Goal: Task Accomplishment & Management: Complete application form

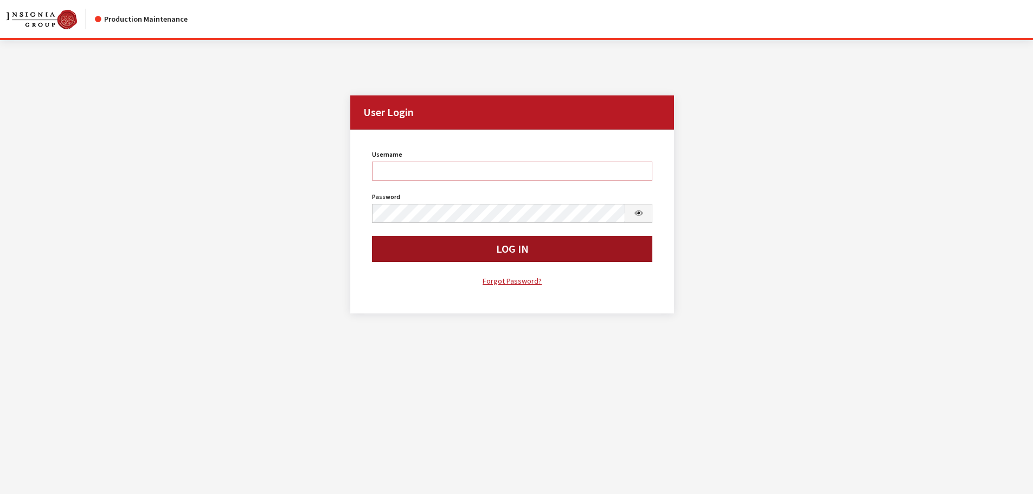
type input "cdorton"
click at [523, 251] on button "Log In" at bounding box center [512, 249] width 281 height 26
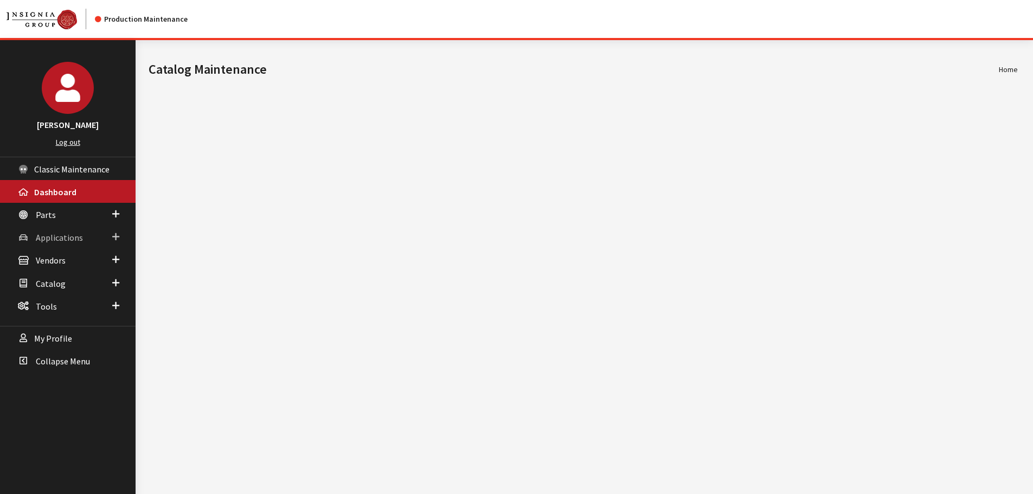
click at [74, 239] on span "Applications" at bounding box center [59, 237] width 47 height 11
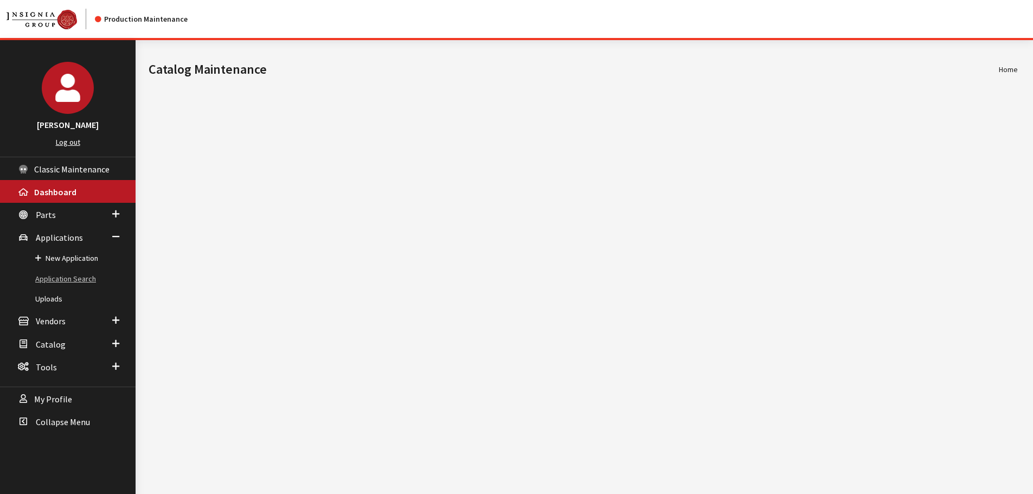
click at [69, 278] on link "Application Search" at bounding box center [68, 279] width 136 height 20
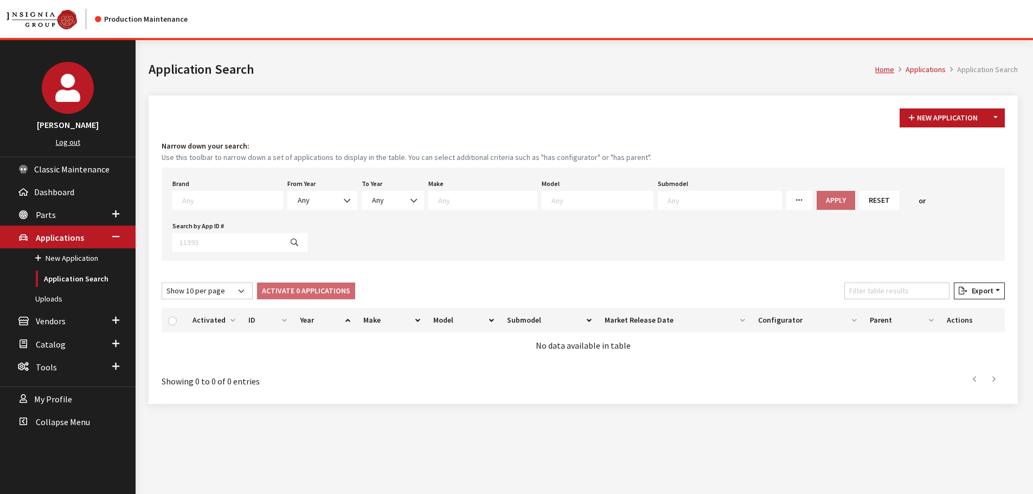
click at [185, 195] on textarea "Search" at bounding box center [232, 200] width 100 height 10
type textarea "gm"
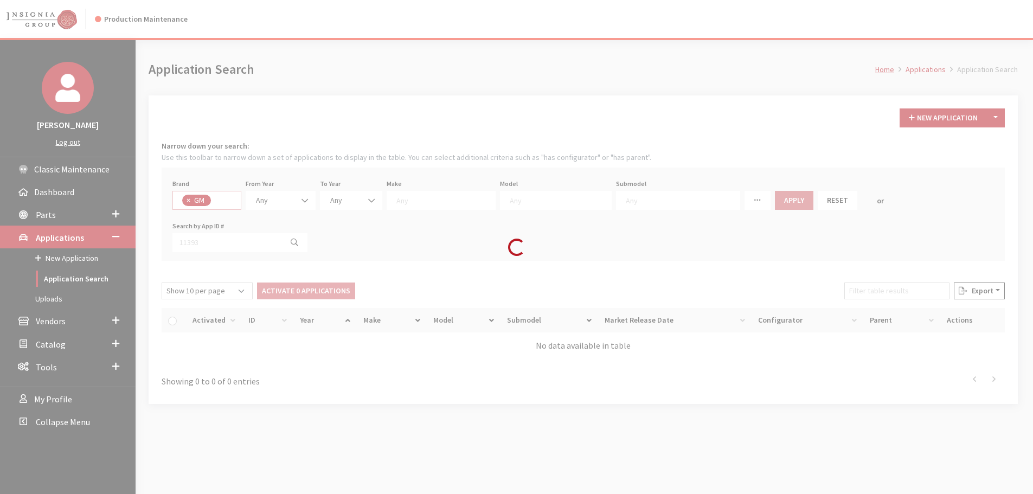
select select "1"
select select
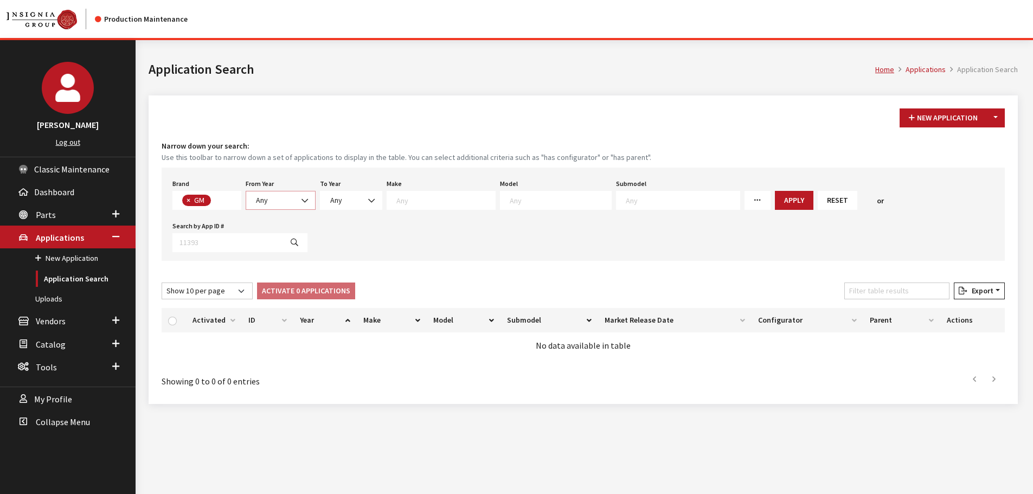
click at [282, 200] on span "Any" at bounding box center [281, 200] width 56 height 11
select select "2025"
select select
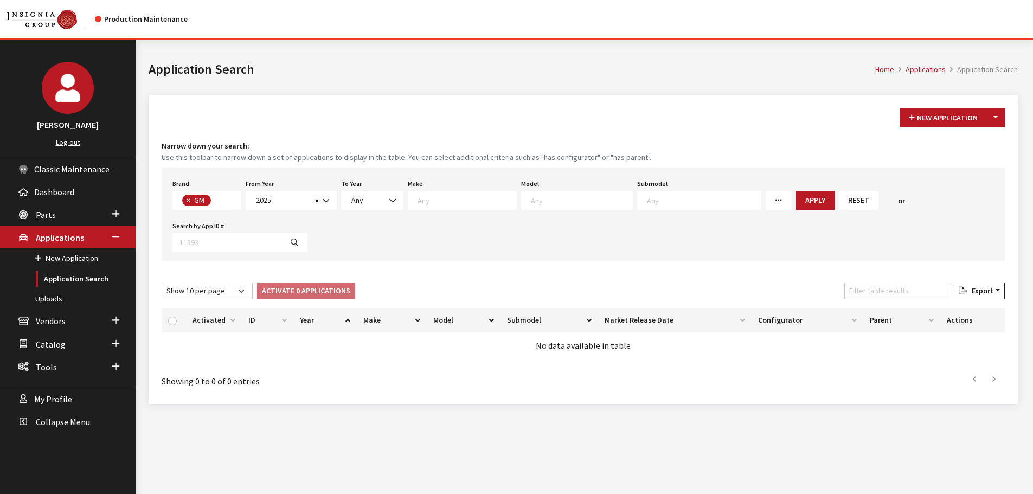
click at [437, 201] on textarea "Search" at bounding box center [467, 200] width 99 height 10
select select "3"
select select
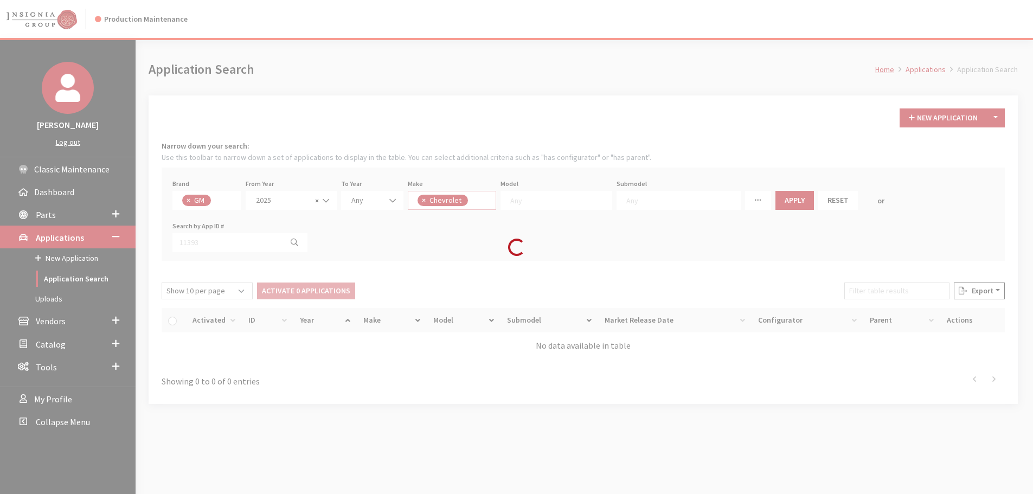
scroll to position [10, 0]
click at [574, 189] on div "Model Any" at bounding box center [557, 193] width 116 height 34
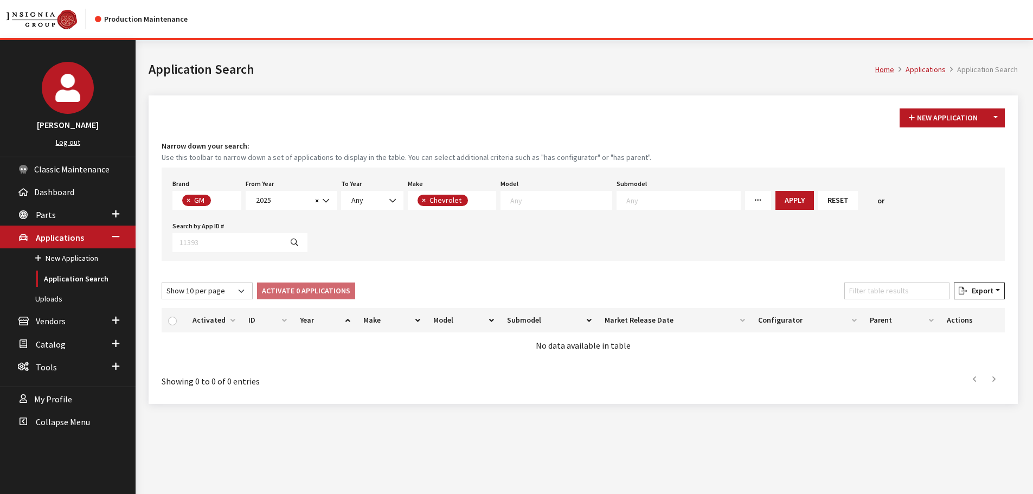
click at [571, 195] on textarea "Search" at bounding box center [560, 200] width 101 height 10
type textarea "15"
select select "46"
select select
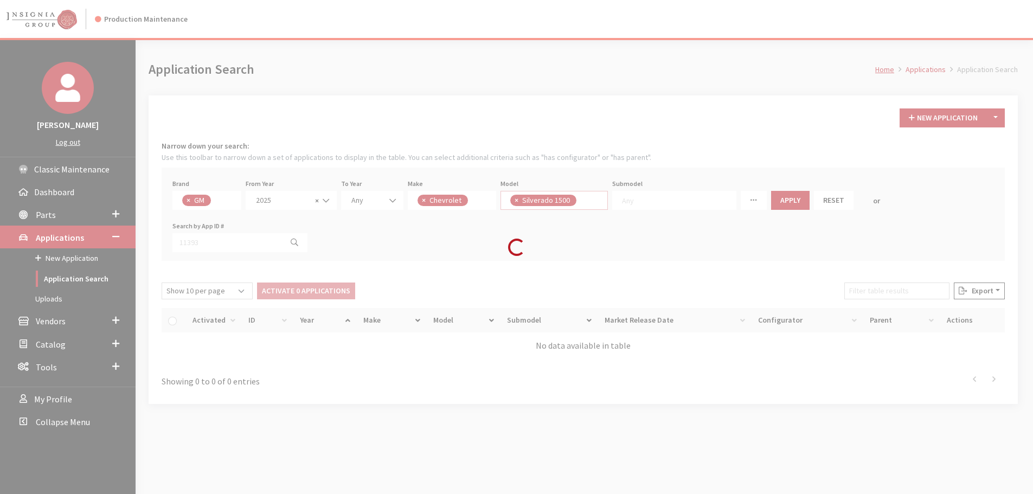
scroll to position [124, 0]
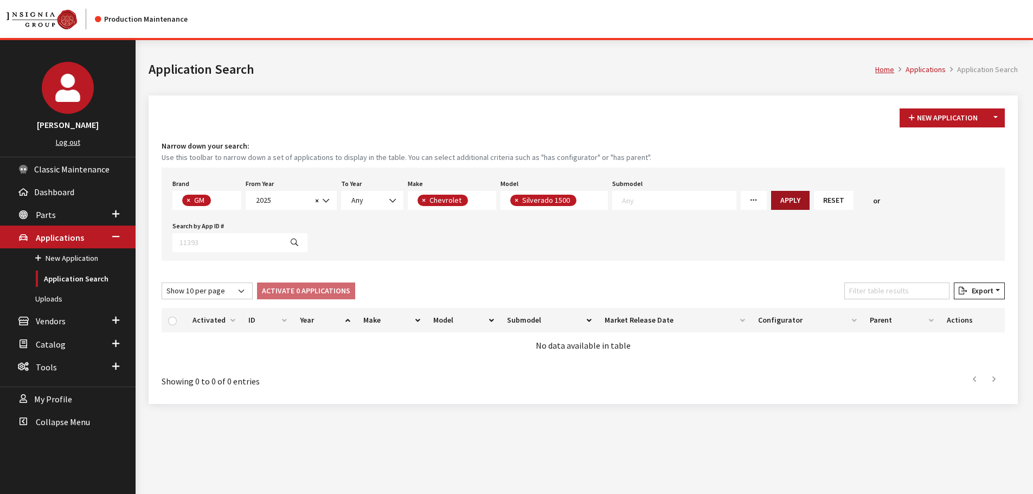
click at [776, 204] on button "Apply" at bounding box center [790, 200] width 39 height 19
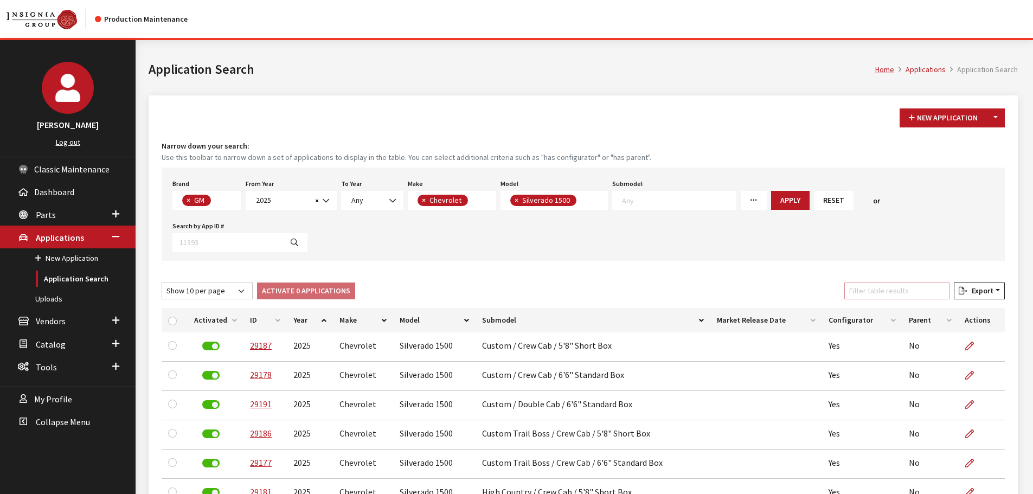
click at [928, 286] on input "Filter table results" at bounding box center [897, 291] width 105 height 17
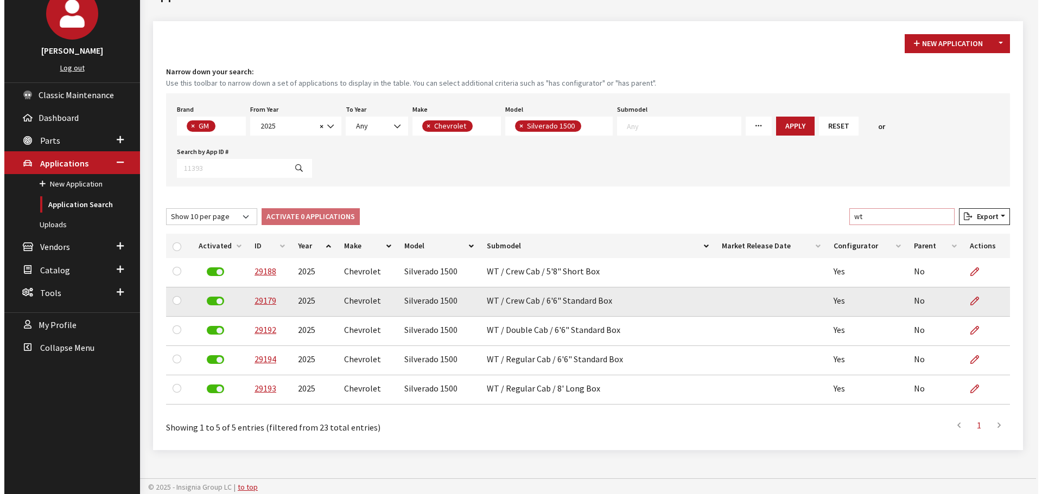
scroll to position [76, 0]
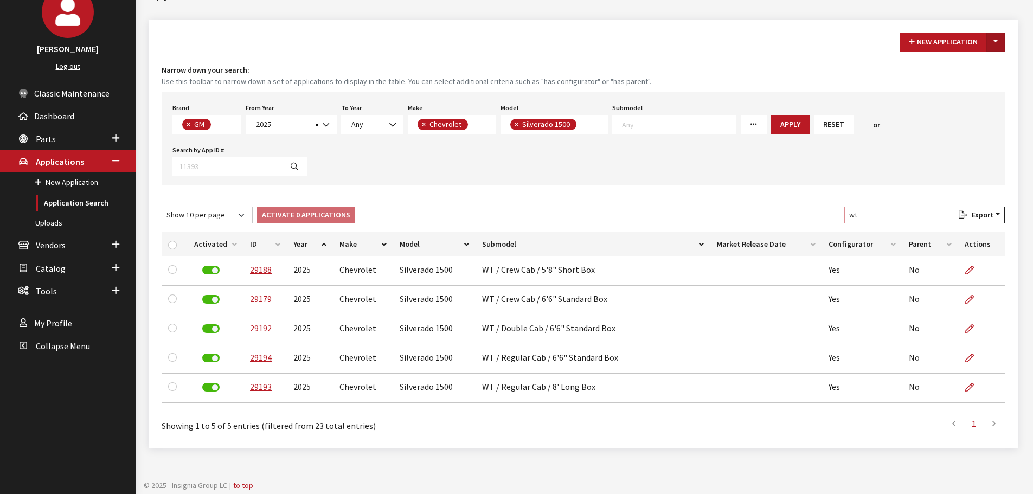
type input "wt"
drag, startPoint x: 998, startPoint y: 42, endPoint x: 993, endPoint y: 43, distance: 5.5
click at [998, 42] on button "Toggle Dropdown" at bounding box center [996, 42] width 18 height 19
click at [937, 69] on button "New From Existing..." at bounding box center [958, 65] width 93 height 19
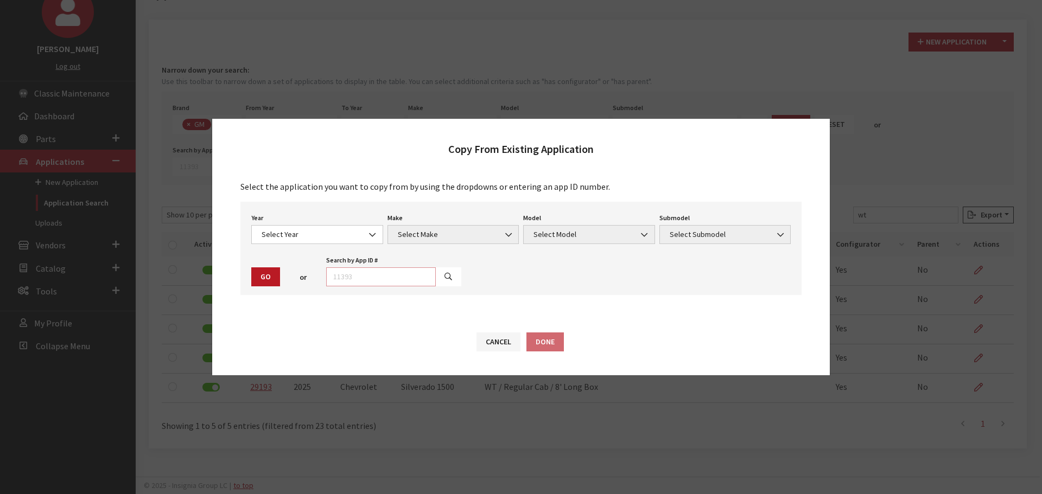
click at [397, 280] on input "text" at bounding box center [381, 276] width 110 height 19
type input "29194"
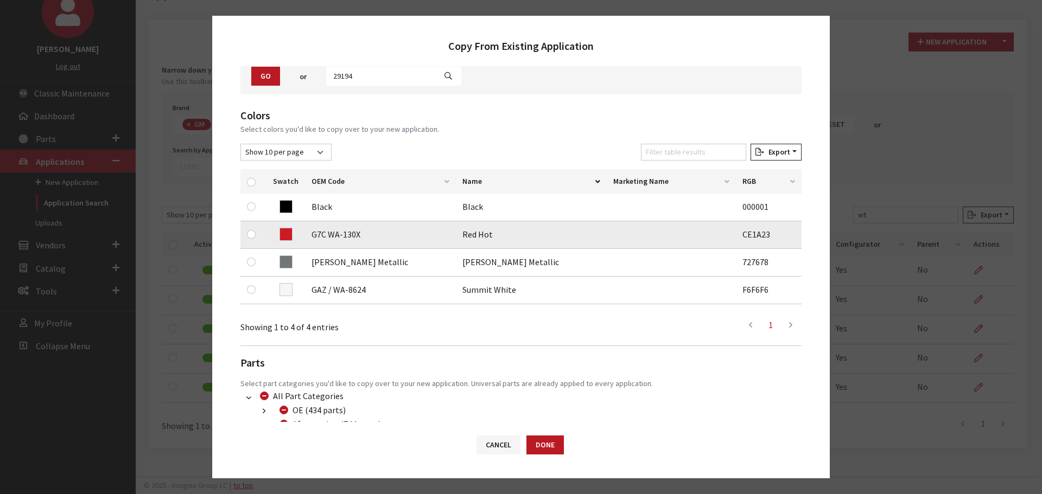
scroll to position [108, 0]
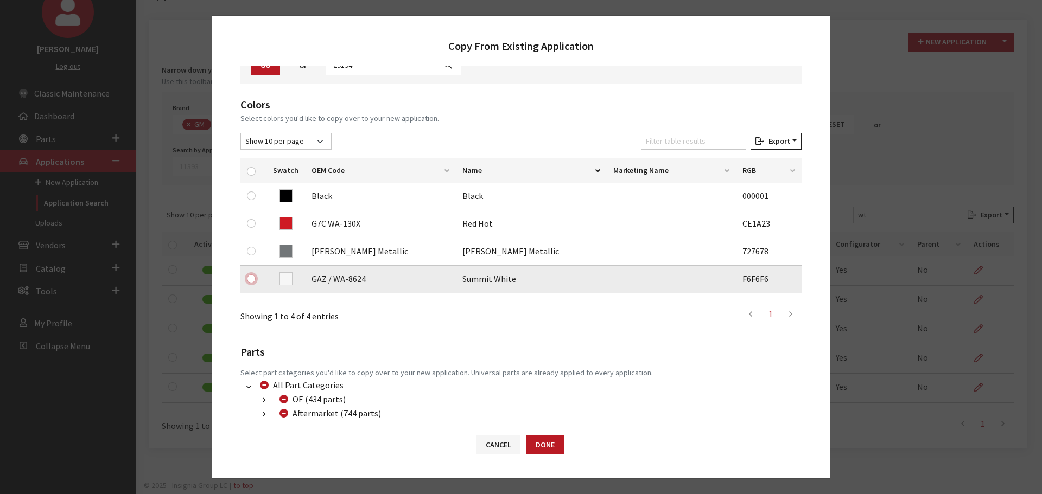
click at [252, 279] on input "checkbox" at bounding box center [251, 278] width 9 height 9
checkbox input "true"
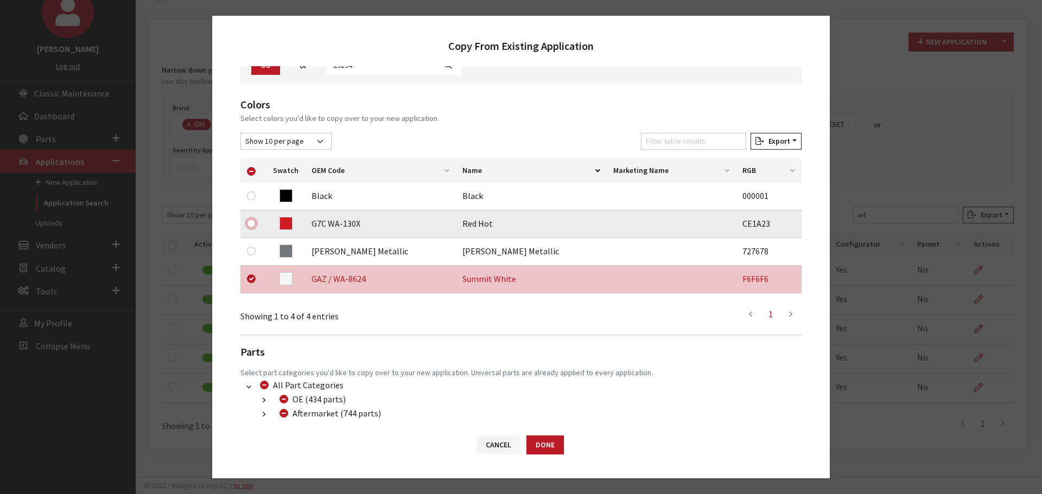
click at [248, 223] on input "checkbox" at bounding box center [251, 223] width 9 height 9
checkbox input "true"
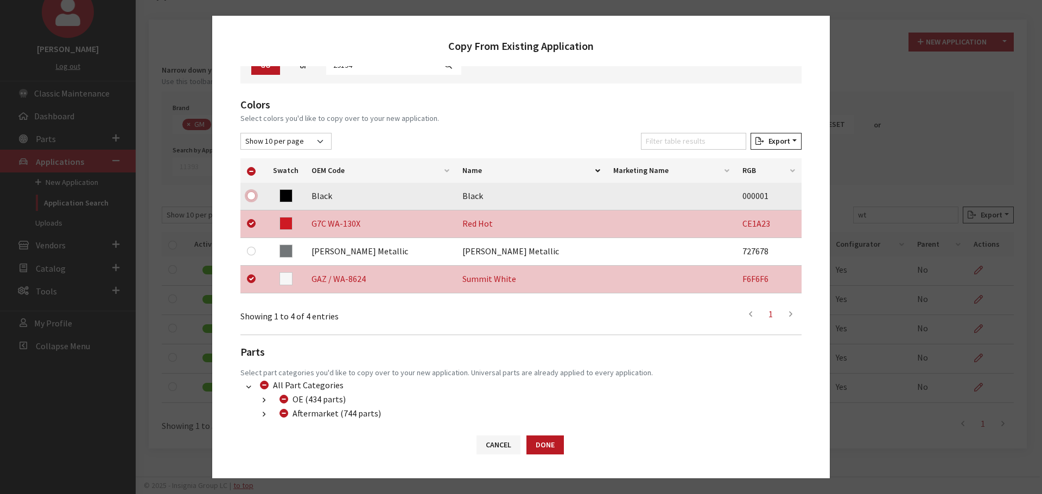
click at [250, 197] on input "checkbox" at bounding box center [251, 195] width 9 height 9
checkbox input "true"
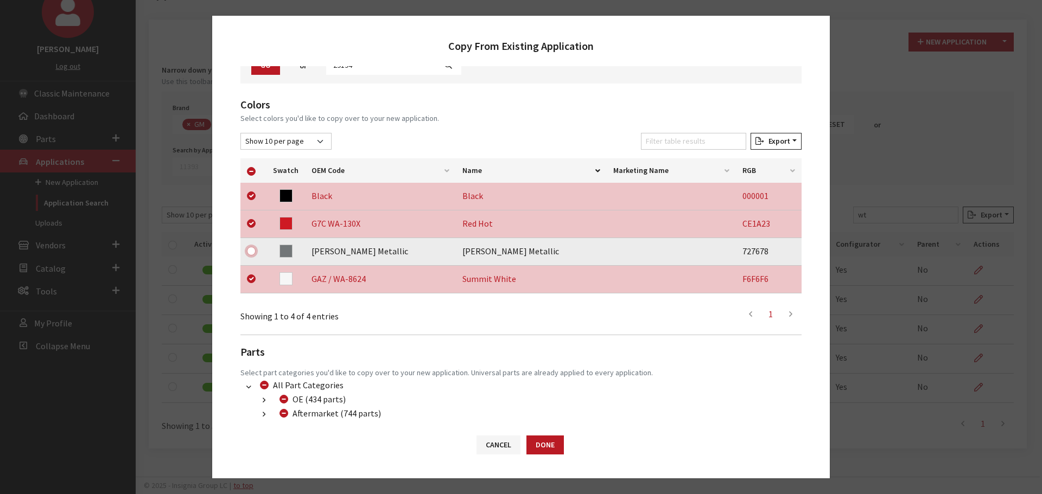
click at [251, 250] on input "checkbox" at bounding box center [251, 251] width 9 height 9
checkbox input "true"
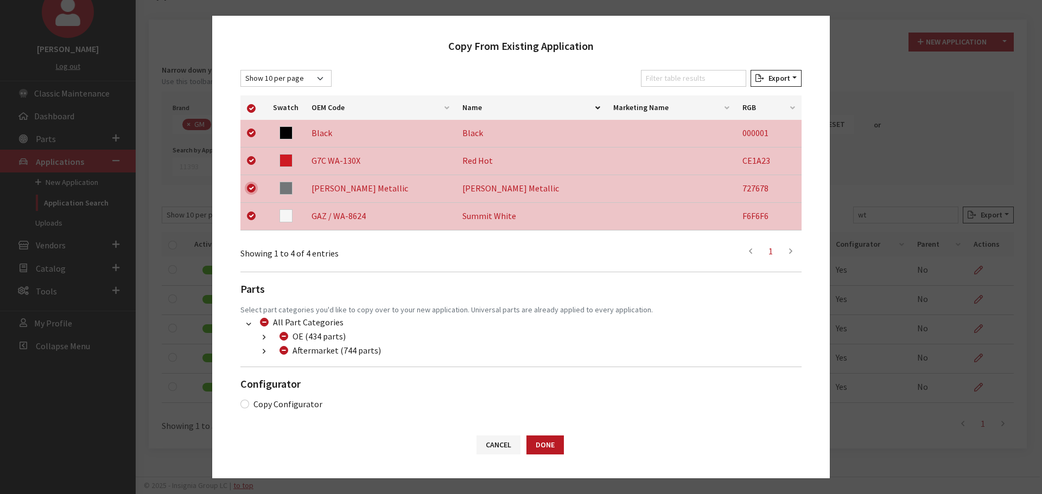
scroll to position [172, 0]
click at [262, 352] on button "button" at bounding box center [263, 351] width 21 height 12
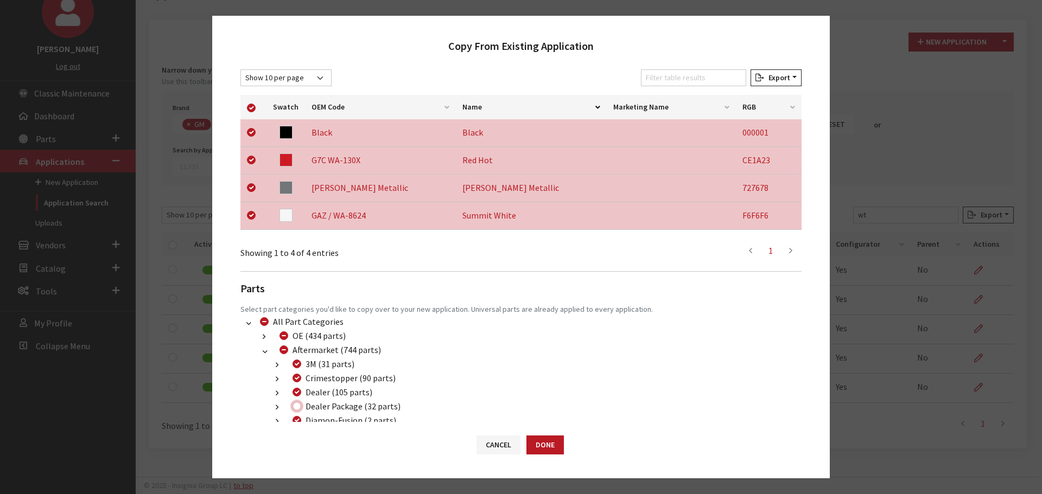
click at [297, 404] on input "Dealer Package (32 parts)" at bounding box center [296, 406] width 9 height 9
checkbox input "true"
click at [538, 449] on button "Done" at bounding box center [544, 445] width 37 height 19
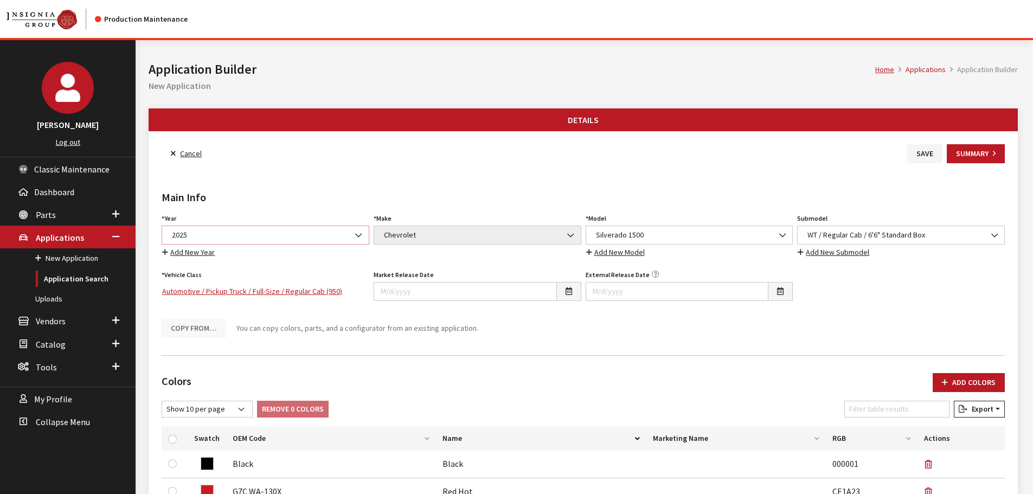
click at [233, 232] on span "2025" at bounding box center [266, 234] width 194 height 11
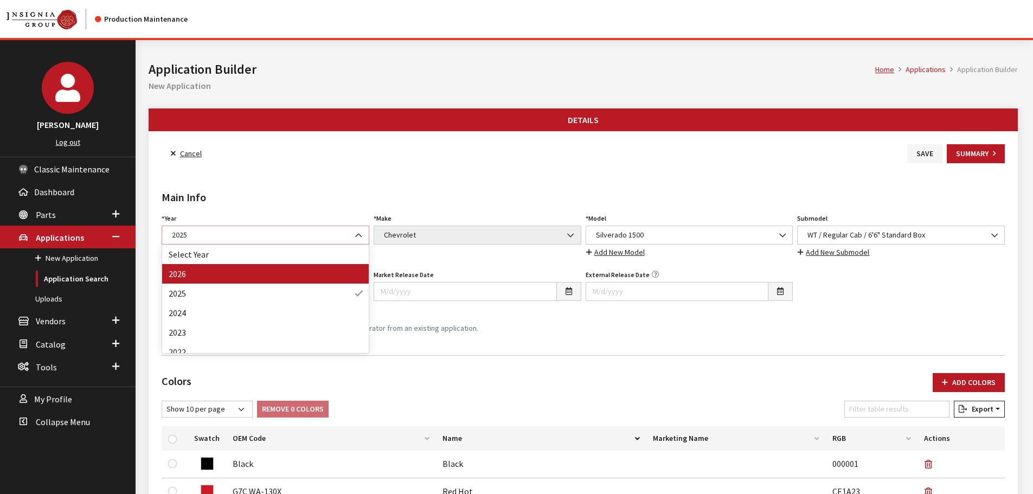
select select "44"
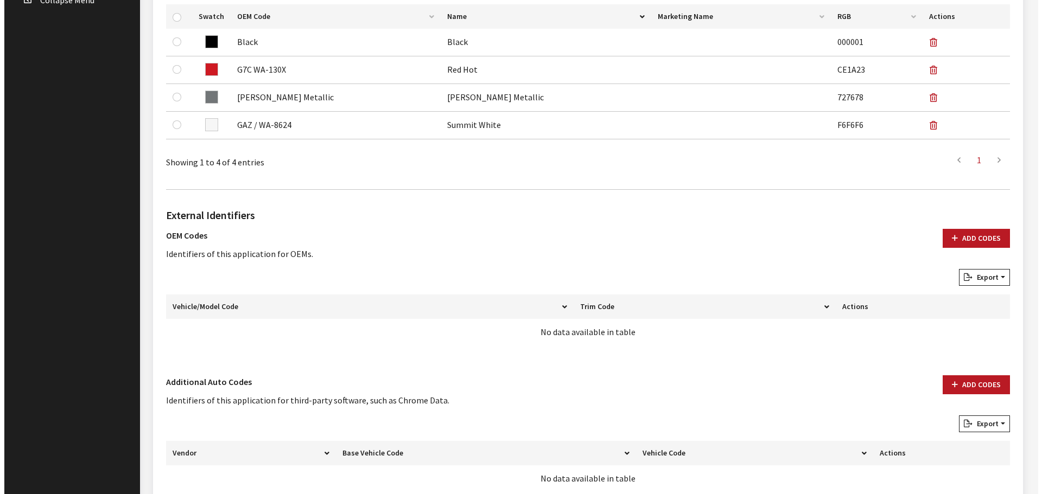
scroll to position [487, 0]
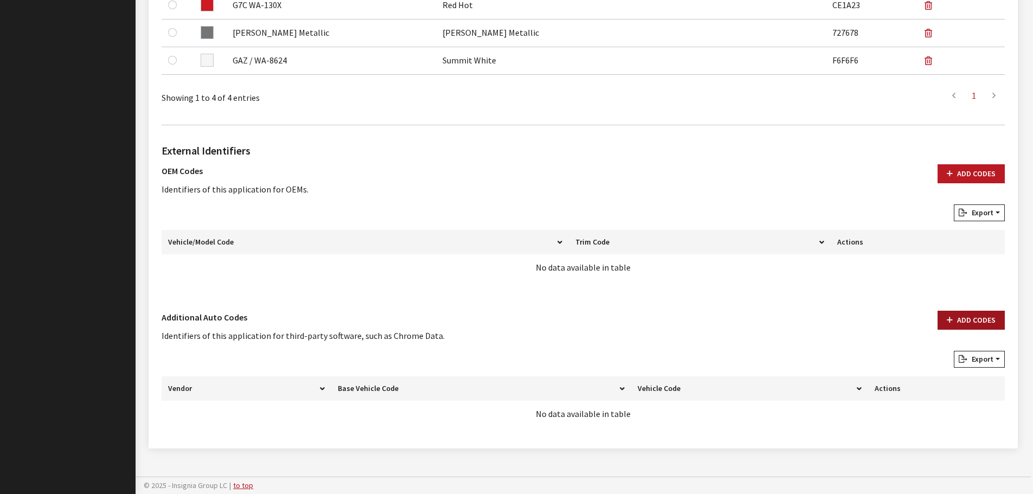
click at [960, 321] on button "Add Codes" at bounding box center [971, 320] width 67 height 19
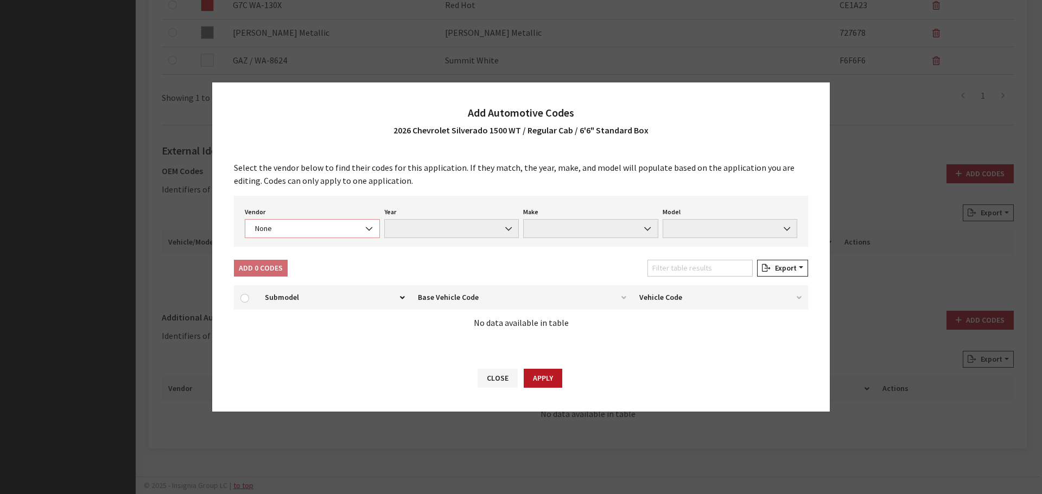
click at [308, 229] on span "None" at bounding box center [312, 228] width 121 height 11
select select "4"
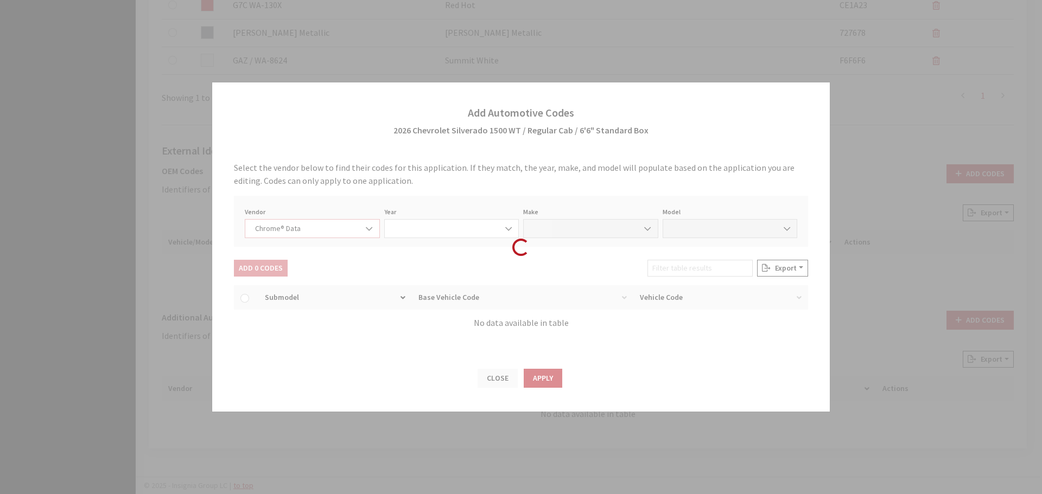
select select "2026"
select select "8"
select select "70604"
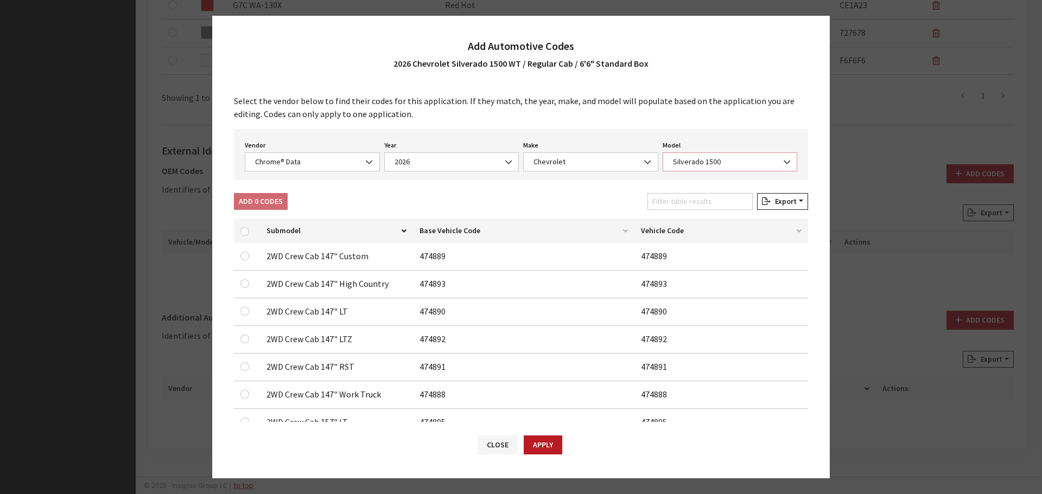
click at [727, 159] on span "Silverado 1500" at bounding box center [729, 161] width 121 height 11
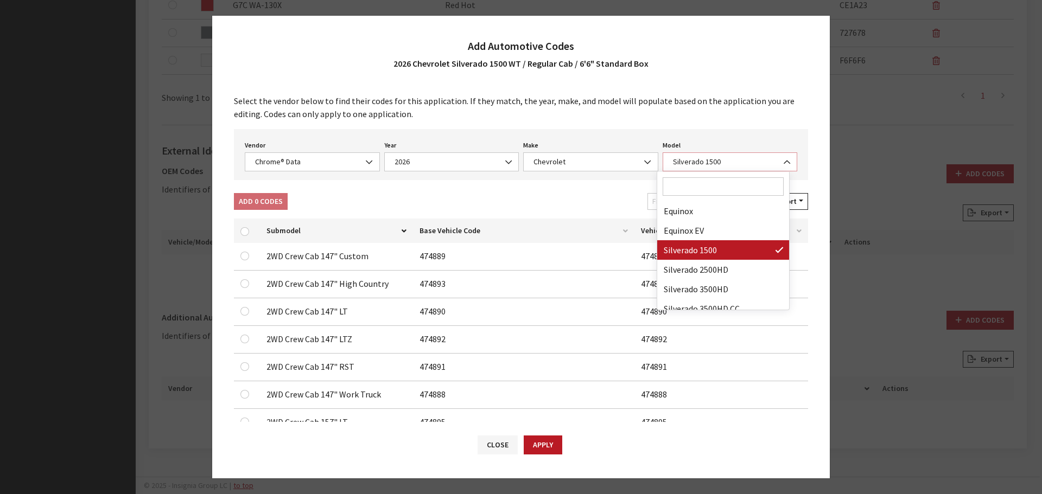
click at [727, 159] on span "Silverado 1500" at bounding box center [729, 161] width 121 height 11
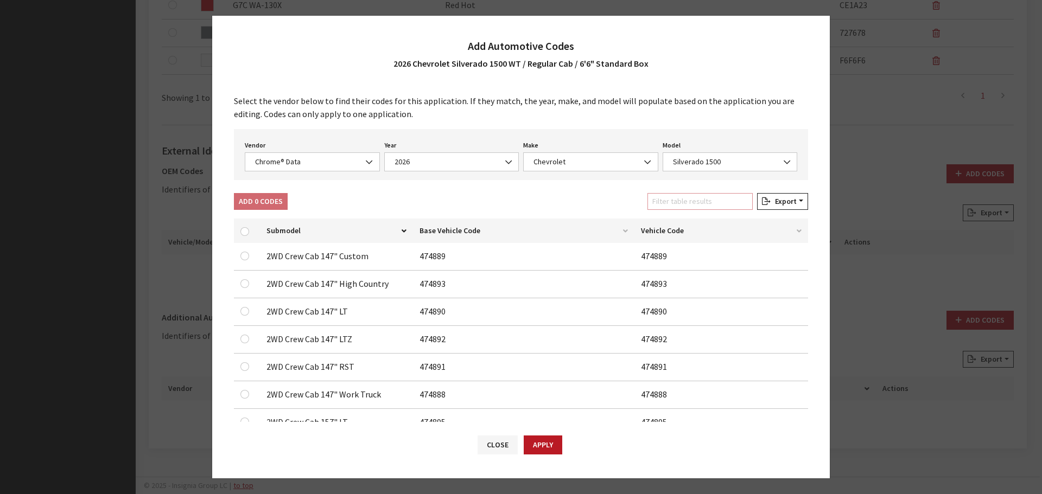
click at [718, 205] on input "Filter table results" at bounding box center [699, 201] width 105 height 17
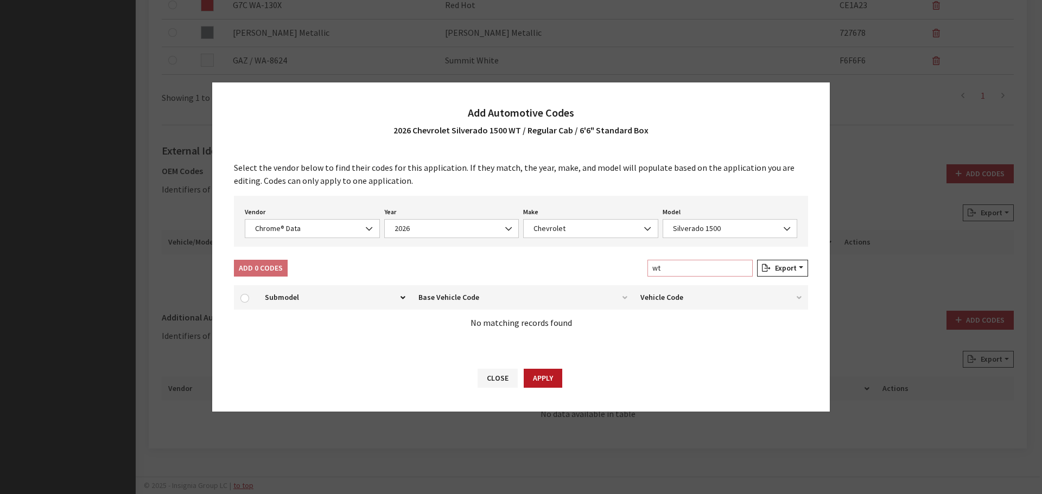
type input "w"
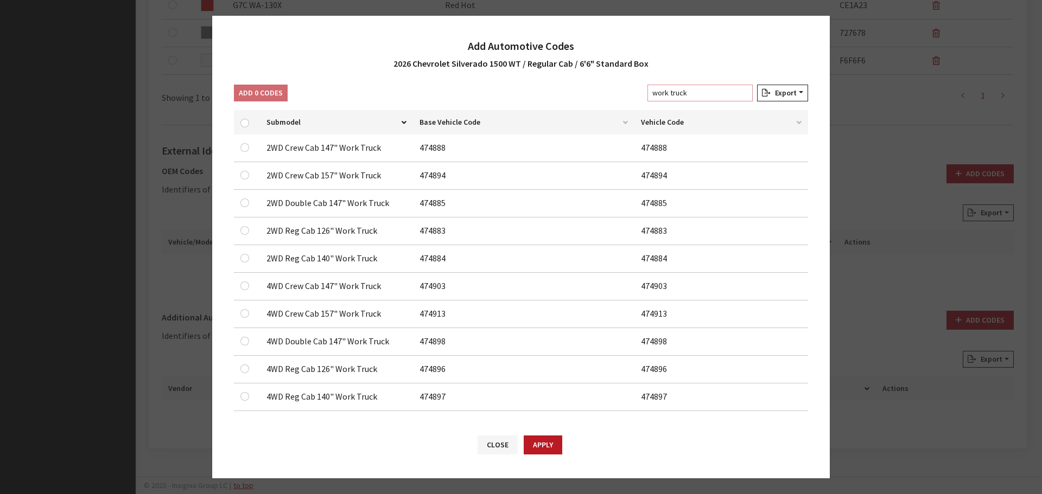
scroll to position [117, 0]
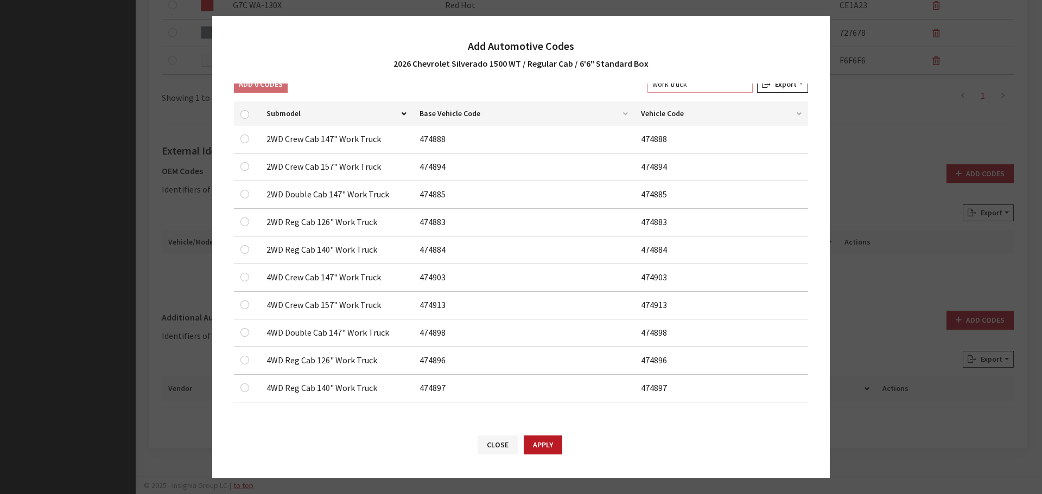
type input "work truck"
click at [241, 143] on input "checkbox" at bounding box center [244, 139] width 9 height 9
checkbox input "true"
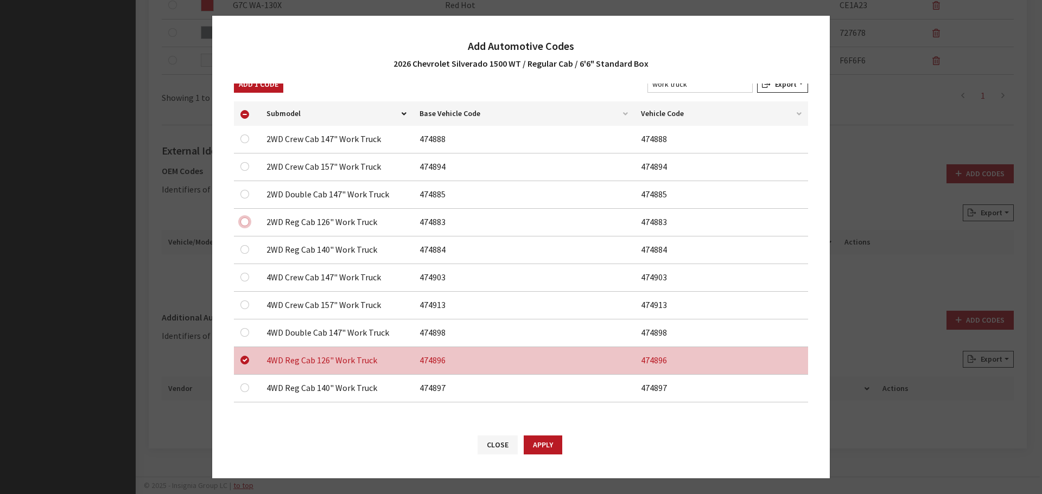
click at [246, 171] on input "checkbox" at bounding box center [244, 166] width 9 height 9
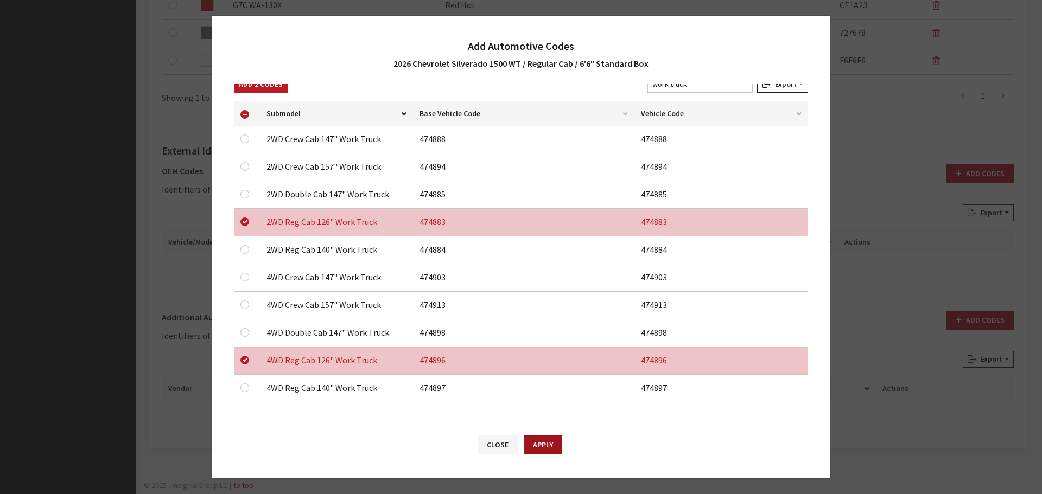
click at [540, 440] on button "Apply" at bounding box center [542, 445] width 39 height 19
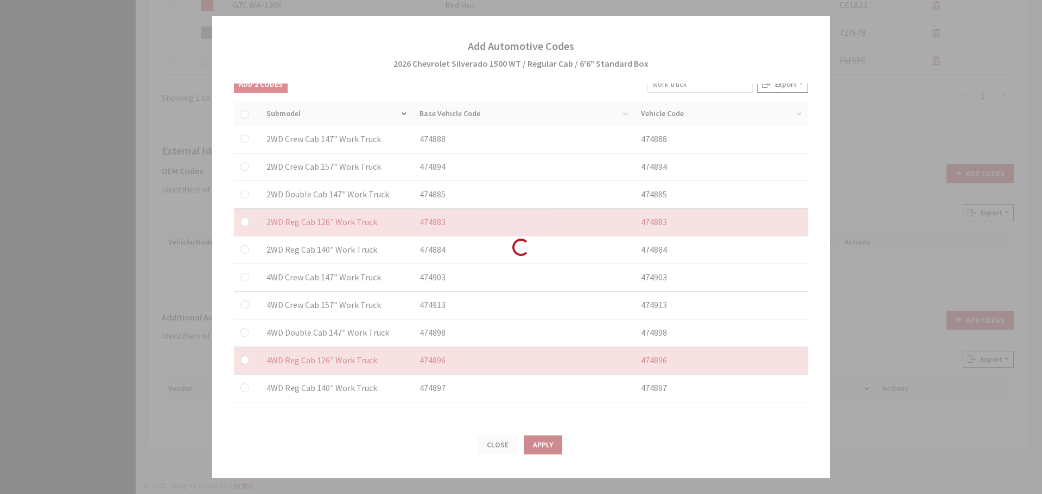
checkbox input "false"
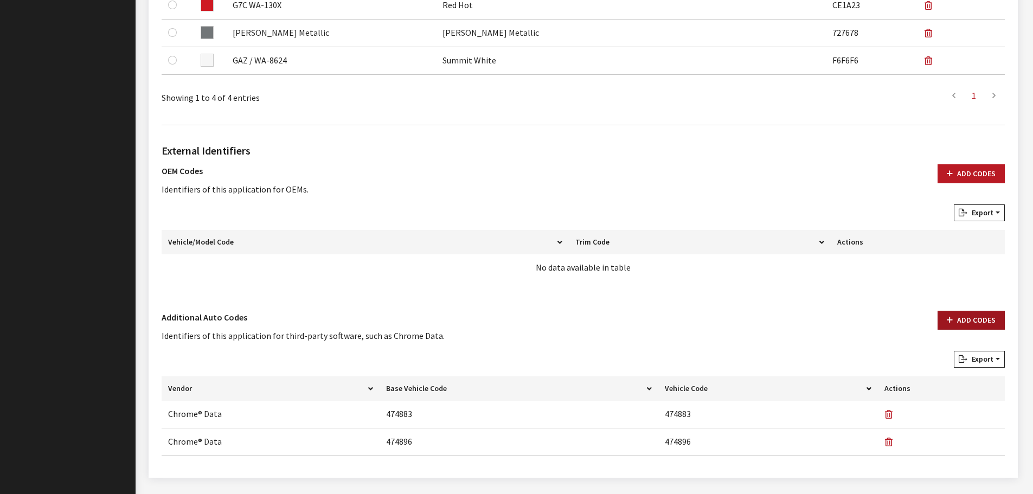
click at [959, 324] on button "Add Codes" at bounding box center [971, 320] width 67 height 19
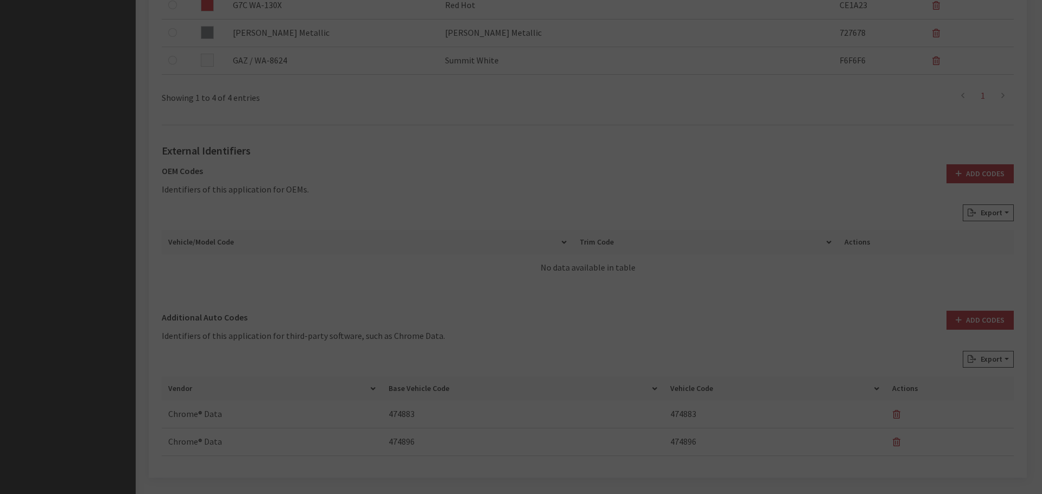
scroll to position [0, 0]
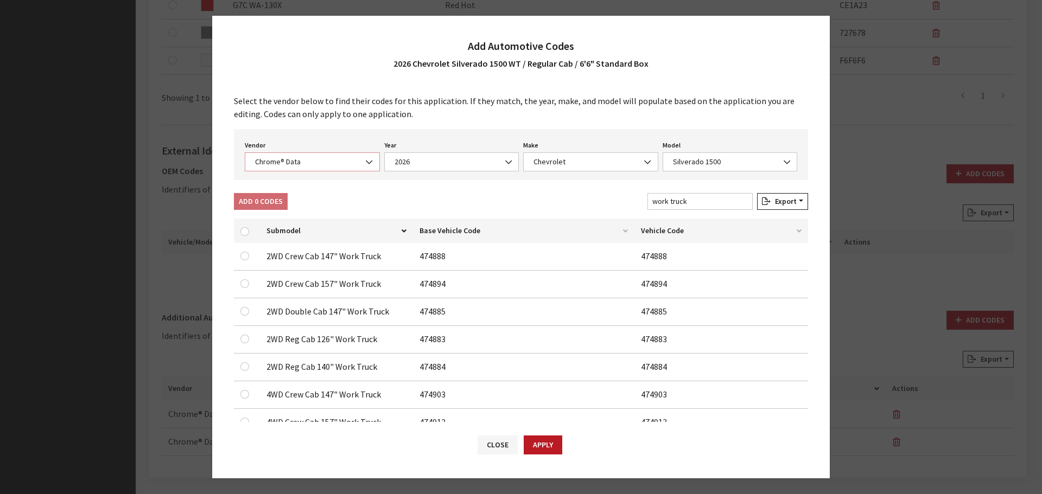
click at [284, 163] on span "Chrome® Data" at bounding box center [312, 161] width 121 height 11
select select "2"
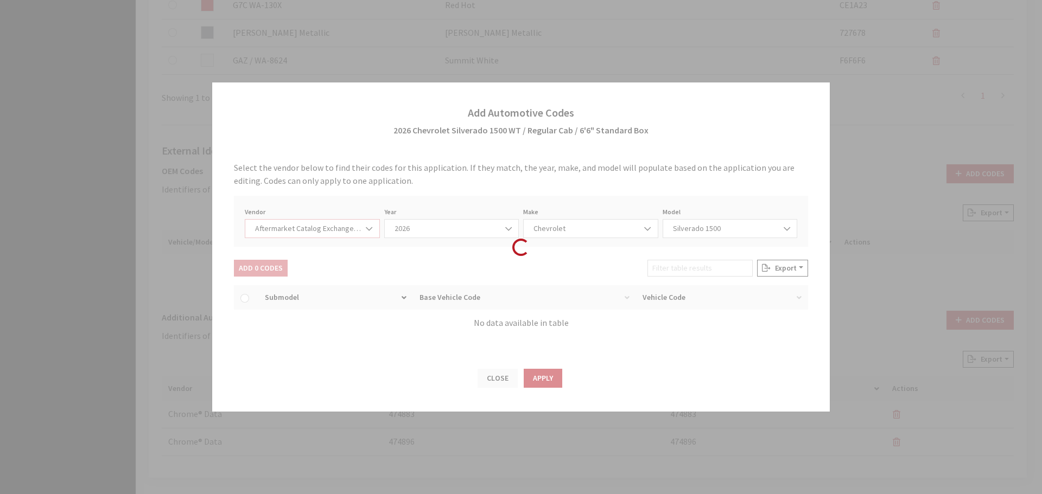
select select "2026"
select select "47"
select select "491"
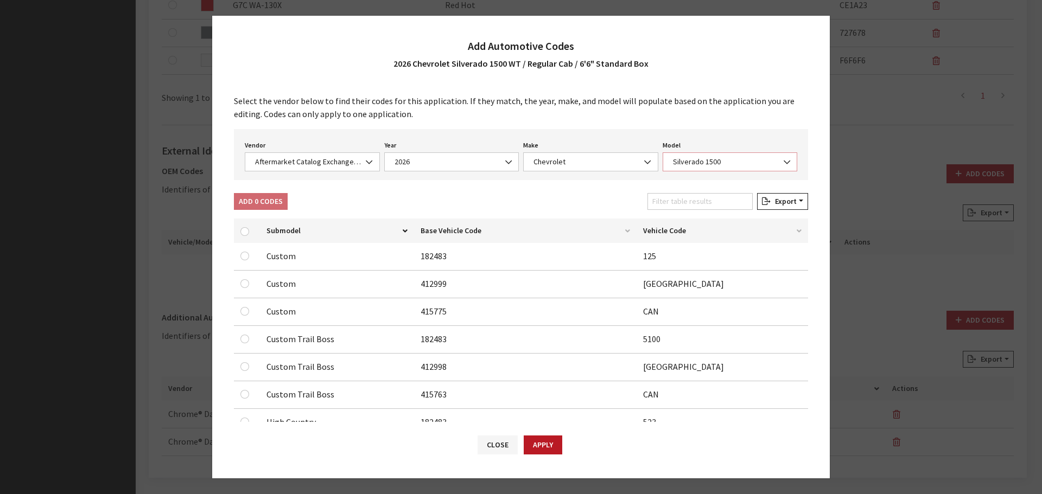
click at [721, 162] on span "Silverado 1500" at bounding box center [729, 161] width 121 height 11
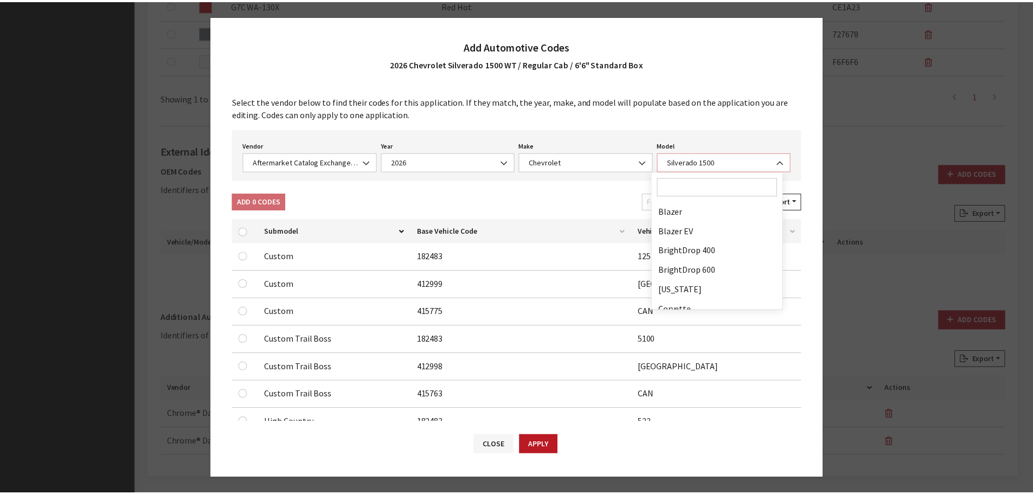
scroll to position [176, 0]
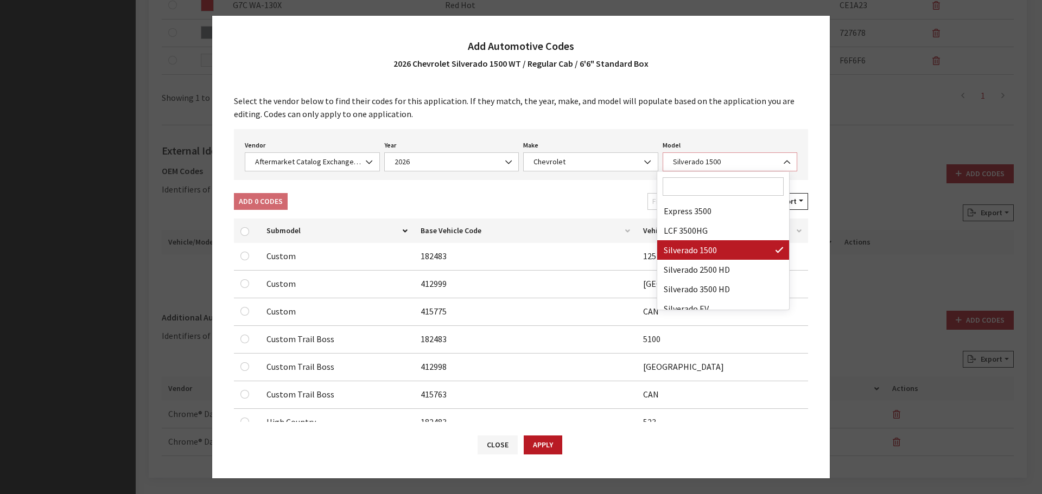
click at [721, 162] on span "Silverado 1500" at bounding box center [729, 161] width 121 height 11
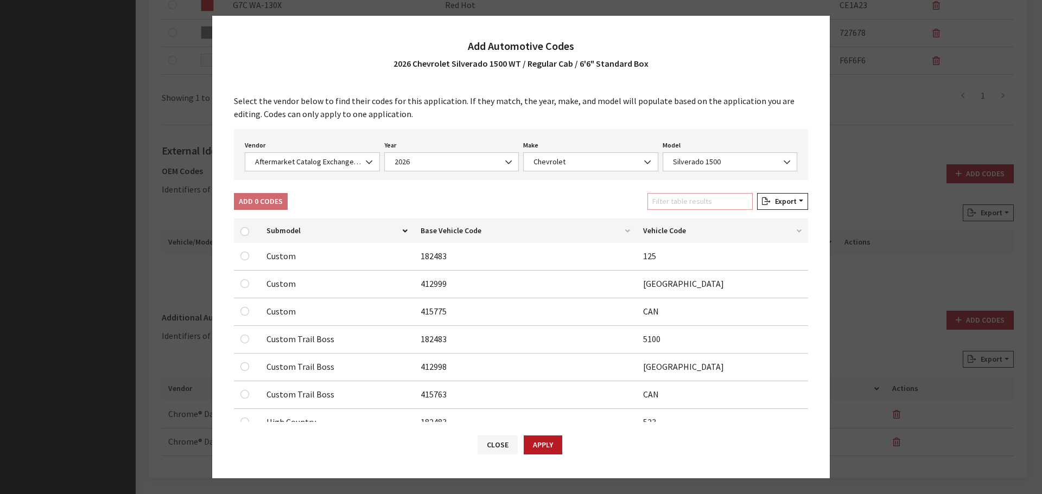
click at [691, 206] on input "Filter table results" at bounding box center [699, 201] width 105 height 17
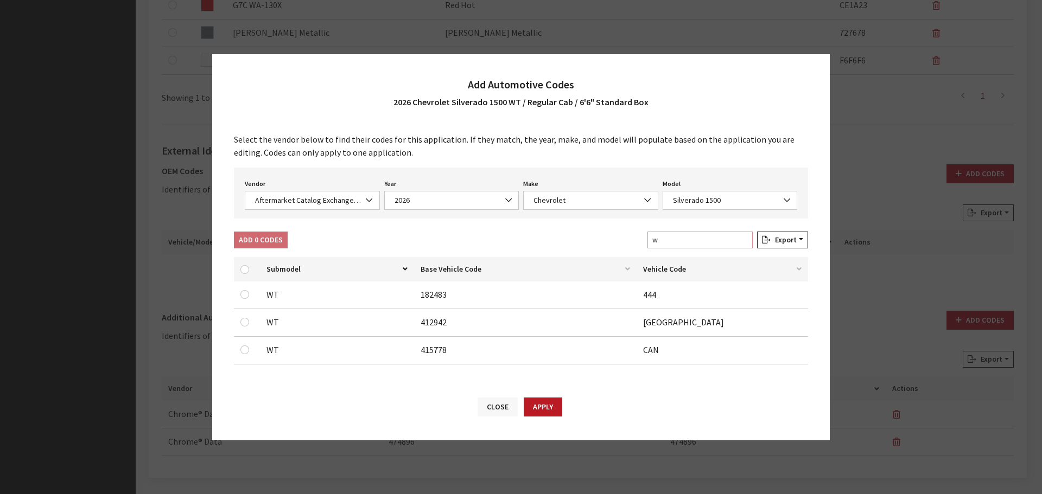
type input "w"
click at [506, 414] on button "Close" at bounding box center [497, 407] width 40 height 19
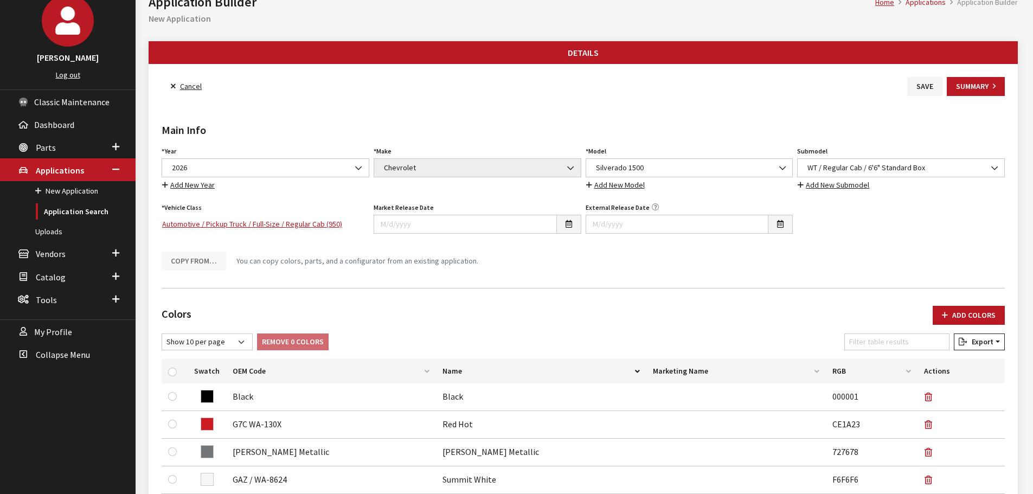
scroll to position [0, 0]
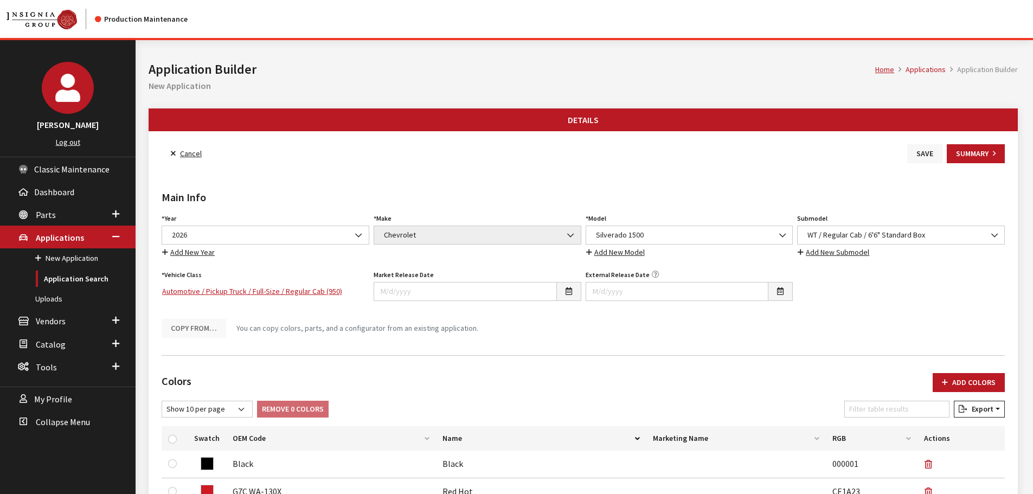
click at [918, 152] on button "Save" at bounding box center [925, 153] width 35 height 19
drag, startPoint x: 923, startPoint y: 157, endPoint x: 755, endPoint y: 166, distance: 168.4
click at [923, 157] on button "Save" at bounding box center [925, 153] width 35 height 19
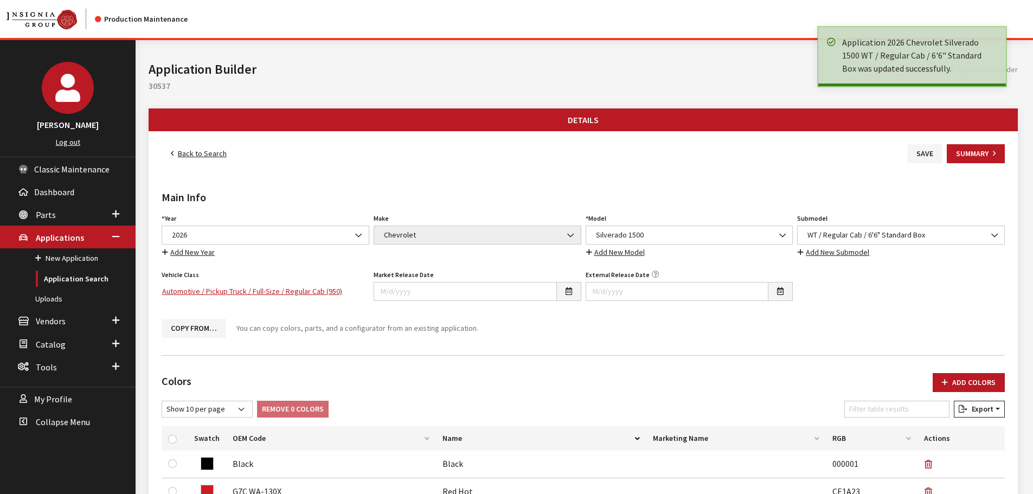
drag, startPoint x: 0, startPoint y: 0, endPoint x: 195, endPoint y: 155, distance: 248.7
click at [195, 155] on link "Back to Search" at bounding box center [199, 153] width 74 height 19
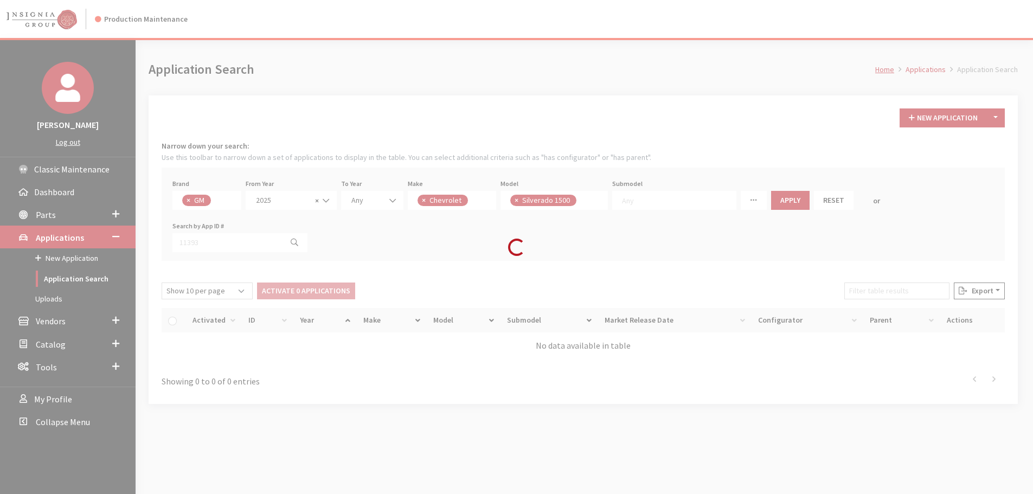
scroll to position [90, 0]
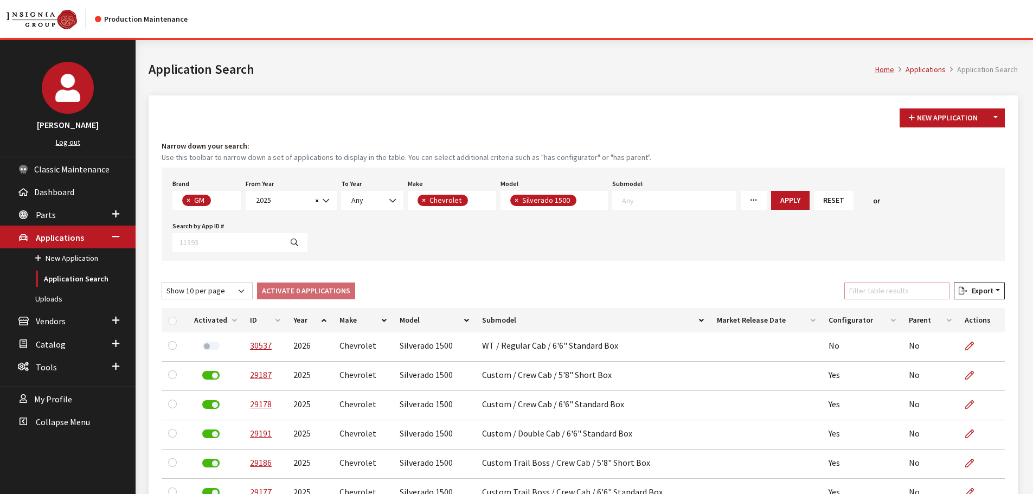
click at [880, 285] on input "Filter table results" at bounding box center [897, 291] width 105 height 17
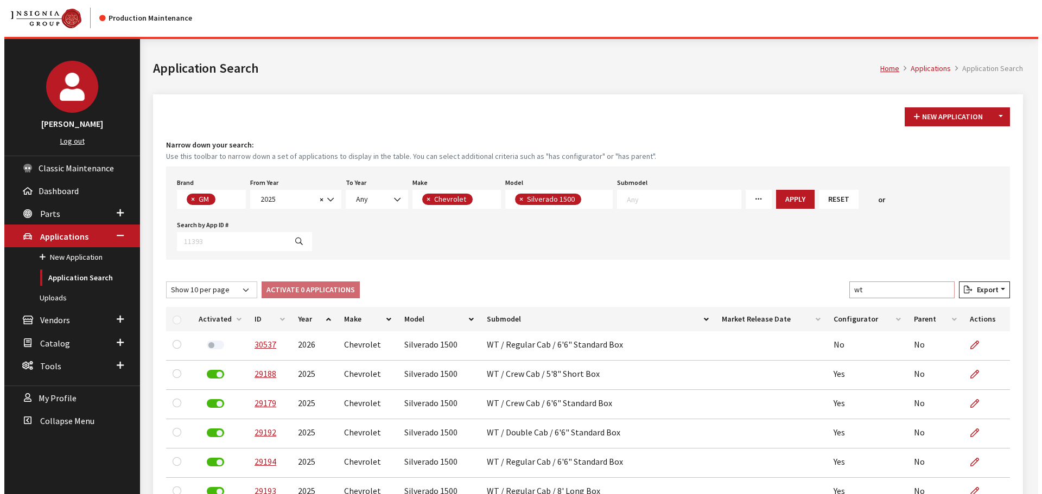
scroll to position [0, 0]
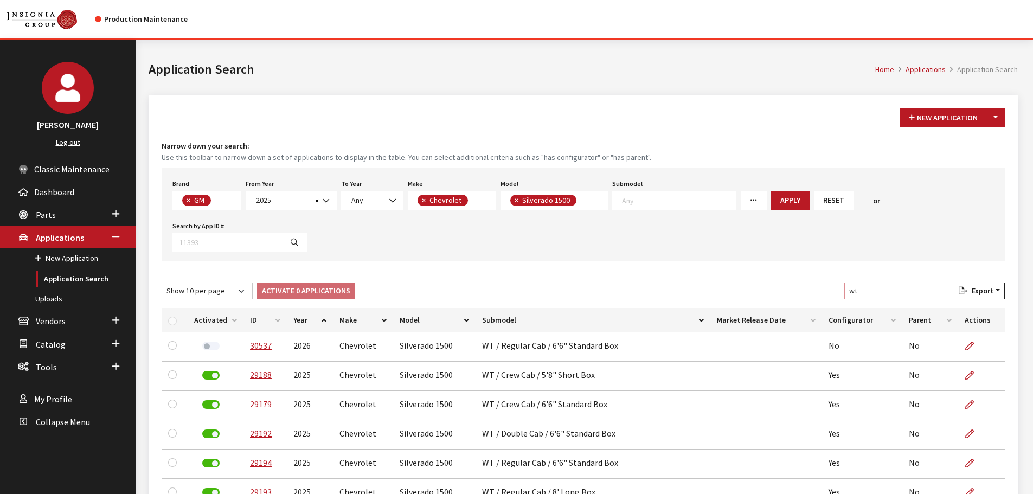
type input "wt"
click at [989, 128] on div "New Application Toggle Dropdown New From Existing... Narrow down your search: U…" at bounding box center [584, 324] width 870 height 458
click at [996, 123] on button "Toggle Dropdown" at bounding box center [996, 117] width 18 height 19
click at [973, 143] on button "New From Existing..." at bounding box center [958, 141] width 93 height 19
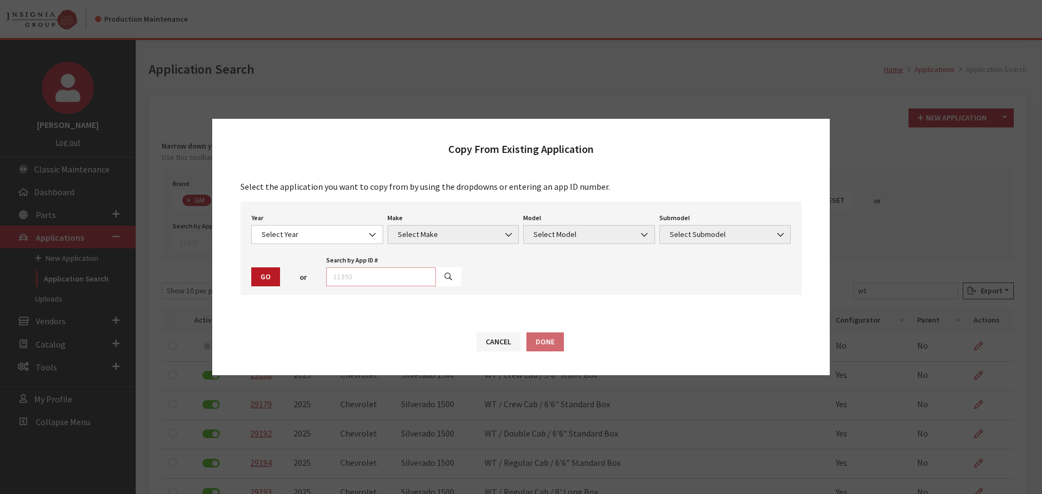
click at [386, 276] on input "text" at bounding box center [381, 276] width 110 height 19
type input "29193"
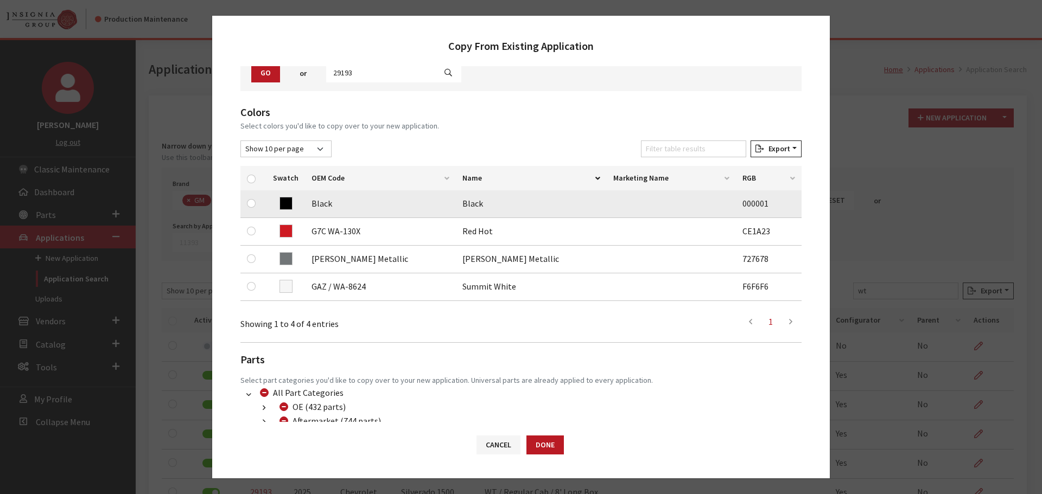
scroll to position [108, 0]
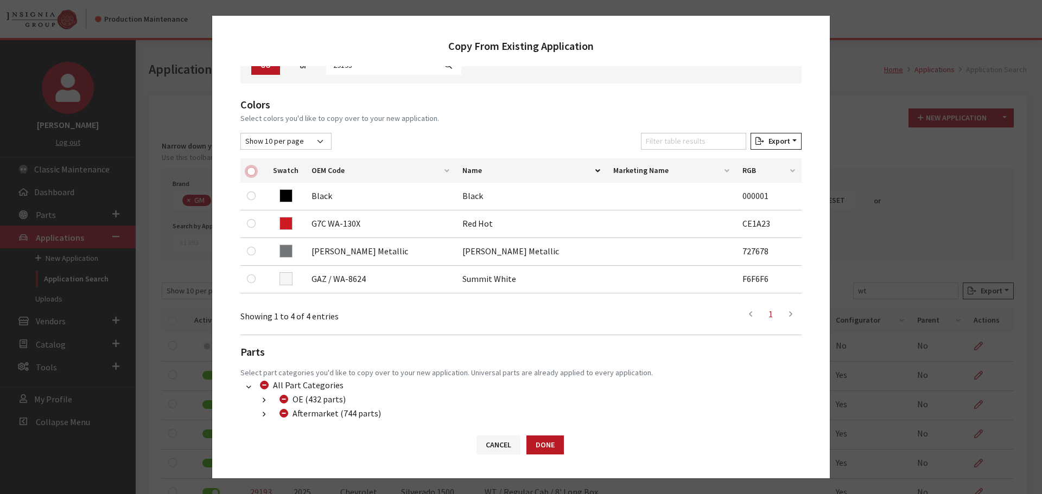
click at [251, 171] on input "checkbox" at bounding box center [251, 171] width 9 height 9
checkbox input "true"
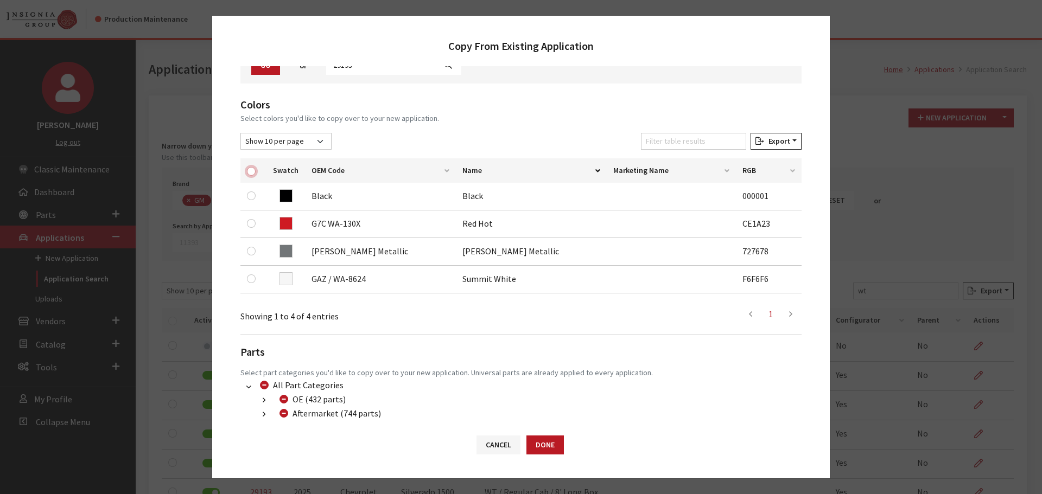
checkbox input "true"
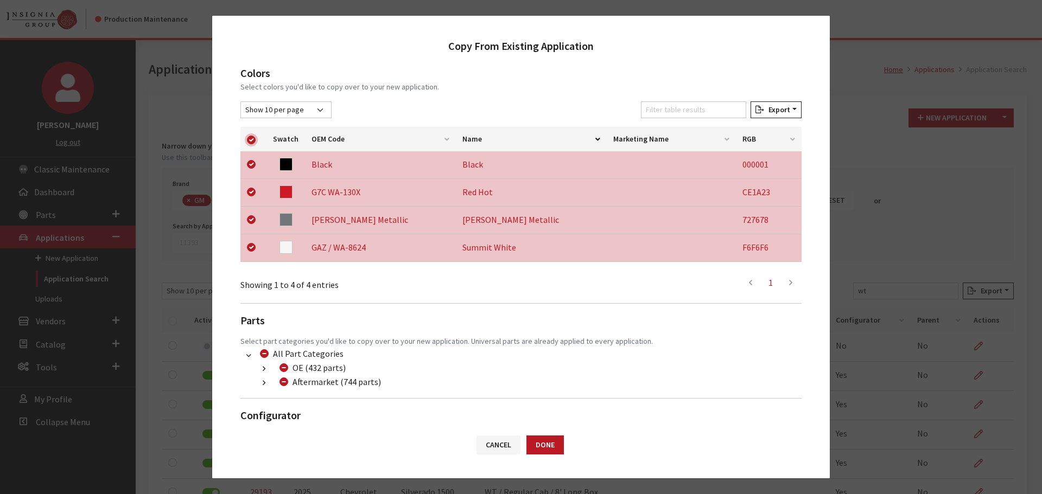
scroll to position [172, 0]
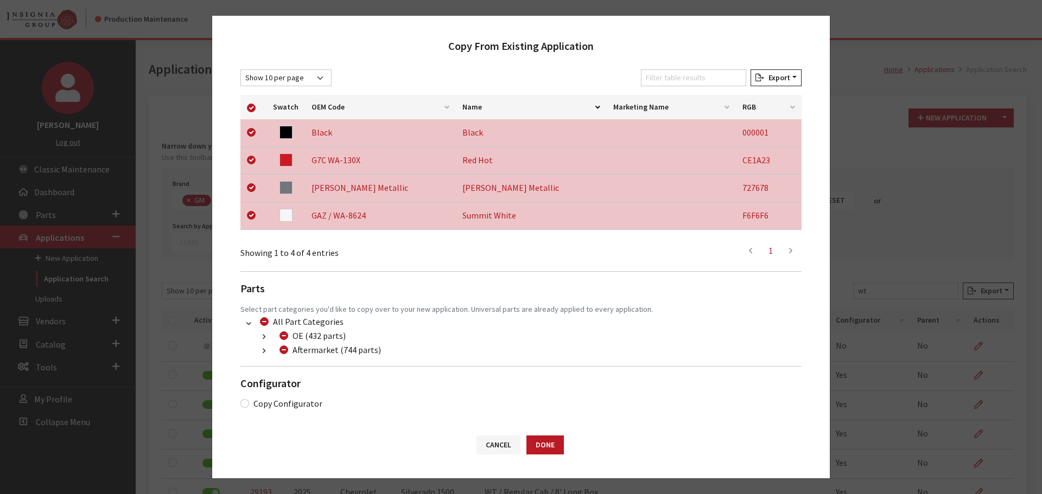
click at [263, 350] on icon "button" at bounding box center [264, 352] width 3 height 8
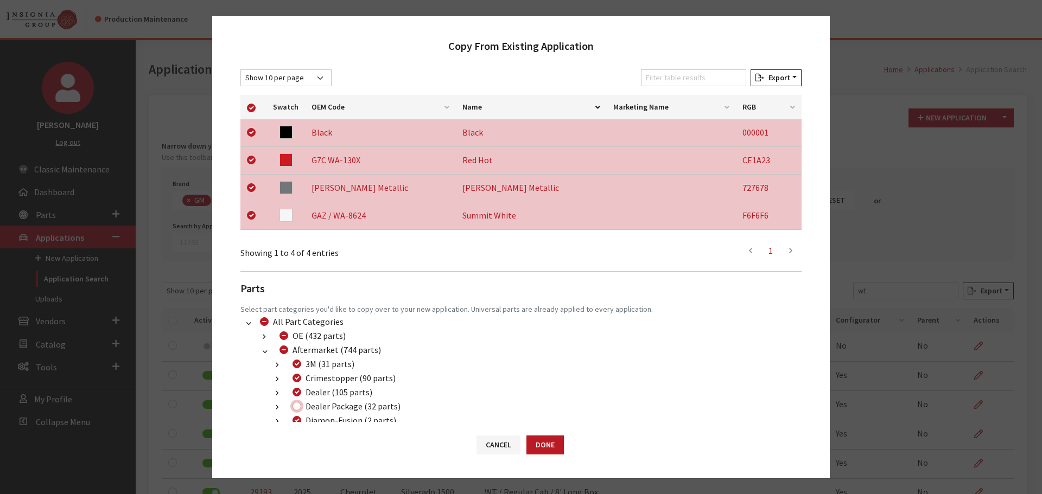
click at [297, 408] on input "Dealer Package (32 parts)" at bounding box center [296, 406] width 9 height 9
checkbox input "true"
click at [547, 442] on button "Done" at bounding box center [544, 445] width 37 height 19
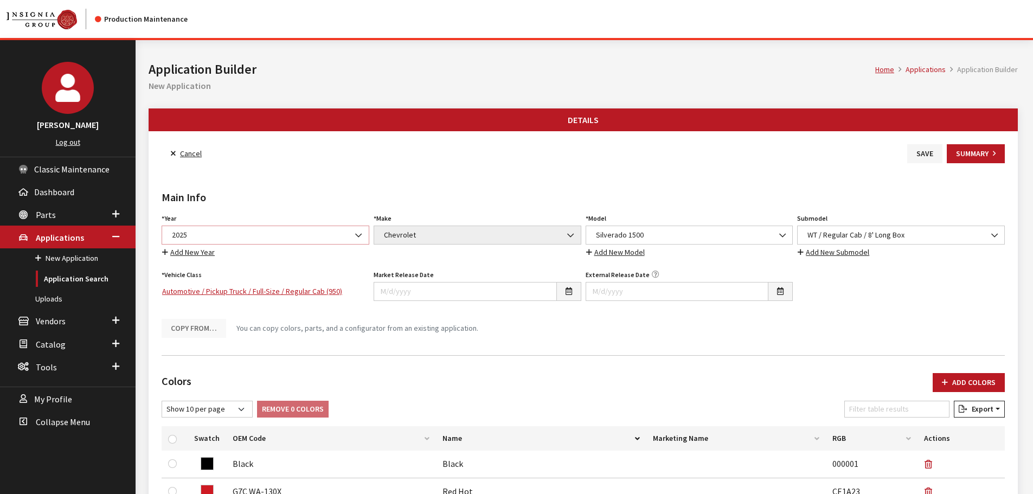
click at [270, 241] on span "2025" at bounding box center [266, 235] width 208 height 19
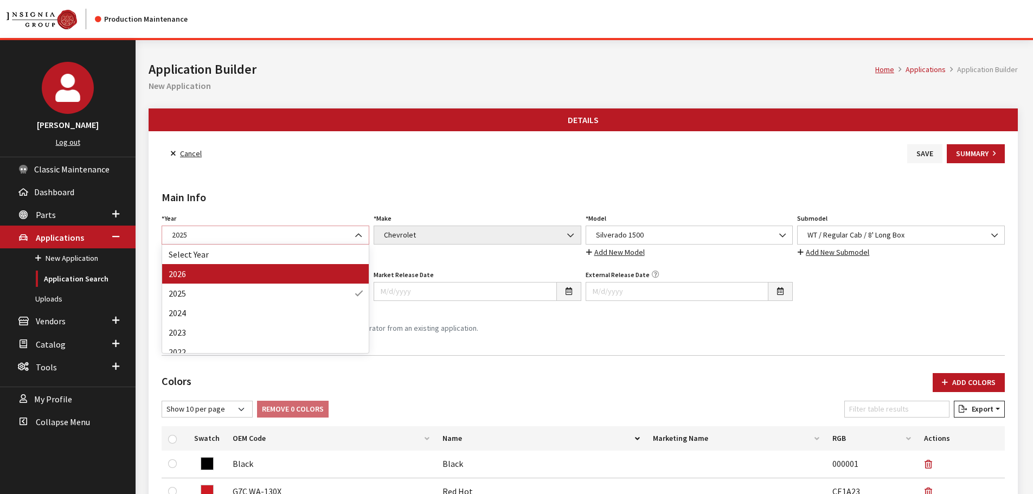
select select "44"
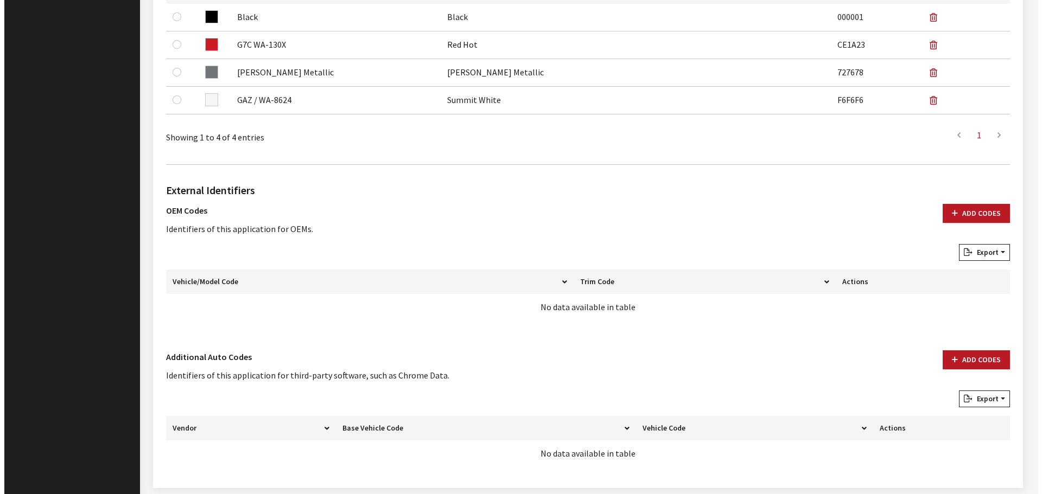
scroll to position [487, 0]
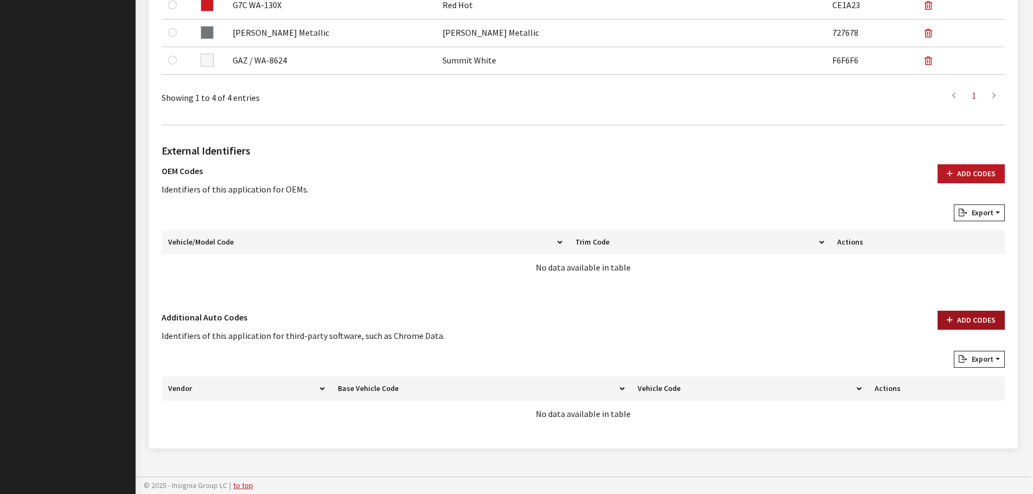
click at [975, 318] on button "Add Codes" at bounding box center [971, 320] width 67 height 19
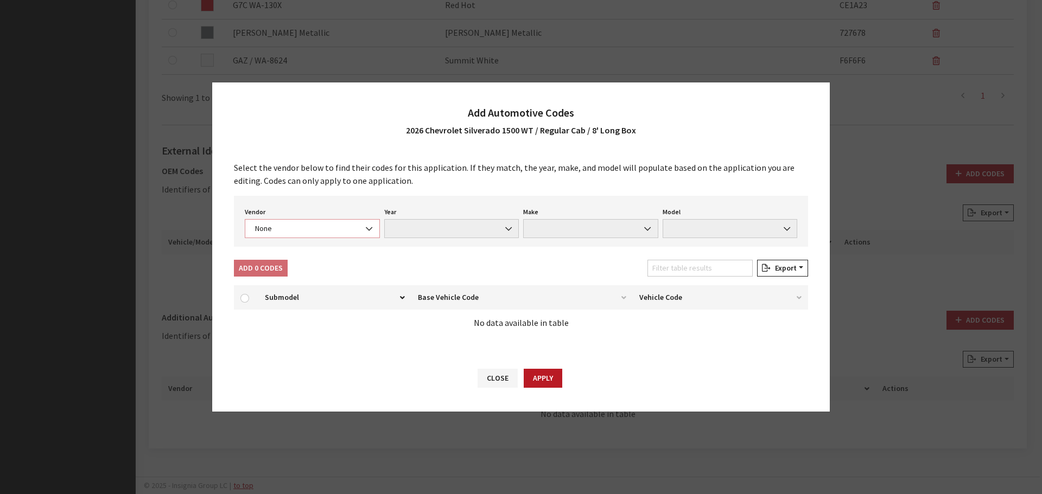
click at [349, 233] on span "None" at bounding box center [312, 228] width 121 height 11
select select "4"
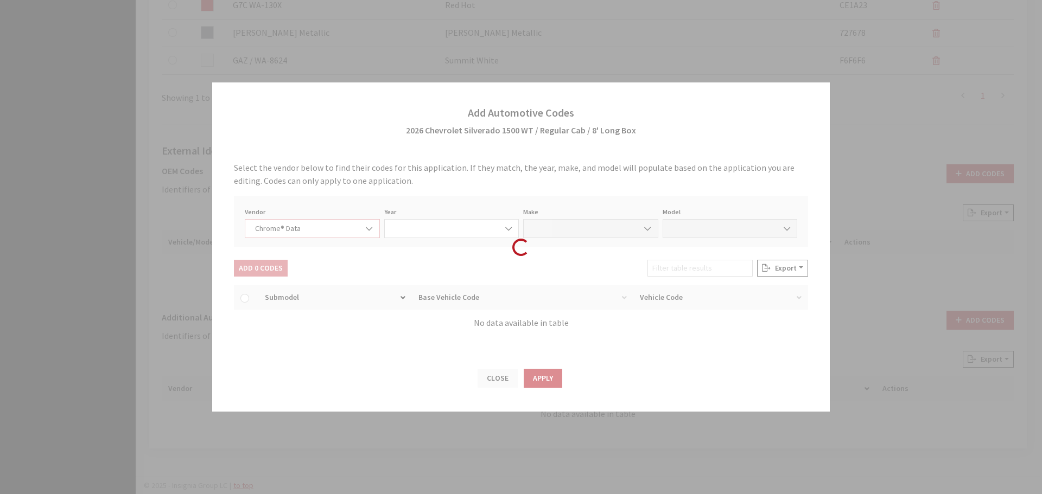
select select "2026"
select select "8"
select select "70604"
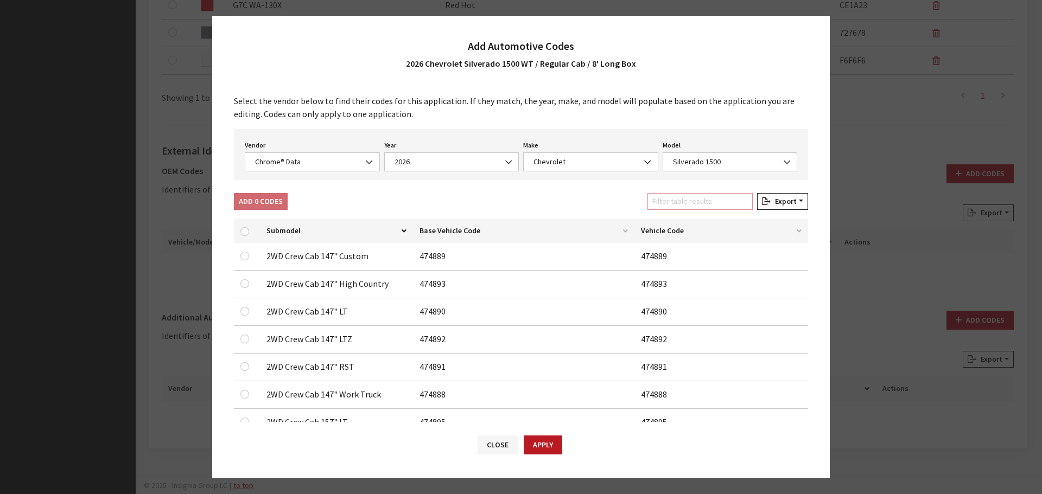
click at [711, 201] on input "Filter table results" at bounding box center [699, 201] width 105 height 17
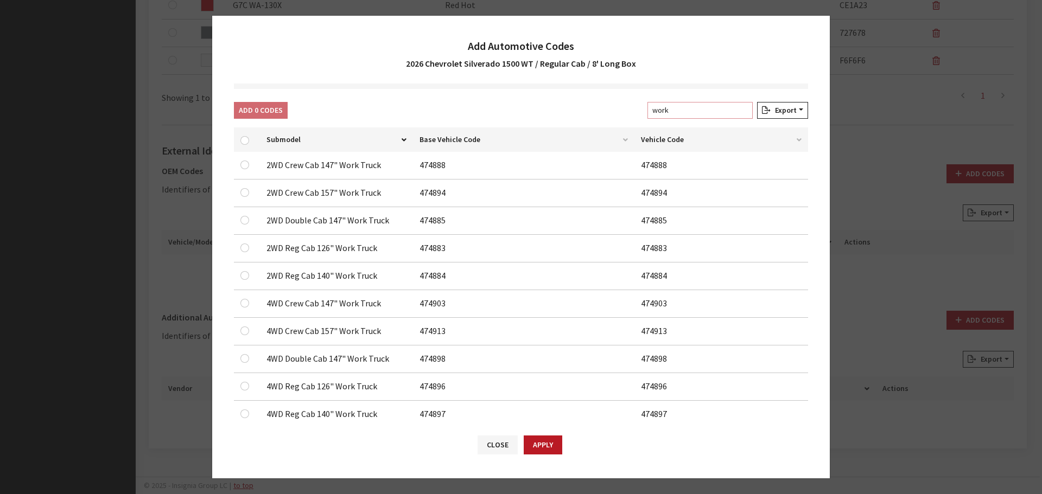
scroll to position [108, 0]
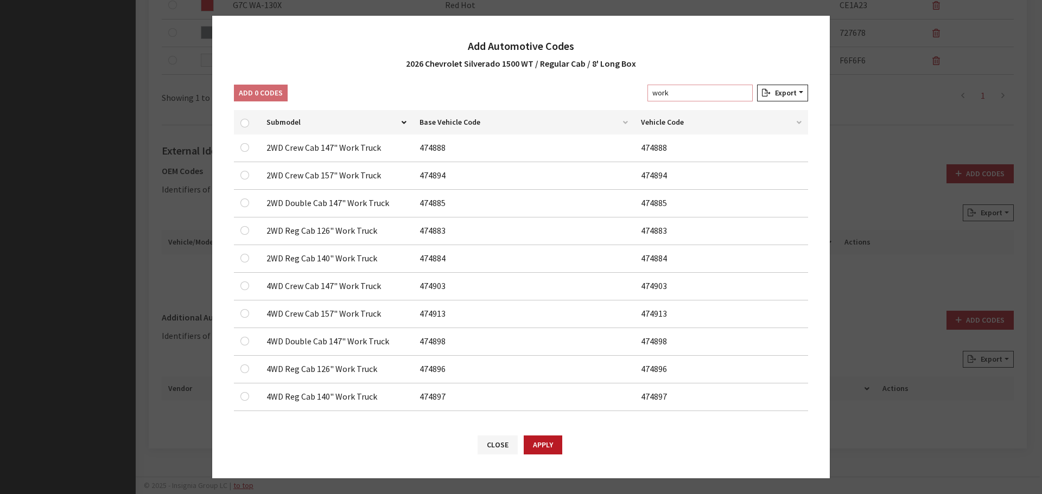
type input "work"
click at [243, 152] on input "checkbox" at bounding box center [244, 147] width 9 height 9
checkbox input "true"
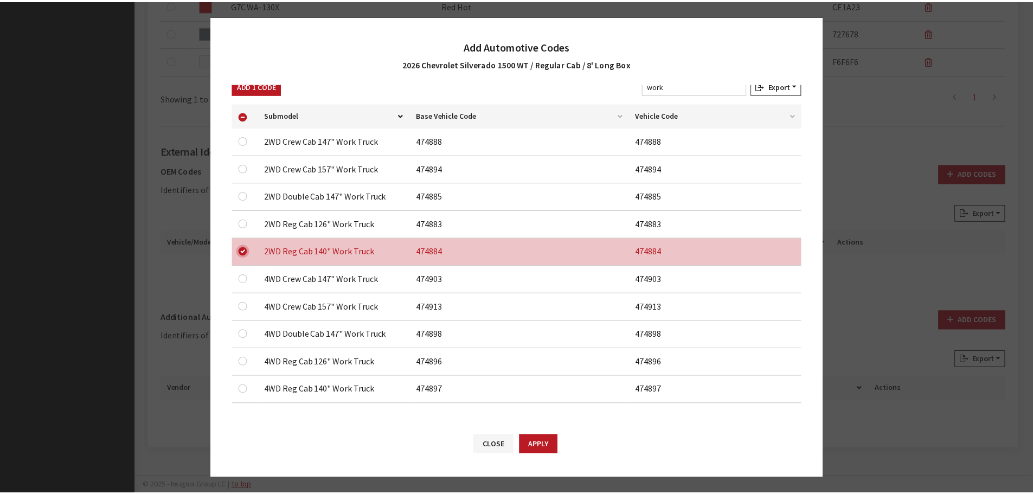
scroll to position [117, 0]
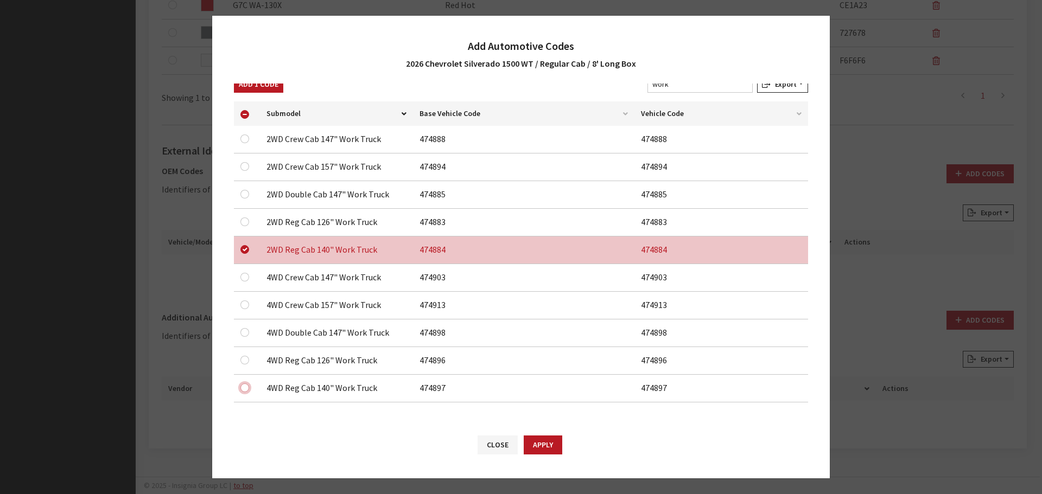
click at [245, 171] on input "checkbox" at bounding box center [244, 166] width 9 height 9
checkbox input "true"
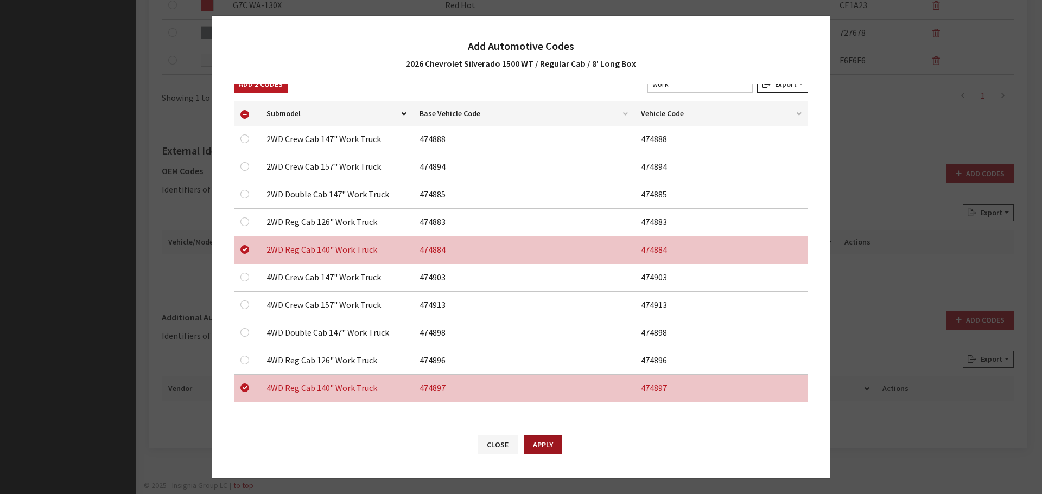
click at [545, 445] on button "Apply" at bounding box center [542, 445] width 39 height 19
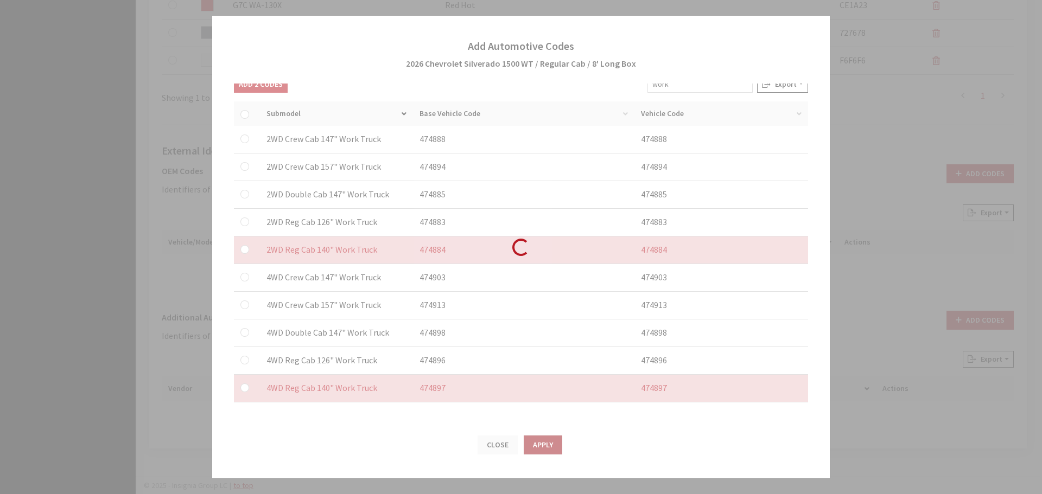
checkbox input "false"
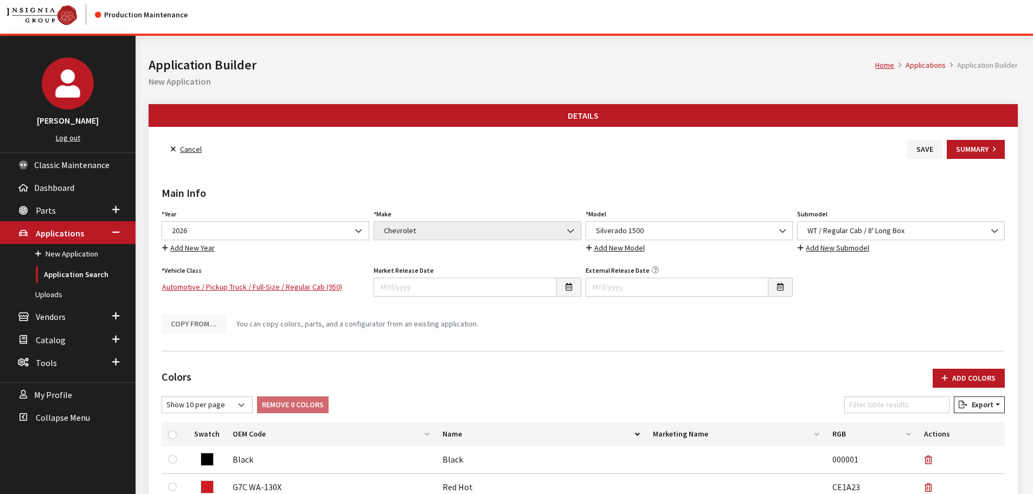
scroll to position [0, 0]
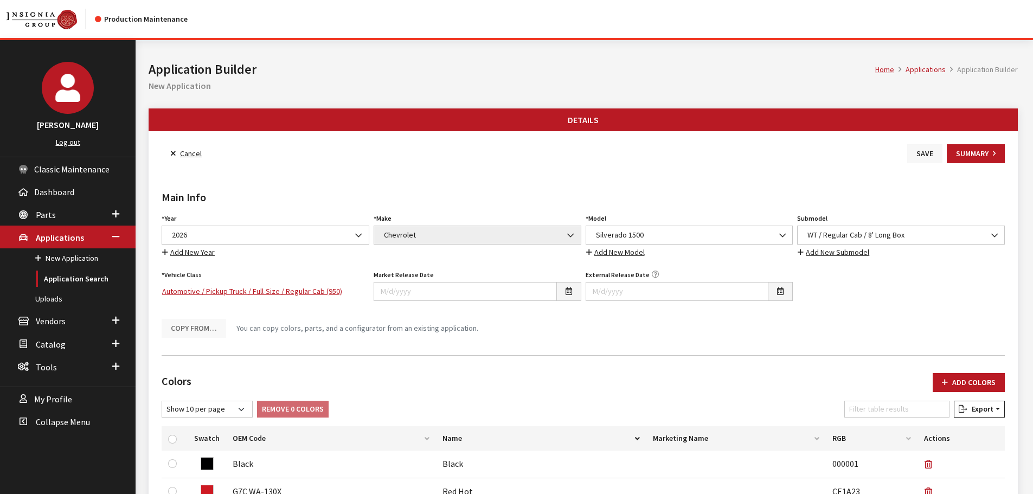
click at [920, 154] on button "Save" at bounding box center [925, 153] width 35 height 19
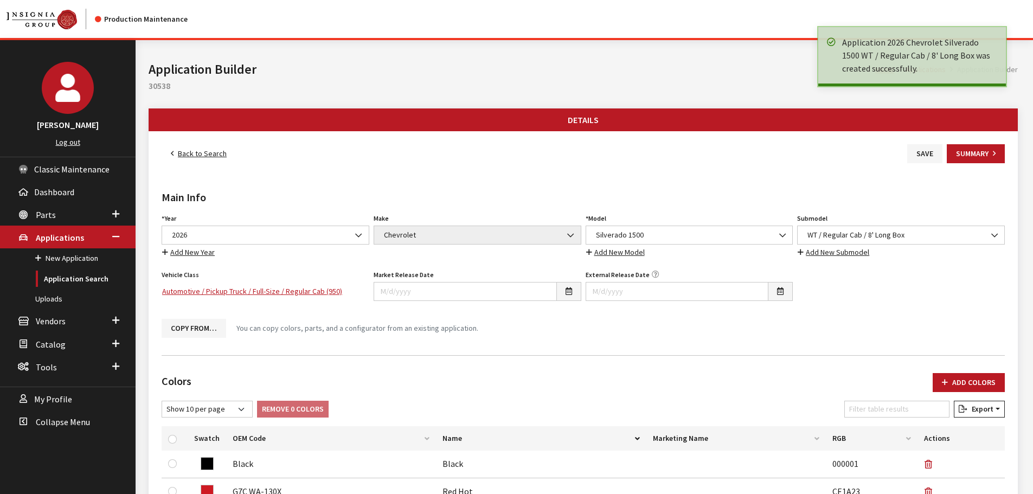
click at [186, 149] on link "Back to Search" at bounding box center [199, 153] width 74 height 19
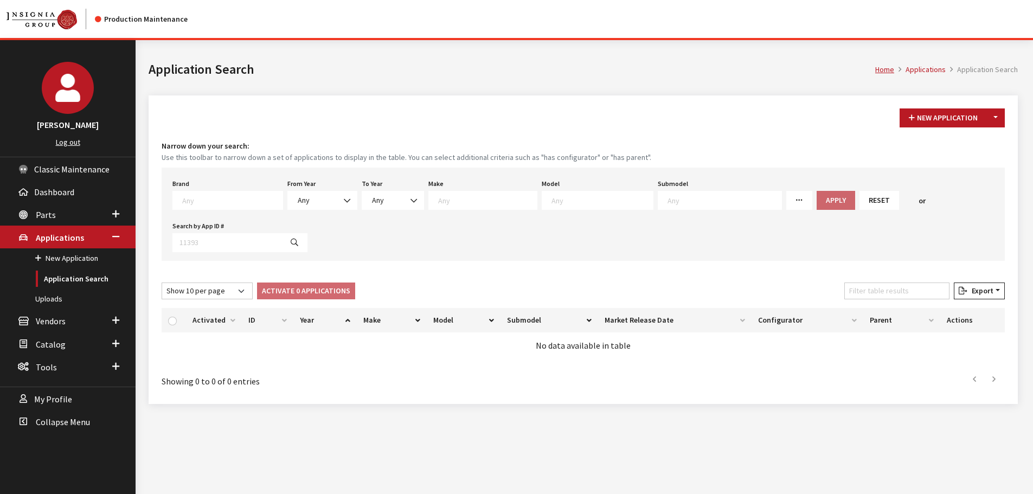
click at [224, 201] on textarea "Search" at bounding box center [232, 200] width 100 height 10
type textarea "gm"
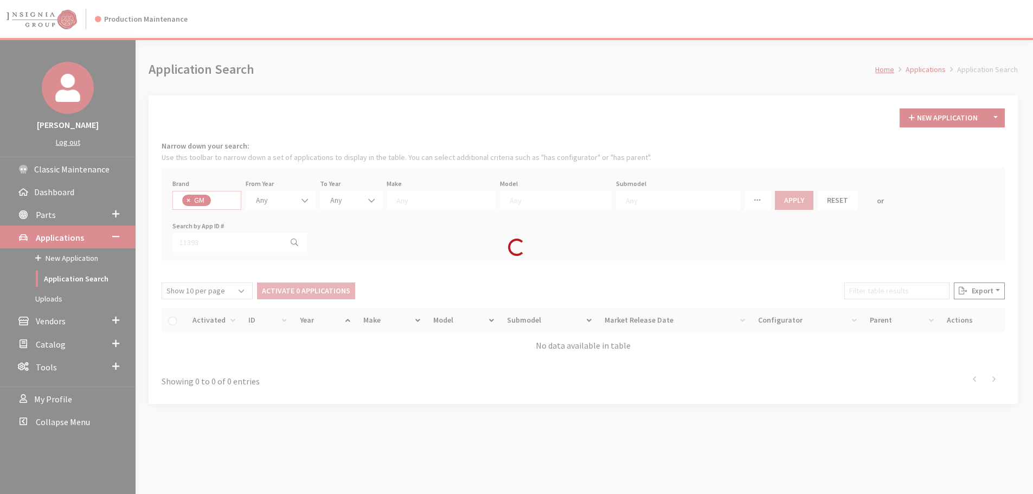
select select "1"
select select
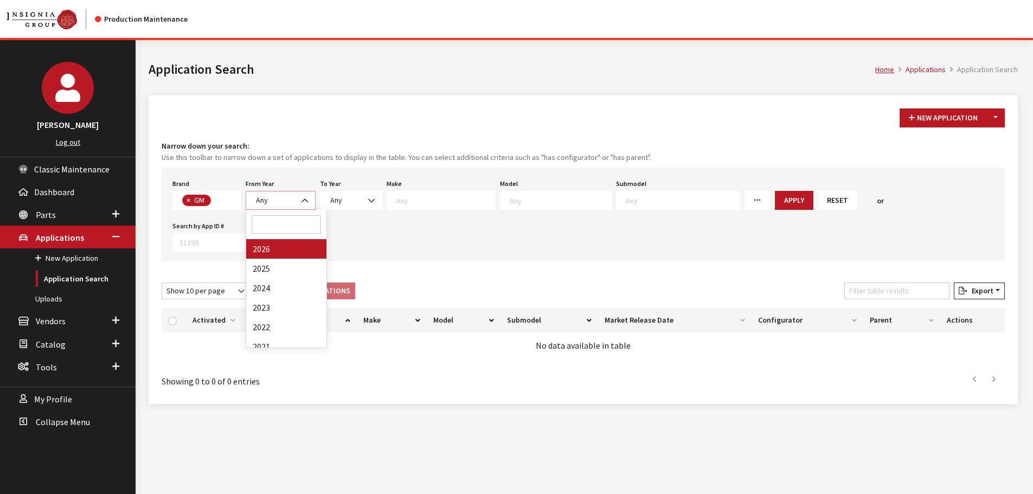
click at [275, 202] on span "Any" at bounding box center [281, 200] width 56 height 11
select select "2025"
select select
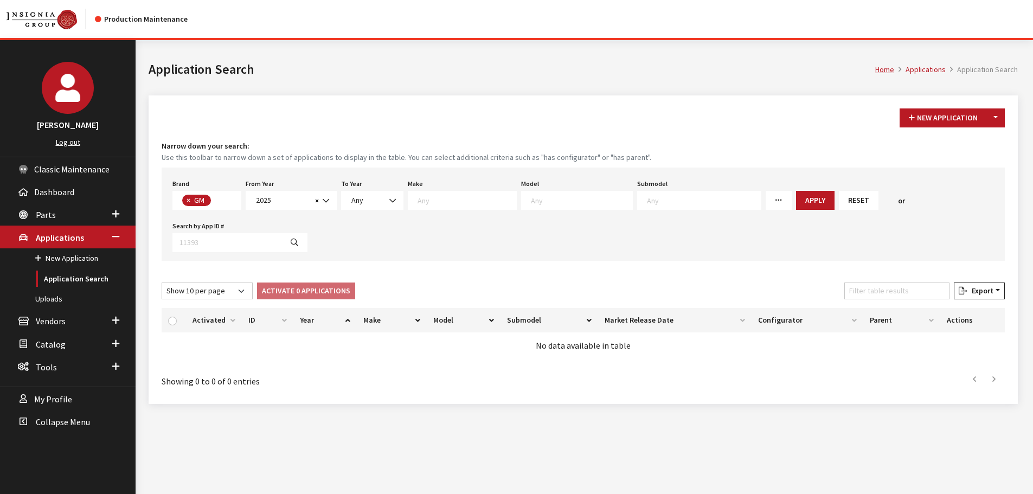
click at [555, 199] on textarea "Search" at bounding box center [581, 200] width 101 height 10
type textarea "15"
select select "46"
select select
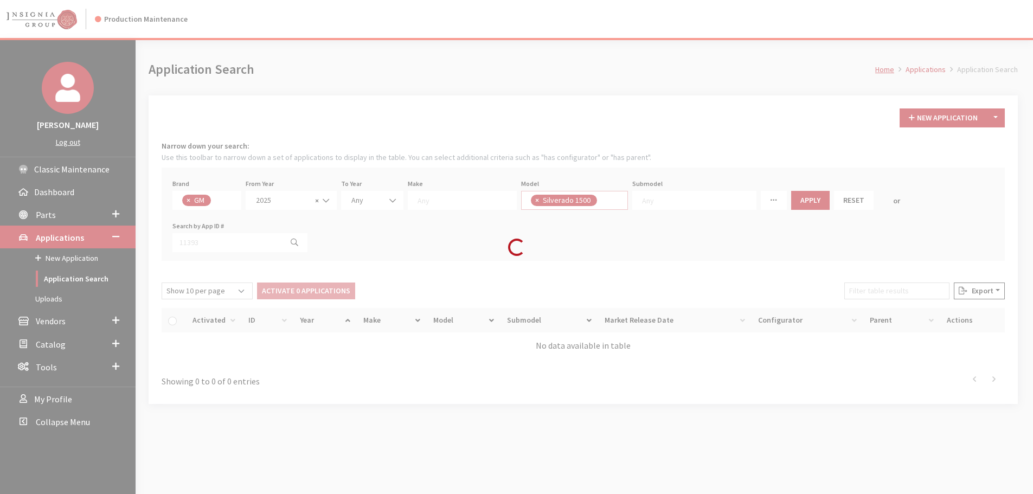
scroll to position [340, 0]
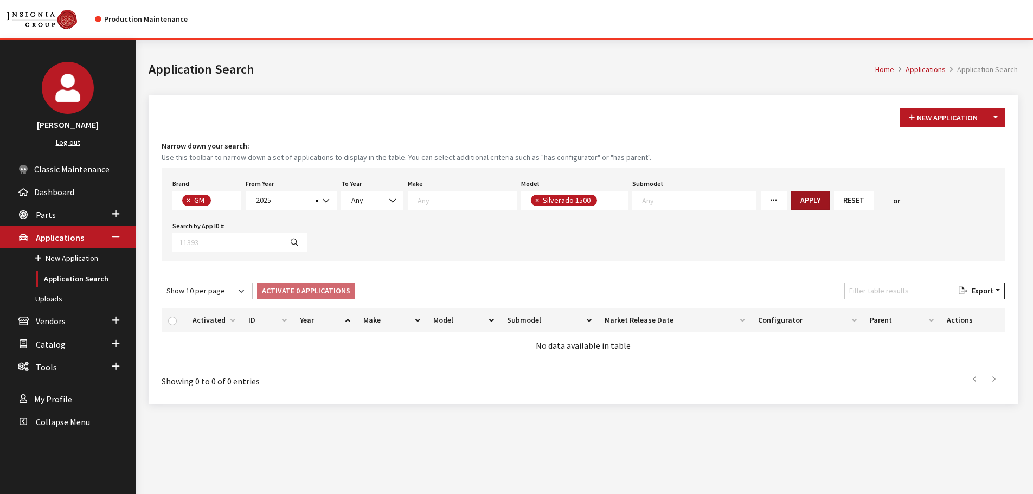
click at [791, 201] on button "Apply" at bounding box center [810, 200] width 39 height 19
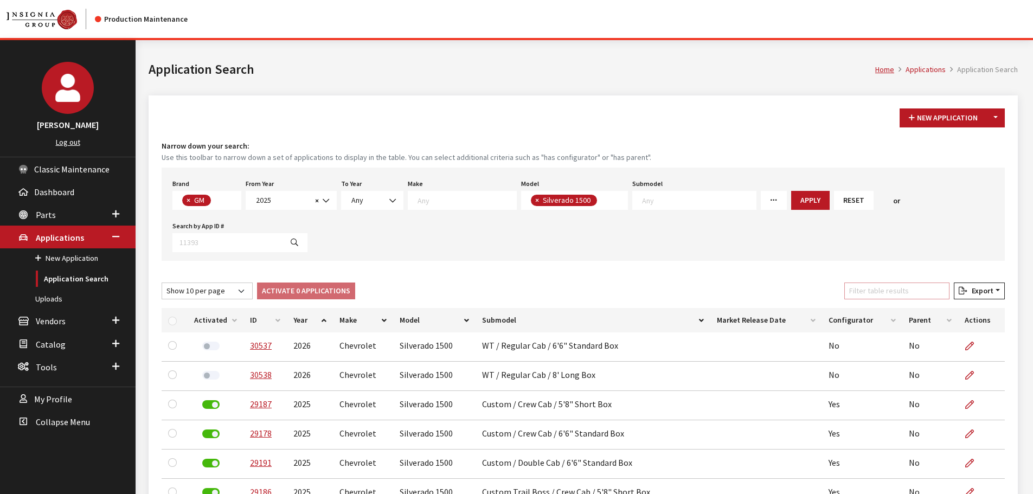
click at [923, 293] on input "Filter table results" at bounding box center [897, 291] width 105 height 17
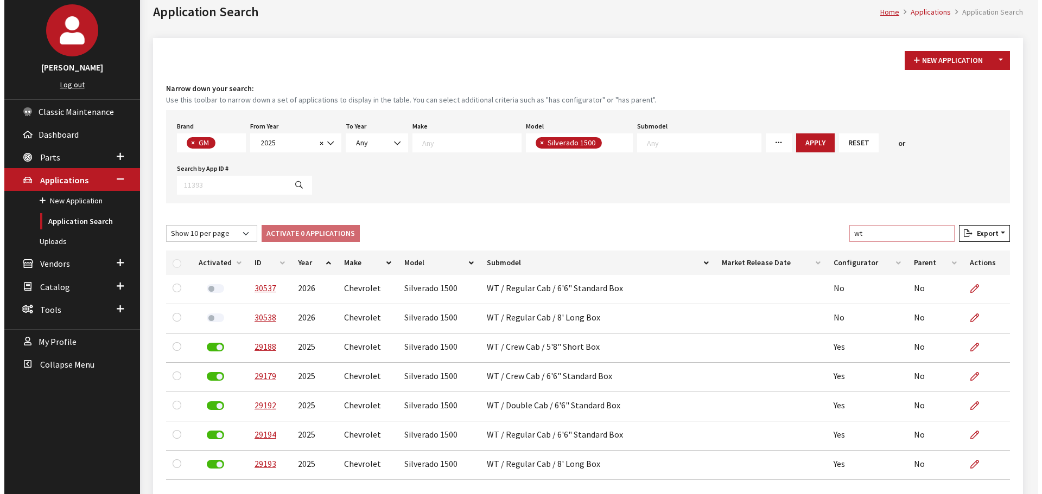
scroll to position [0, 0]
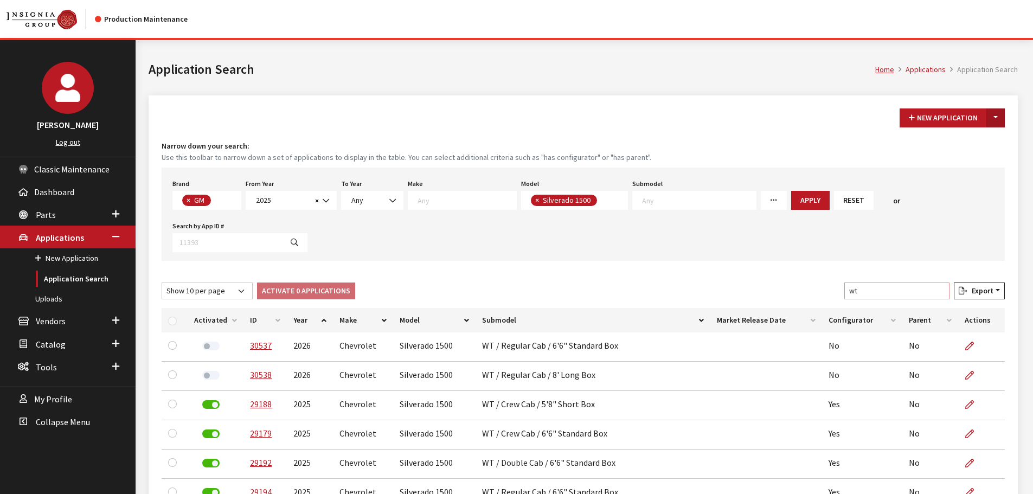
type input "wt"
click at [992, 118] on button "Toggle Dropdown" at bounding box center [996, 117] width 18 height 19
click at [947, 137] on button "New From Existing..." at bounding box center [958, 141] width 93 height 19
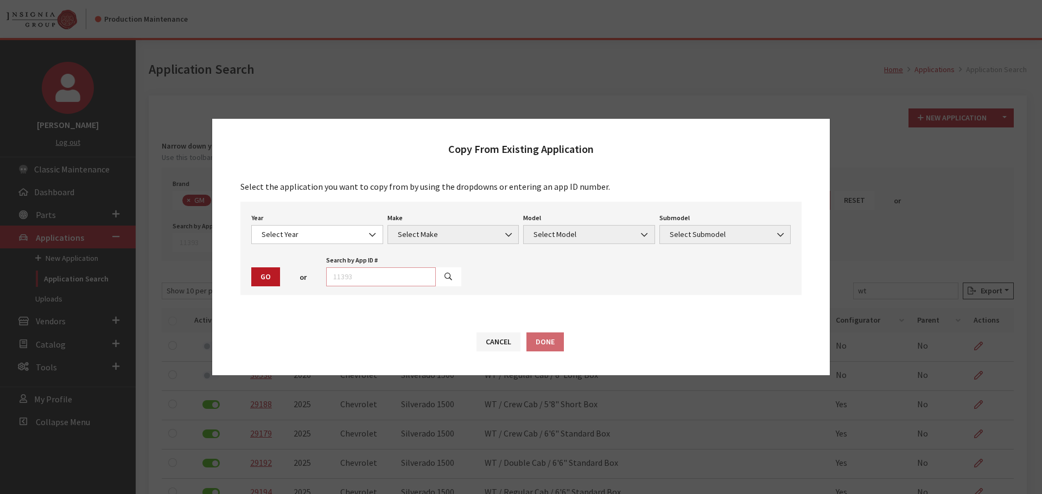
click at [367, 278] on input "text" at bounding box center [381, 276] width 110 height 19
type input "29192"
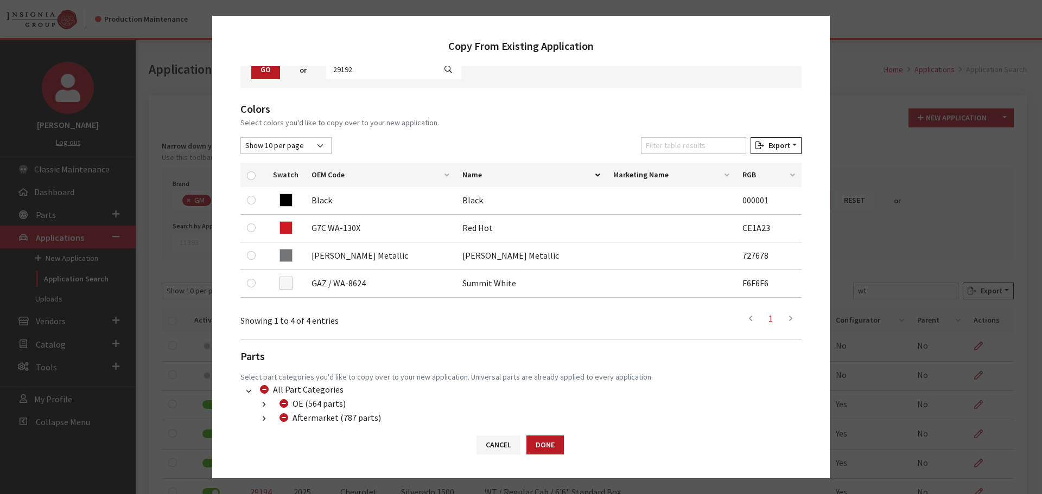
scroll to position [163, 0]
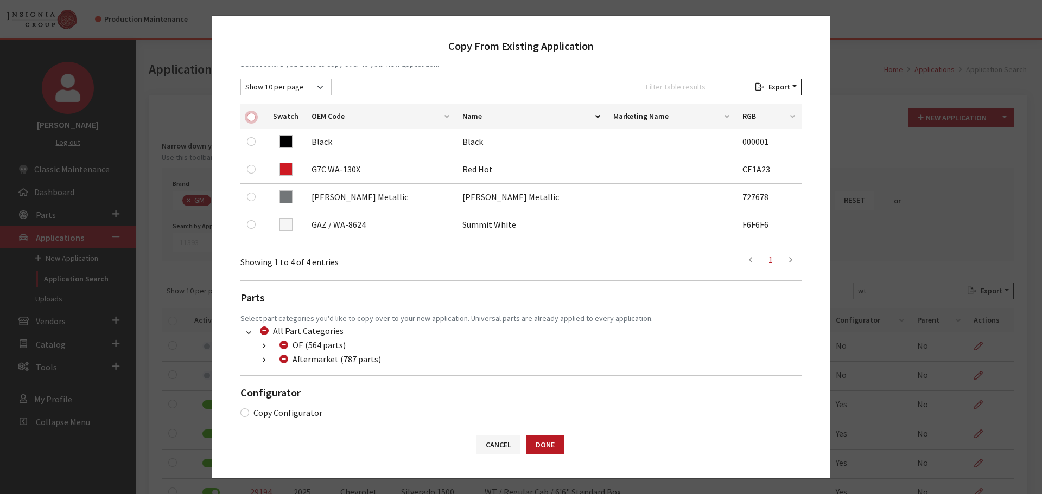
click at [251, 118] on input "checkbox" at bounding box center [251, 117] width 9 height 9
checkbox input "true"
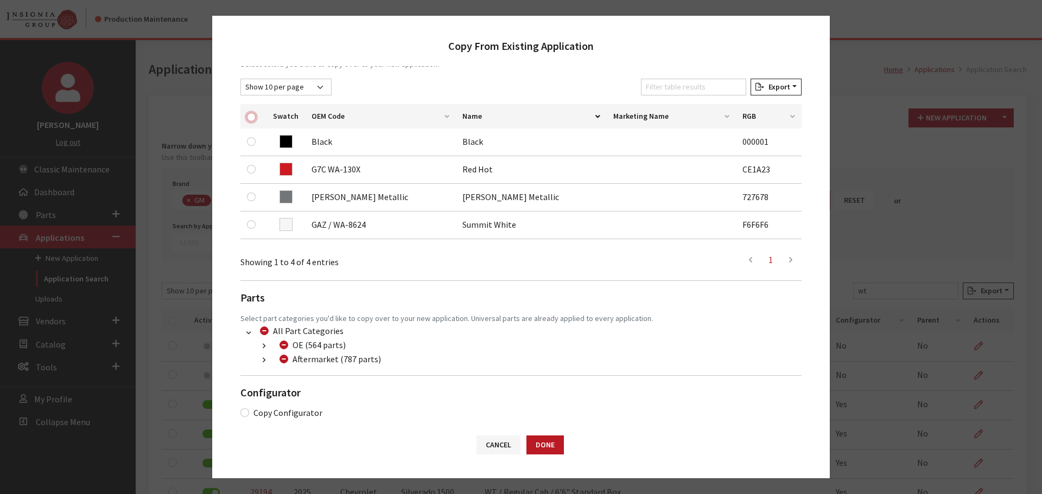
checkbox input "true"
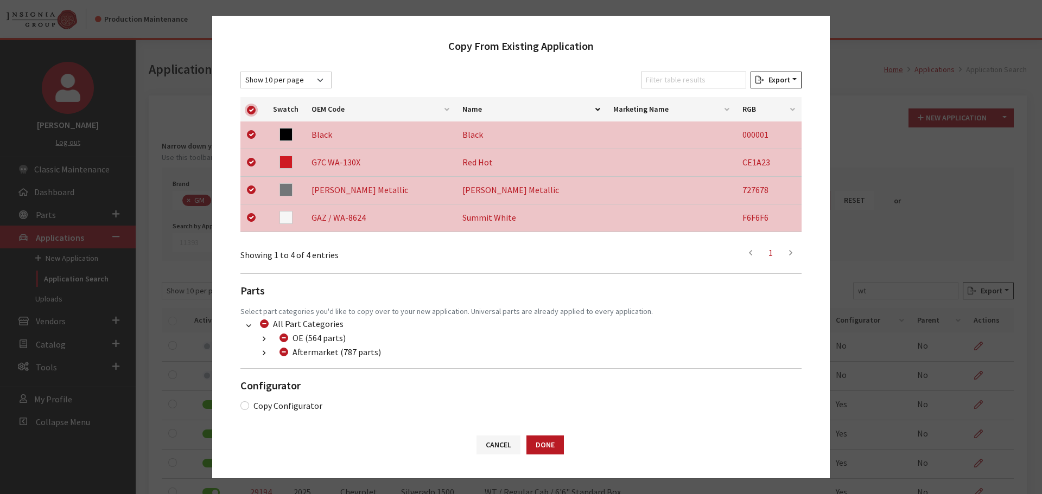
scroll to position [172, 0]
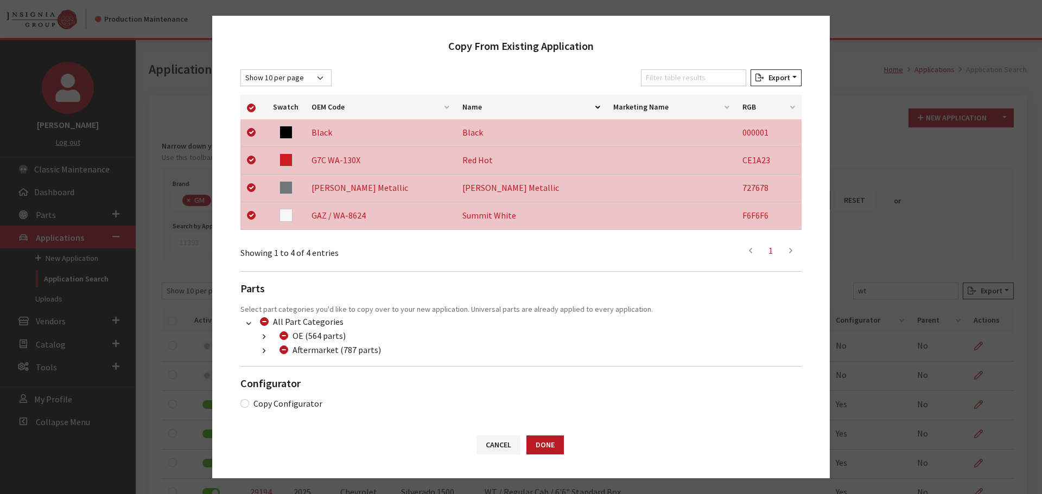
click at [265, 350] on icon "button" at bounding box center [264, 352] width 3 height 8
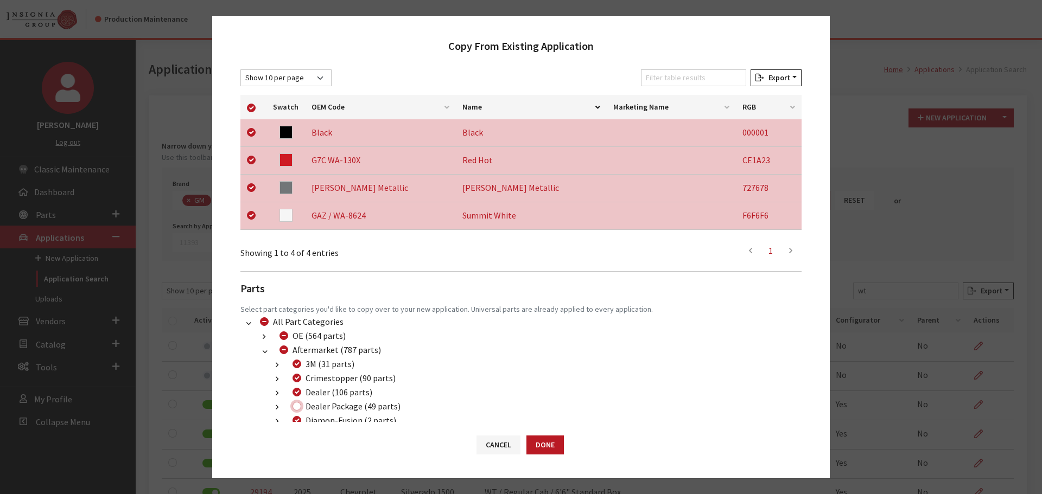
click at [298, 407] on input "Dealer Package (49 parts)" at bounding box center [296, 406] width 9 height 9
checkbox input "true"
click at [560, 446] on button "Done" at bounding box center [544, 445] width 37 height 19
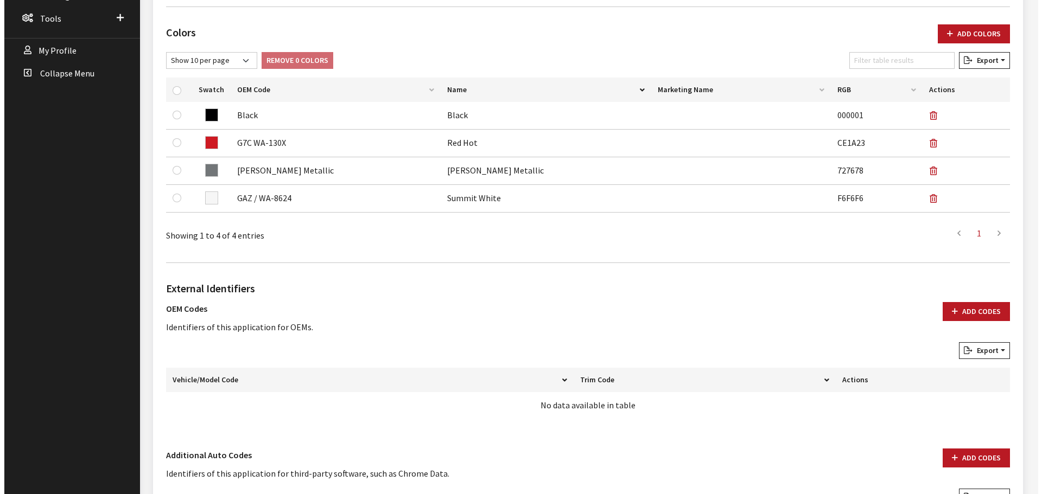
scroll to position [487, 0]
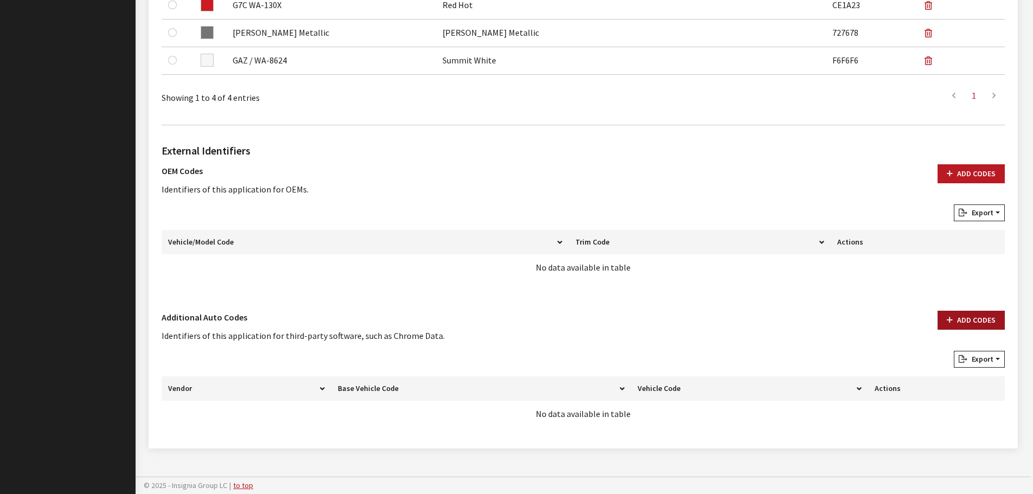
click at [958, 312] on button "Add Codes" at bounding box center [971, 320] width 67 height 19
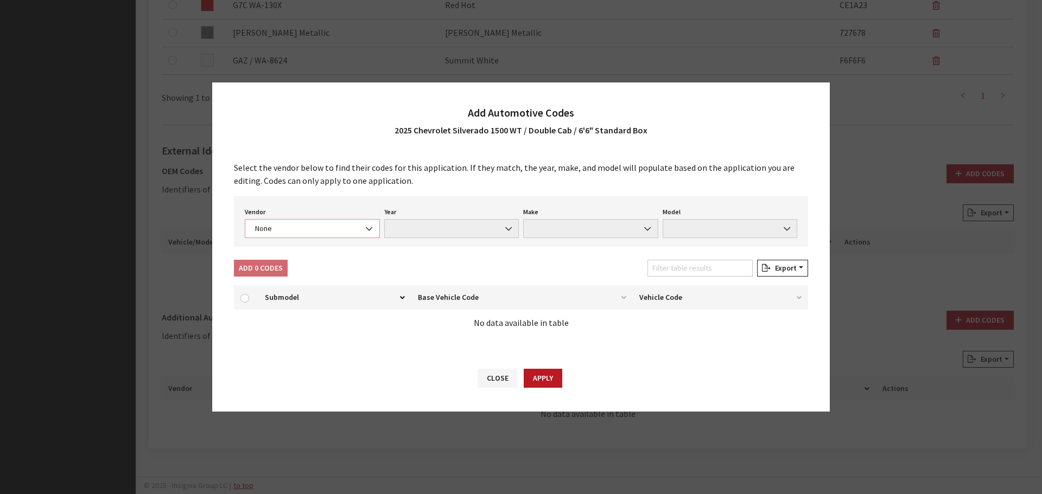
click at [309, 226] on span "None" at bounding box center [312, 228] width 121 height 11
select select "4"
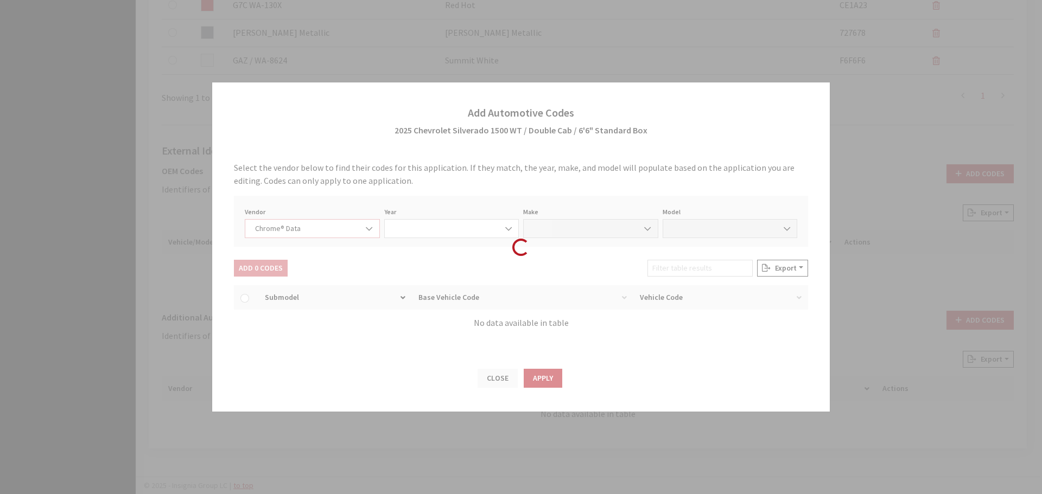
select select "2025"
select select "8"
select select "57186"
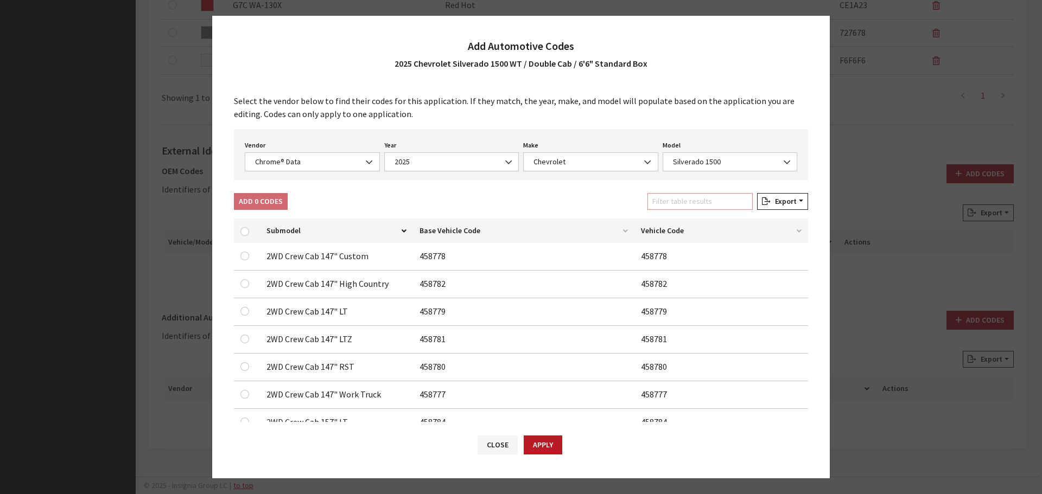
click at [681, 207] on input "Filter table results" at bounding box center [699, 201] width 105 height 17
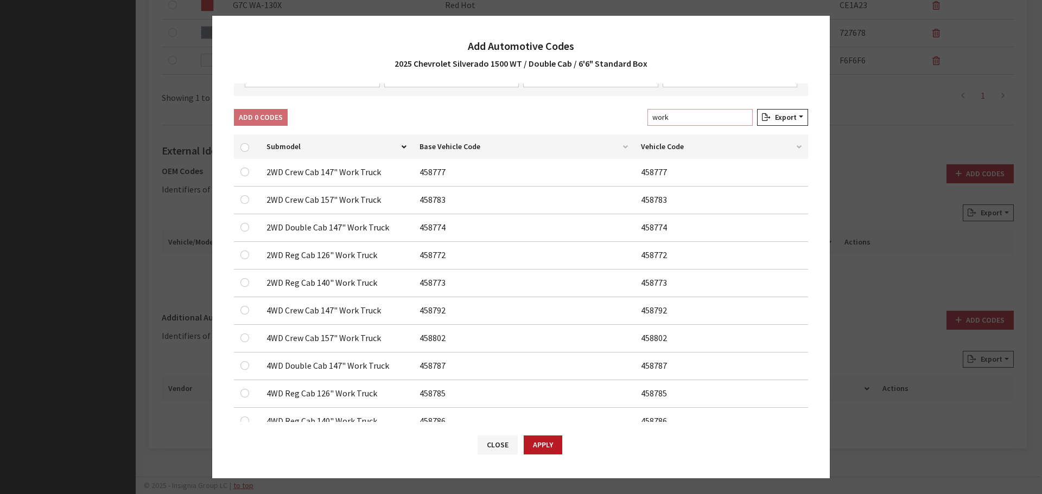
scroll to position [108, 0]
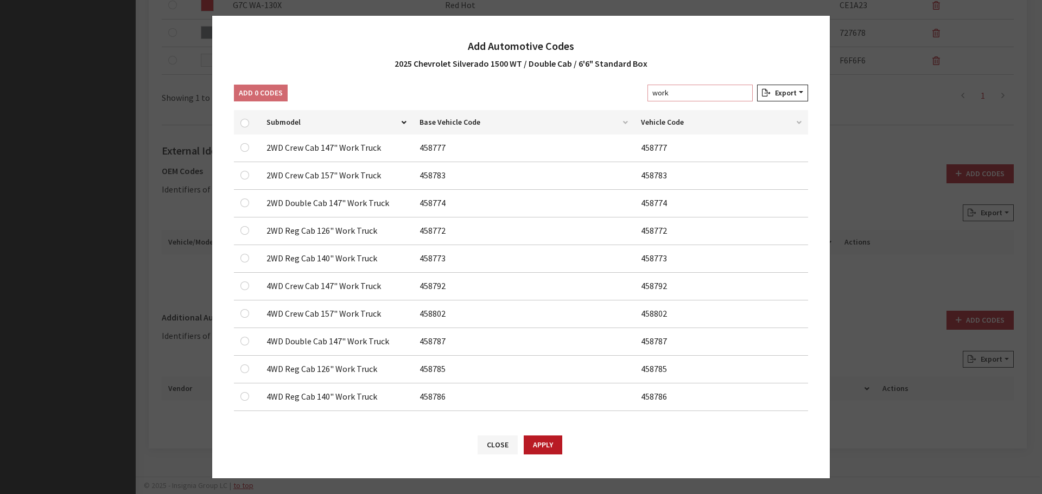
type input "work"
click at [244, 152] on input "checkbox" at bounding box center [244, 147] width 9 height 9
checkbox input "true"
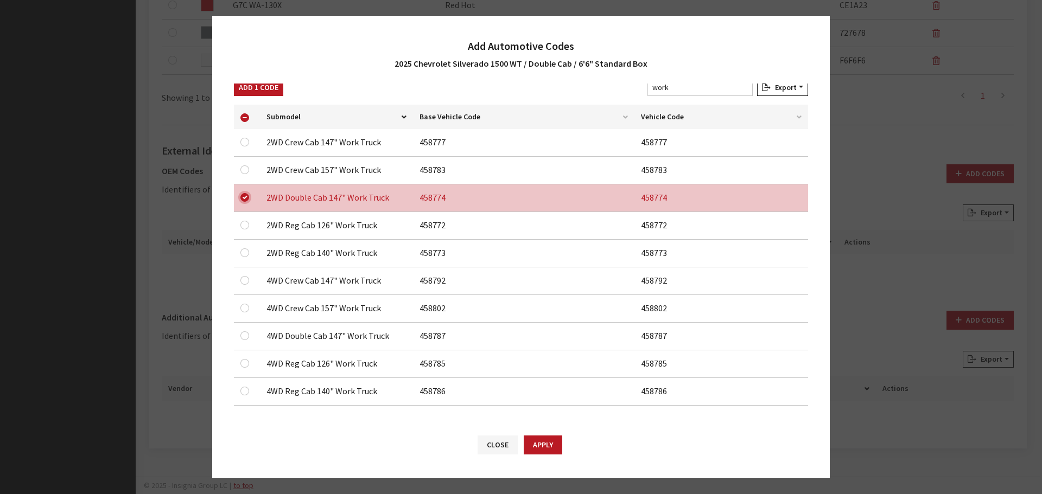
scroll to position [117, 0]
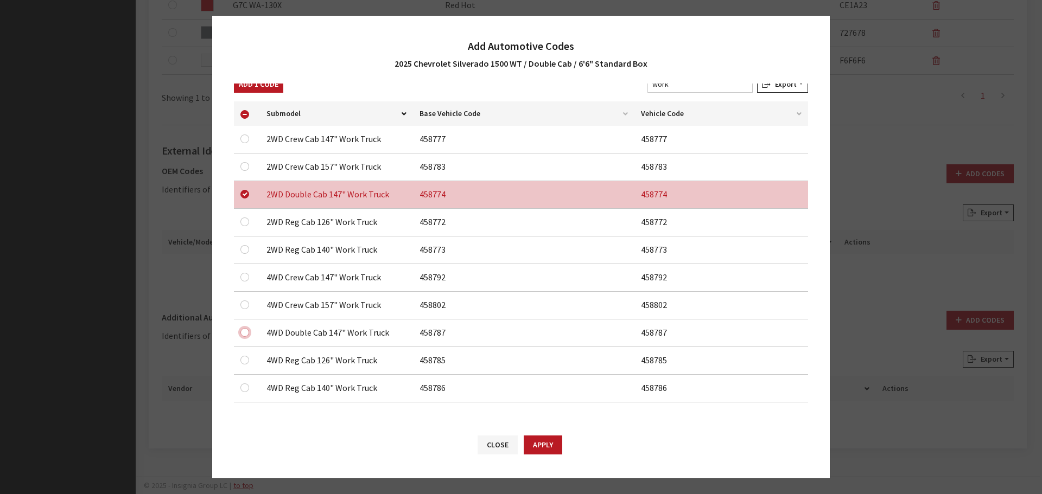
click at [243, 171] on input "checkbox" at bounding box center [244, 166] width 9 height 9
checkbox input "true"
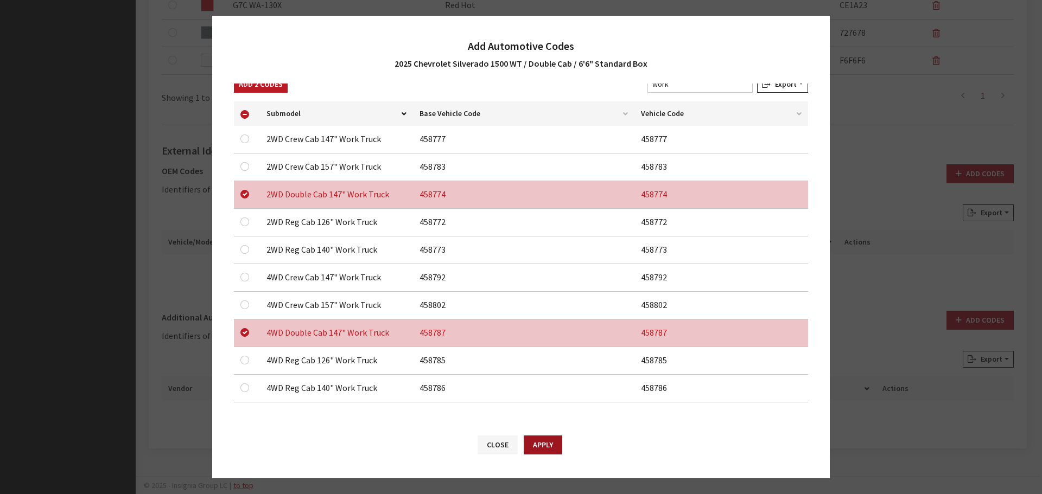
click at [531, 452] on button "Apply" at bounding box center [542, 445] width 39 height 19
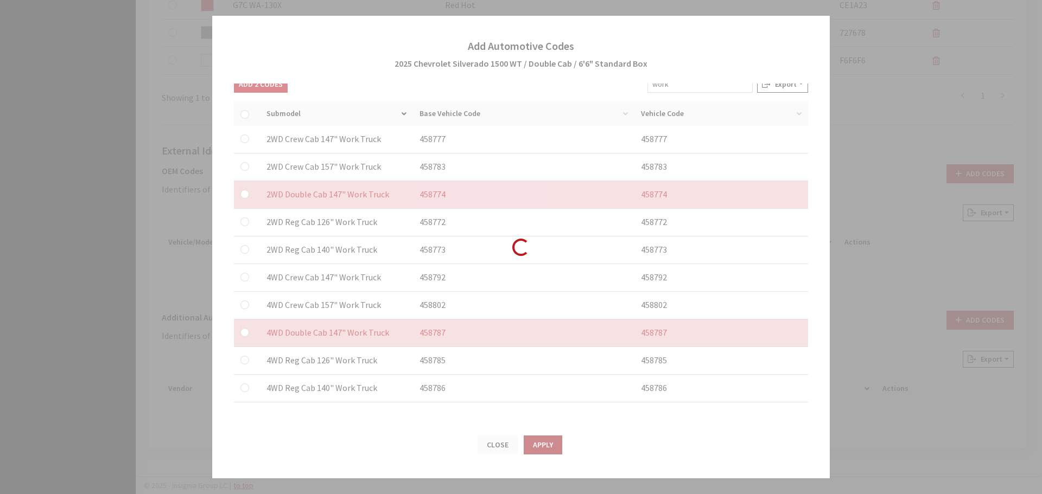
checkbox input "false"
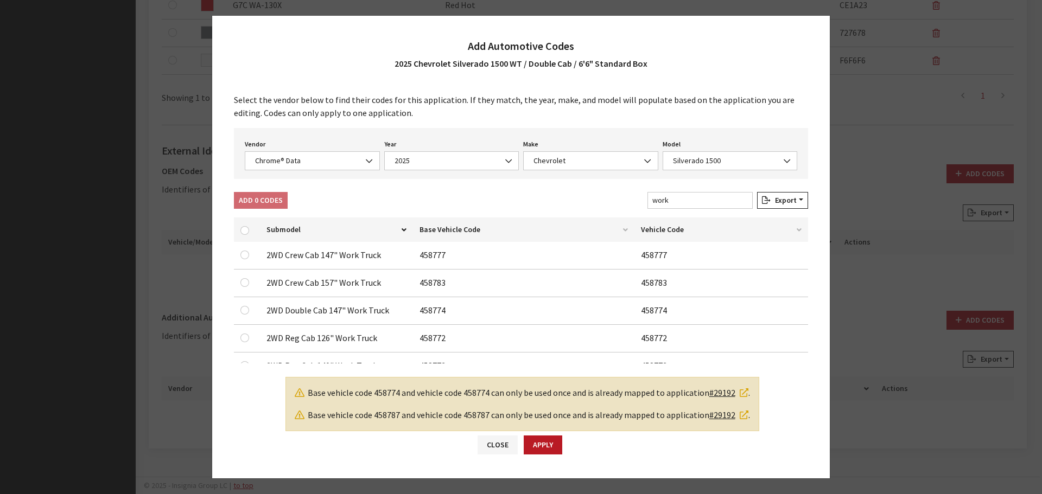
scroll to position [0, 0]
click at [419, 167] on span "2025" at bounding box center [451, 161] width 121 height 11
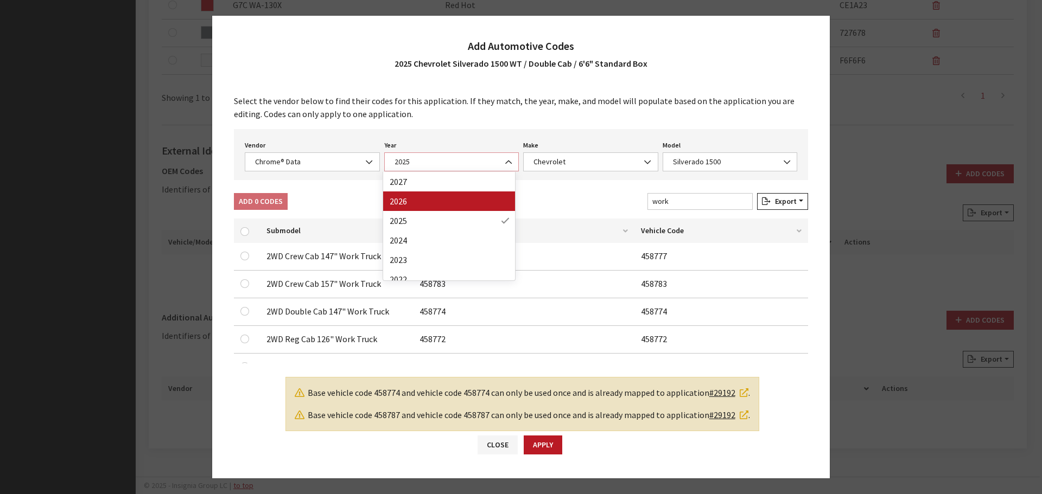
select select "2026"
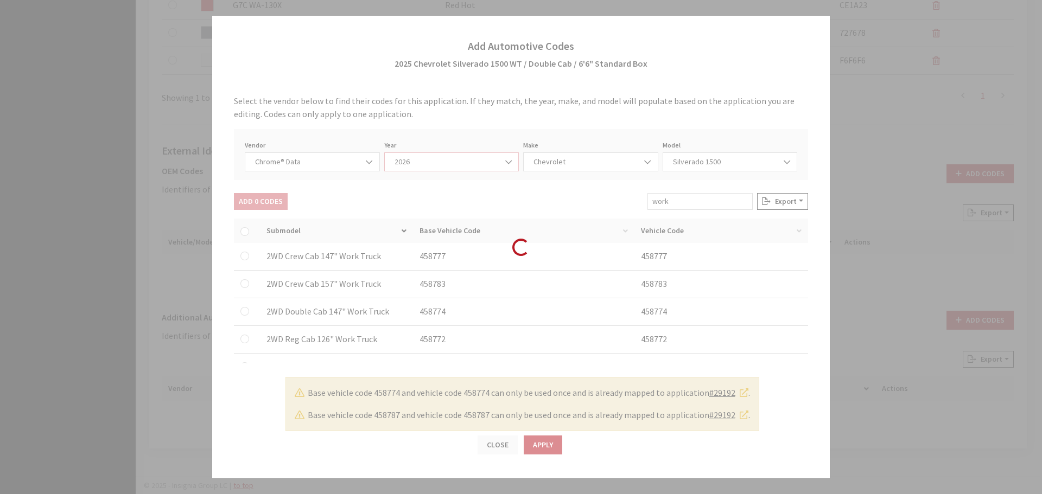
select select "8"
select select "70604"
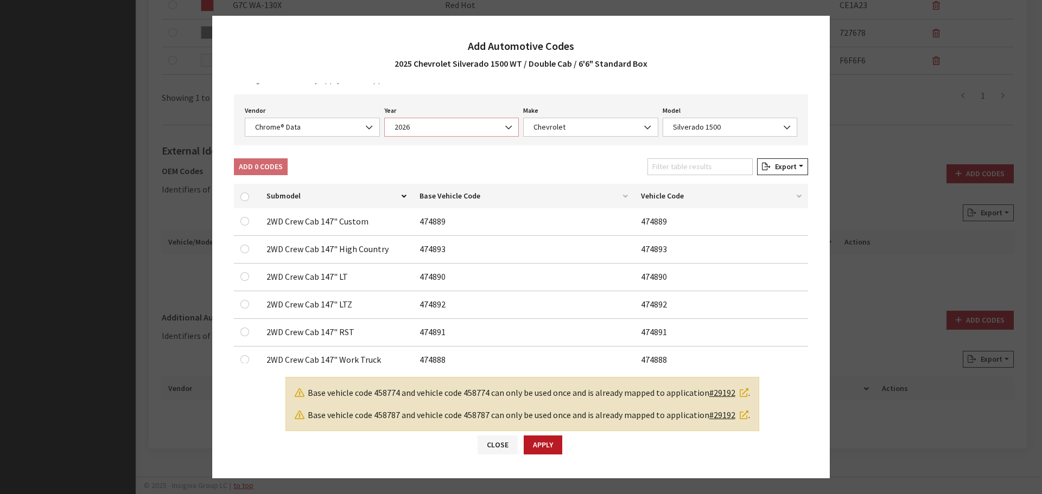
scroll to position [54, 0]
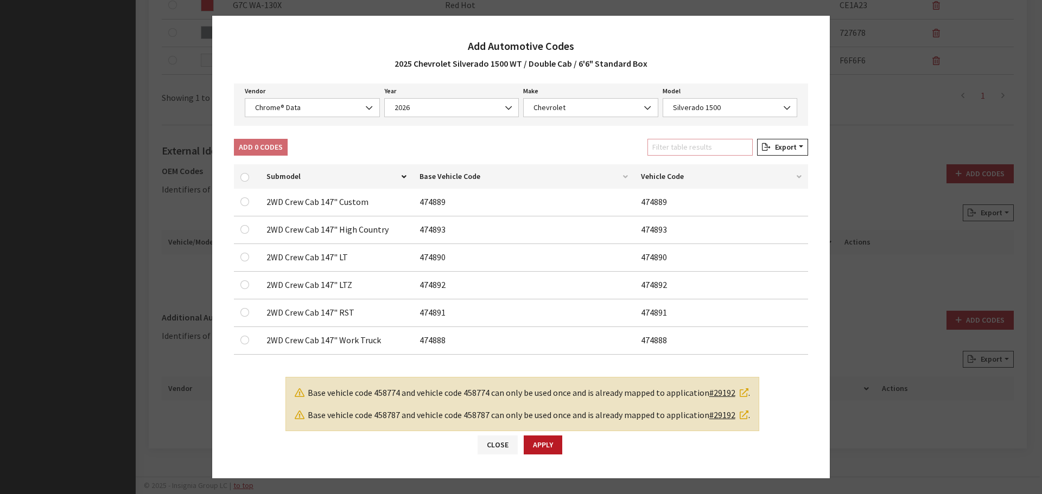
click at [663, 149] on input "Filter table results" at bounding box center [699, 147] width 105 height 17
type input "work"
click at [242, 206] on input "checkbox" at bounding box center [244, 201] width 9 height 9
checkbox input "true"
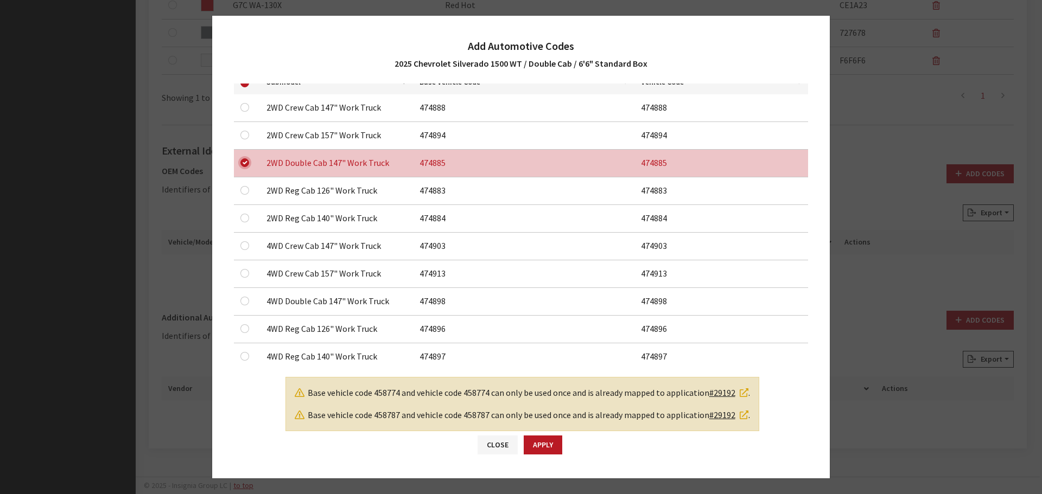
scroll to position [176, 0]
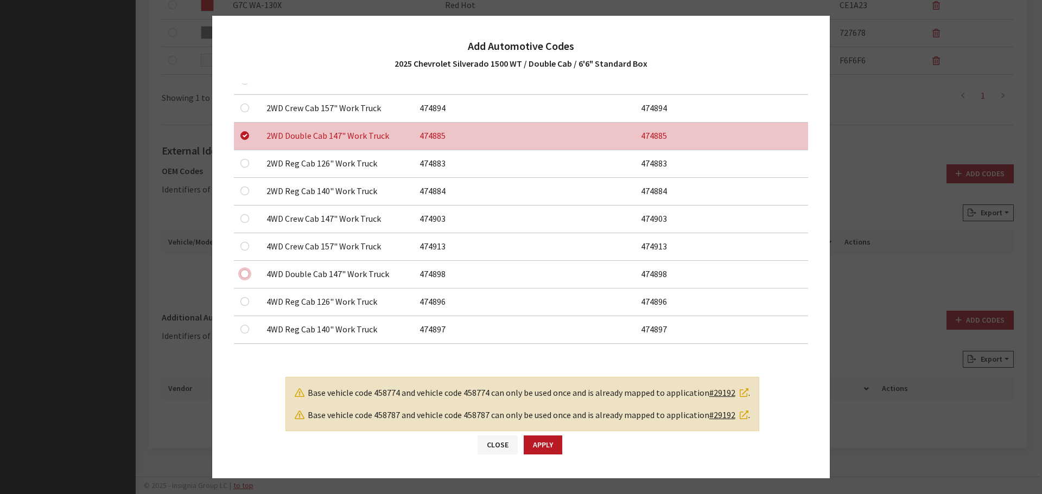
click at [244, 112] on input "checkbox" at bounding box center [244, 108] width 9 height 9
checkbox input "true"
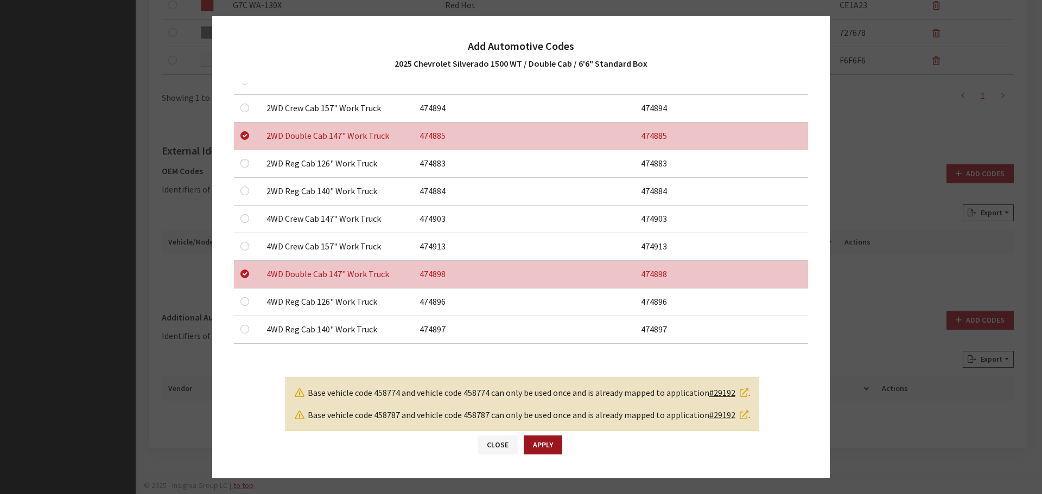
click at [548, 447] on button "Apply" at bounding box center [542, 445] width 39 height 19
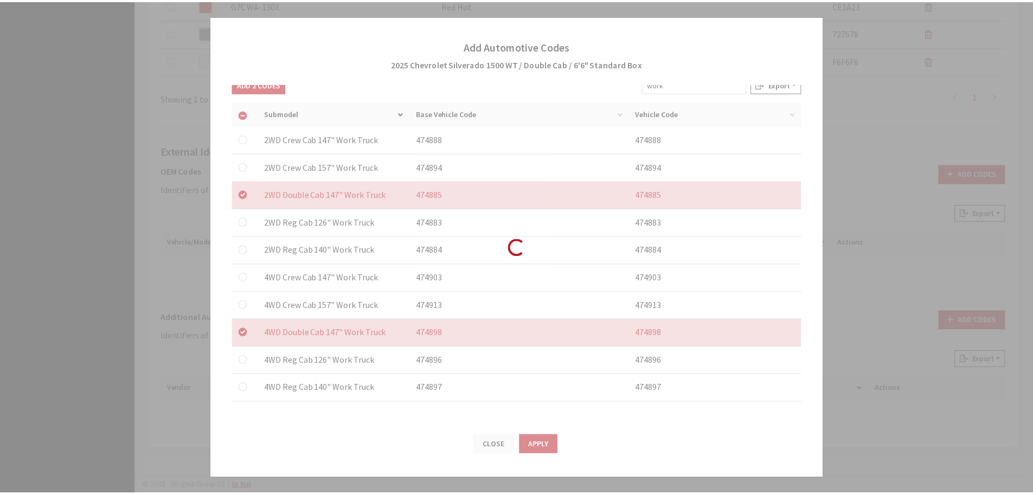
scroll to position [117, 0]
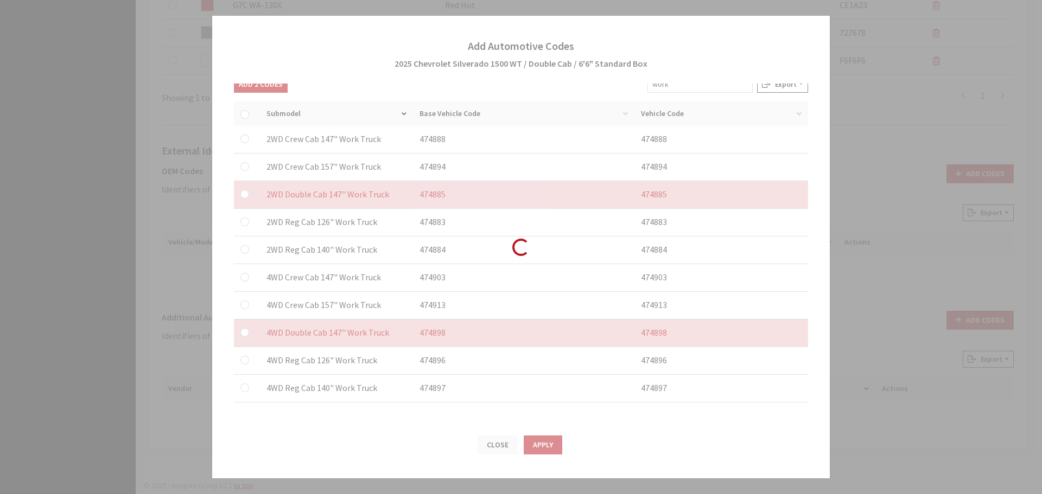
checkbox input "false"
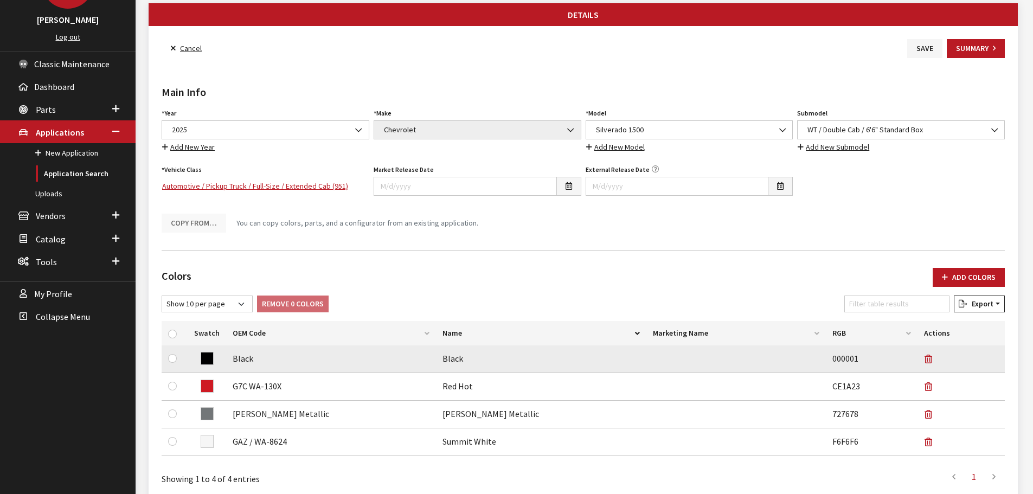
scroll to position [0, 0]
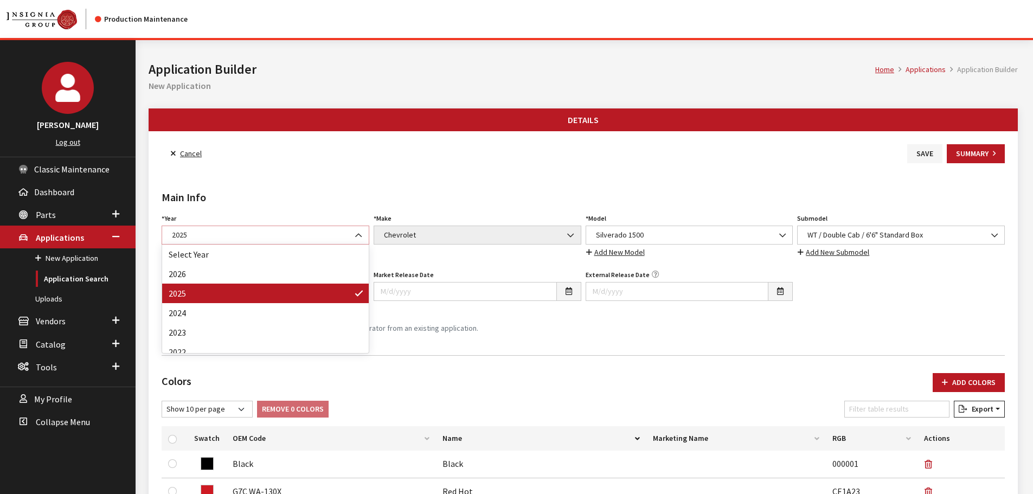
click at [323, 233] on span "2025" at bounding box center [266, 234] width 194 height 11
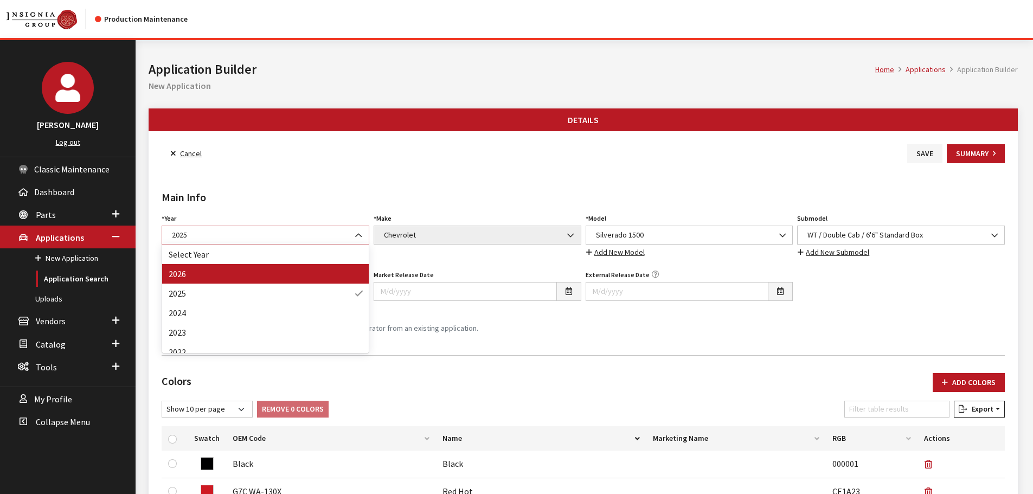
select select "44"
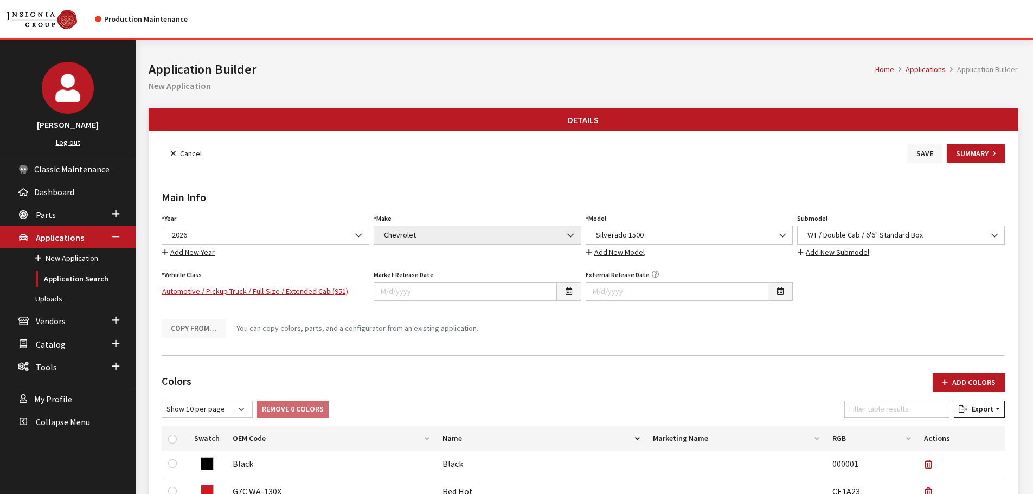
click at [921, 154] on button "Save" at bounding box center [925, 153] width 35 height 19
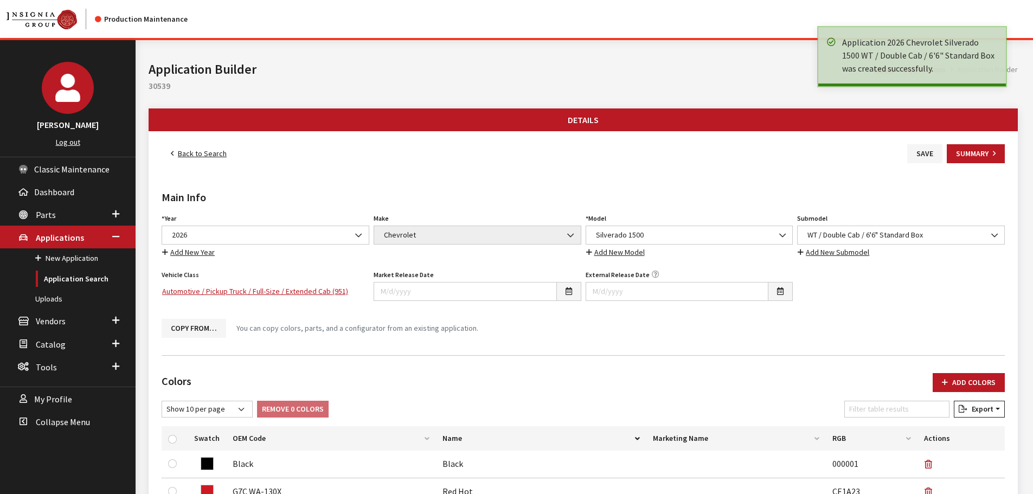
click at [183, 151] on link "Back to Search" at bounding box center [199, 153] width 74 height 19
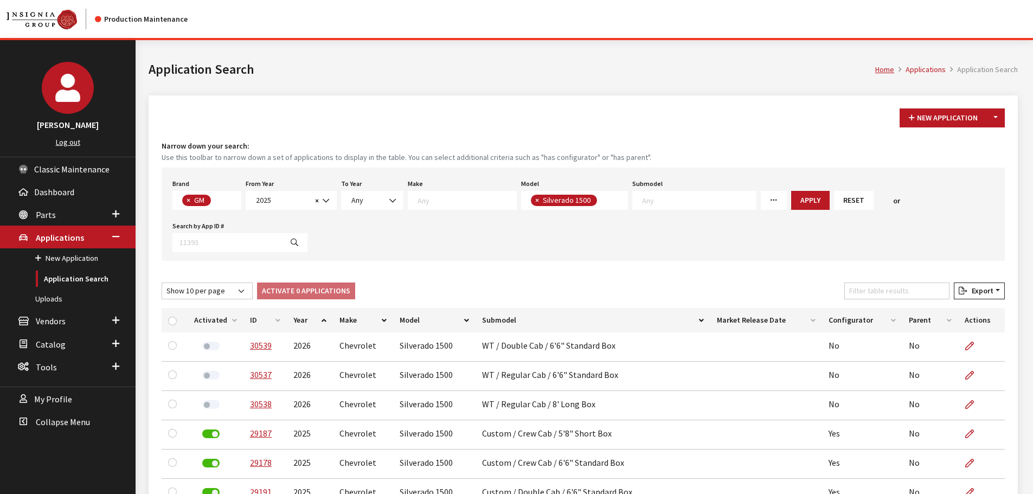
scroll to position [306, 0]
click at [892, 291] on input "Filter table results" at bounding box center [897, 291] width 105 height 17
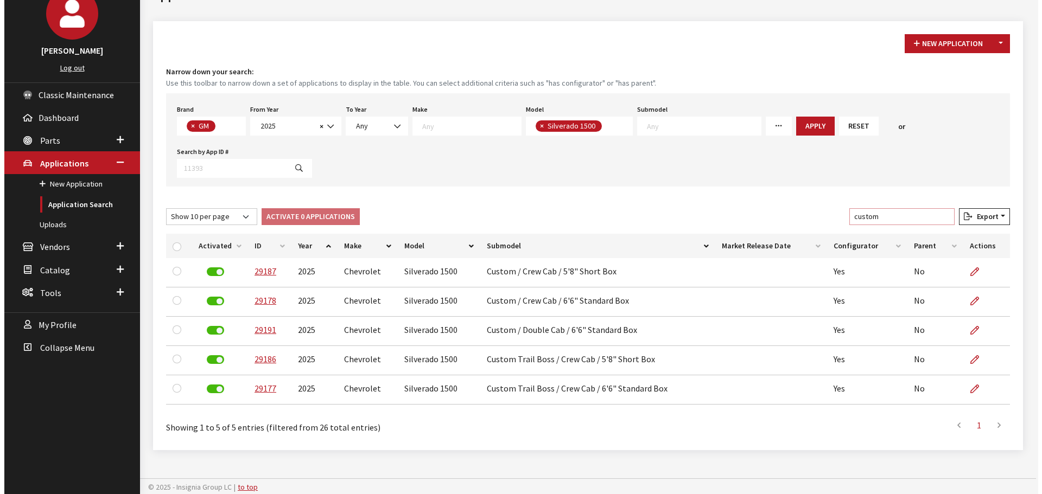
scroll to position [76, 0]
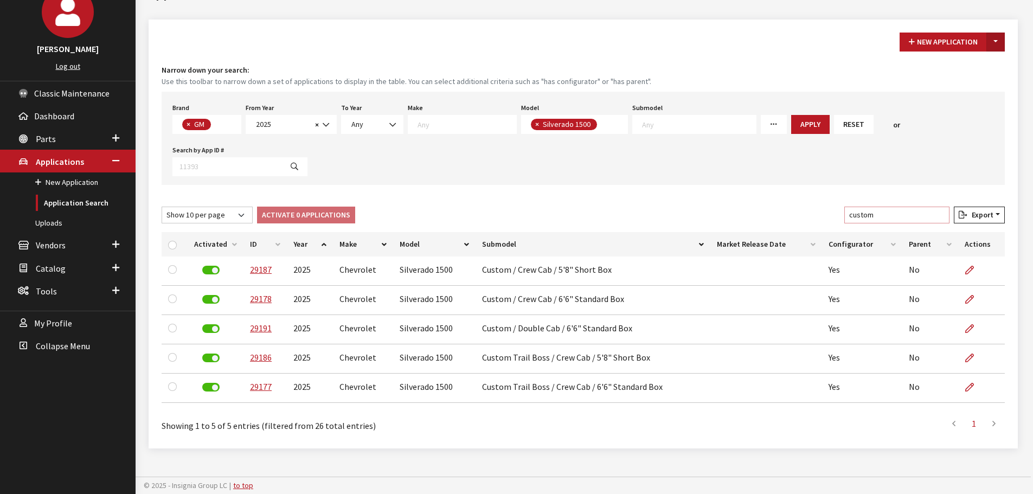
type input "custom"
click at [994, 45] on button "Toggle Dropdown" at bounding box center [996, 42] width 18 height 19
click at [953, 66] on button "New From Existing..." at bounding box center [958, 65] width 93 height 19
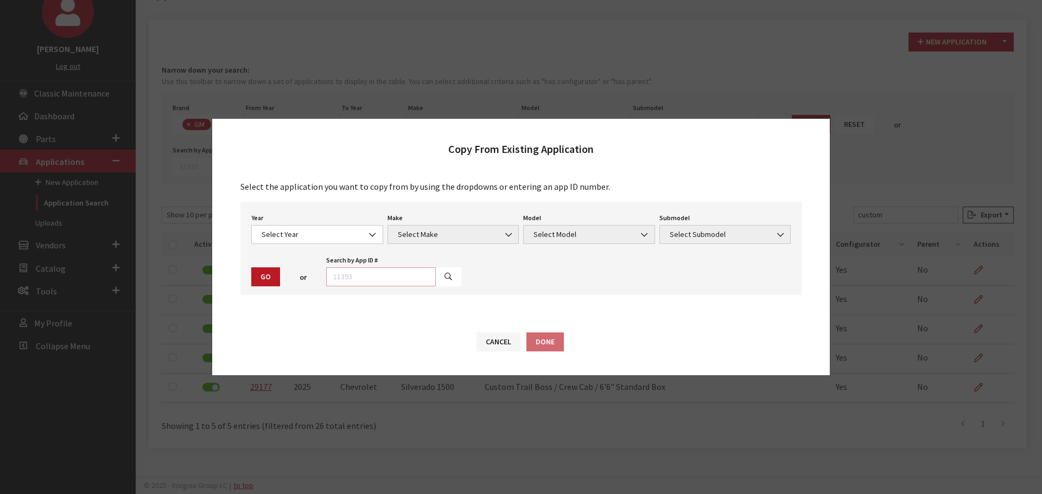
click at [403, 274] on input "text" at bounding box center [381, 276] width 110 height 19
type input "29191"
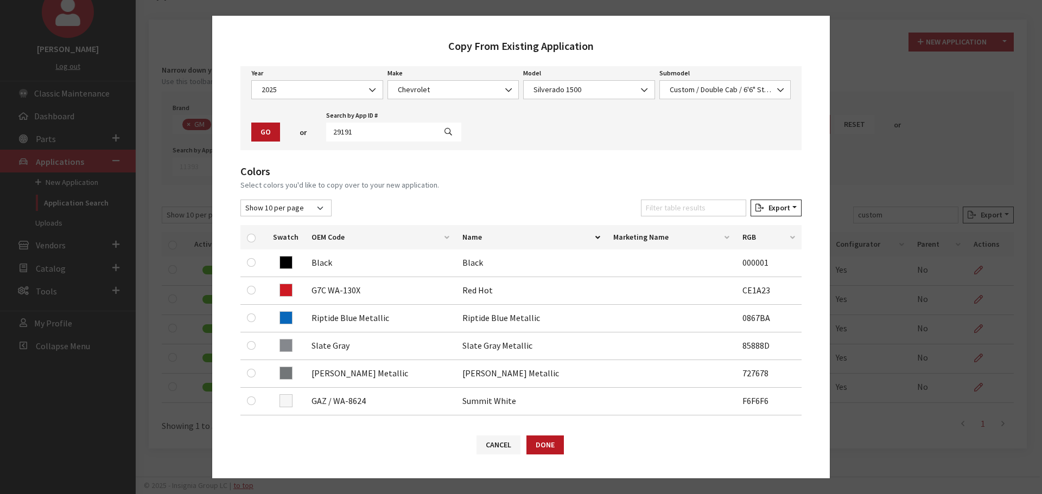
scroll to position [108, 0]
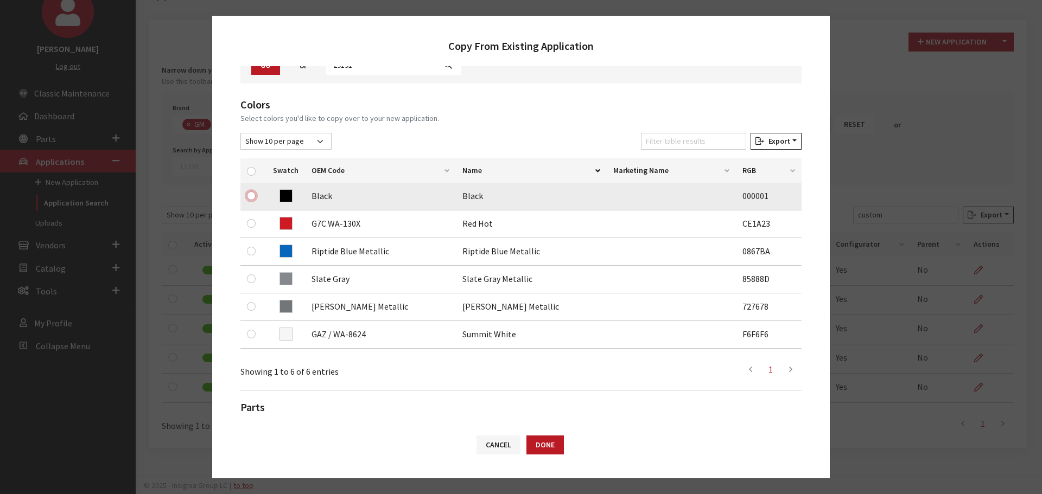
click at [252, 197] on input "checkbox" at bounding box center [251, 195] width 9 height 9
checkbox input "true"
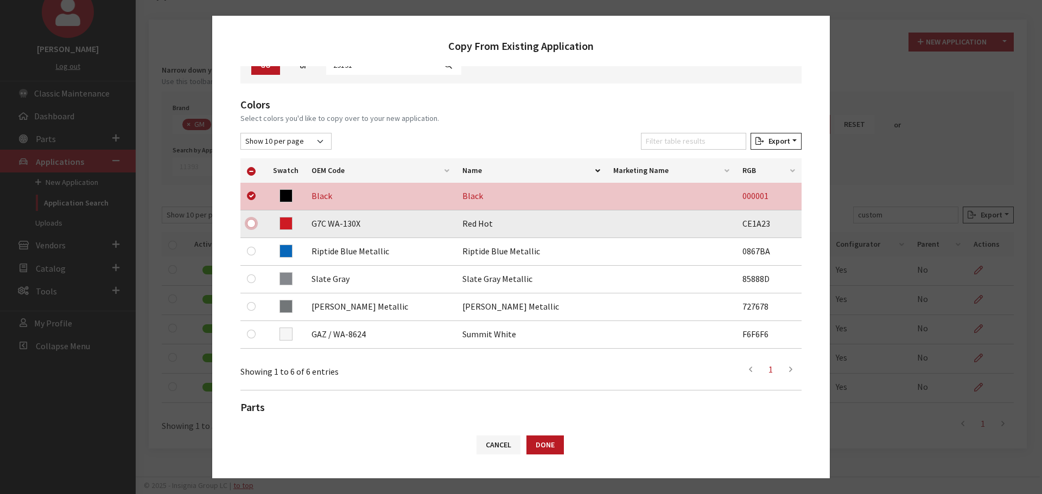
click at [251, 222] on input "checkbox" at bounding box center [251, 223] width 9 height 9
checkbox input "true"
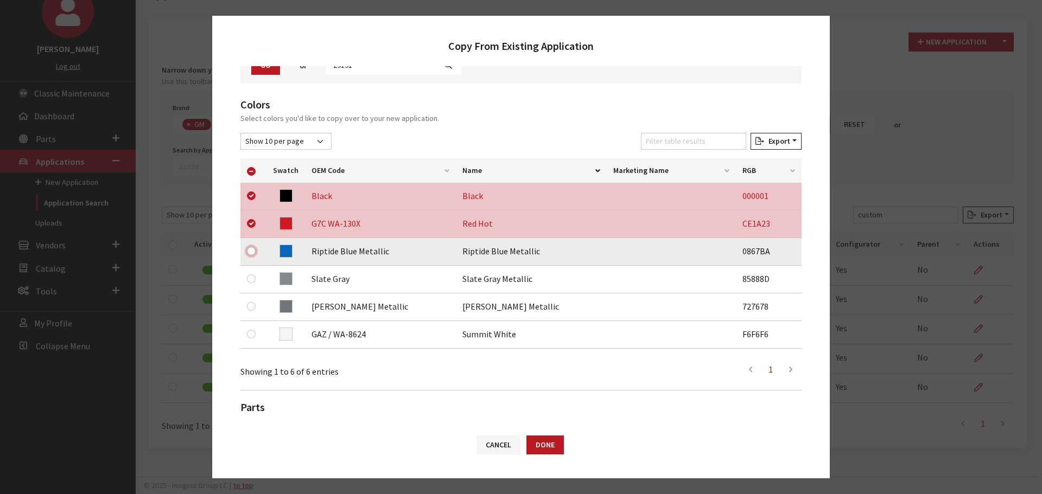
click at [251, 248] on input "checkbox" at bounding box center [251, 251] width 9 height 9
checkbox input "true"
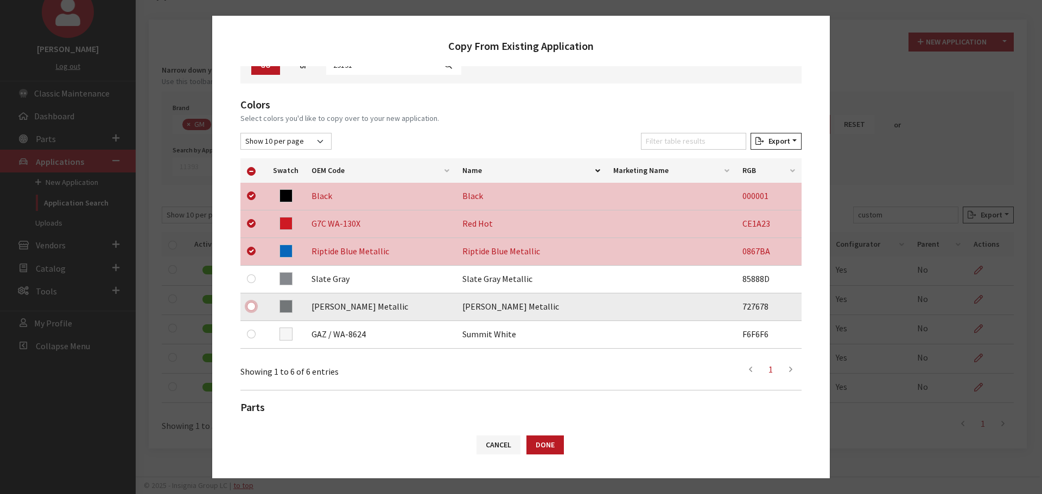
click at [254, 308] on input "checkbox" at bounding box center [251, 306] width 9 height 9
checkbox input "true"
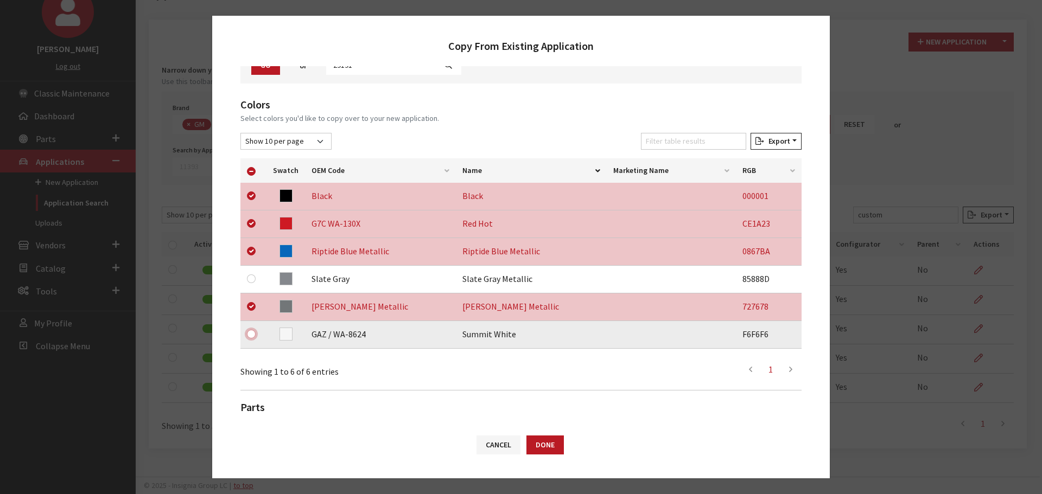
click at [250, 336] on input "checkbox" at bounding box center [251, 334] width 9 height 9
checkbox input "true"
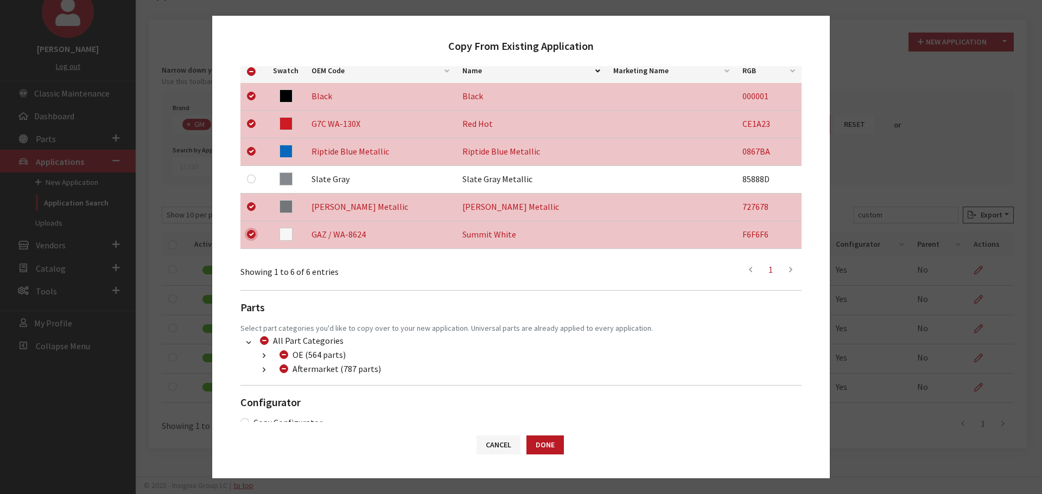
scroll to position [227, 0]
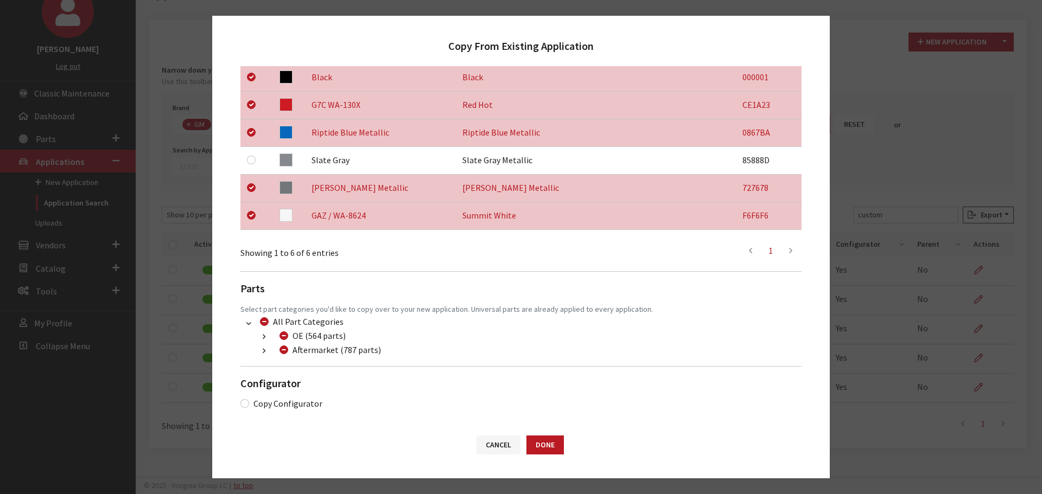
click at [262, 351] on button "button" at bounding box center [263, 351] width 21 height 12
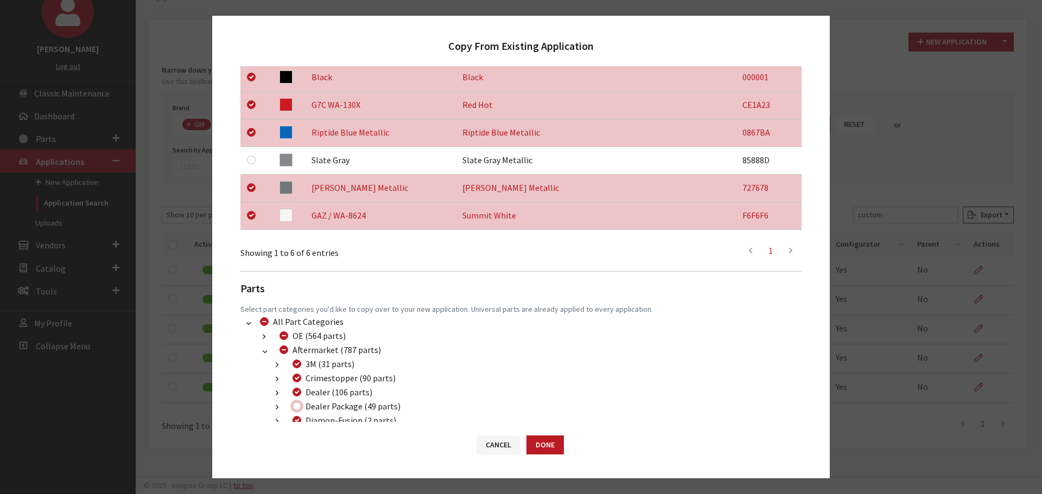
click at [299, 408] on input "Dealer Package (49 parts)" at bounding box center [296, 406] width 9 height 9
checkbox input "true"
click at [551, 442] on button "Done" at bounding box center [544, 445] width 37 height 19
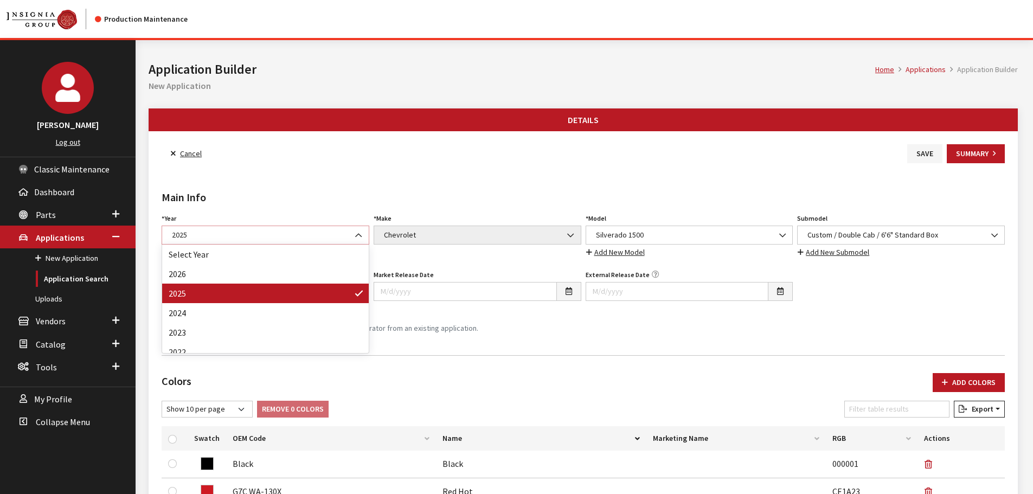
click at [274, 234] on span "2025" at bounding box center [266, 234] width 194 height 11
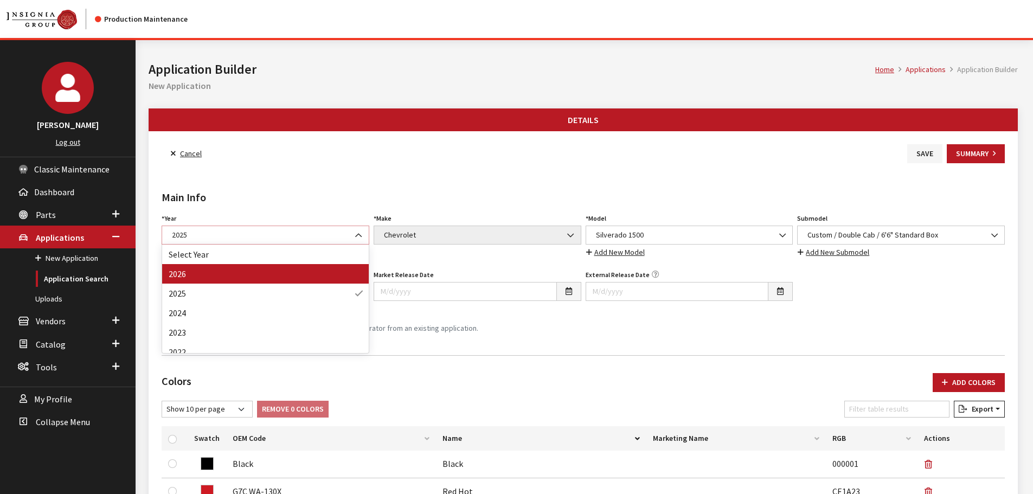
select select "44"
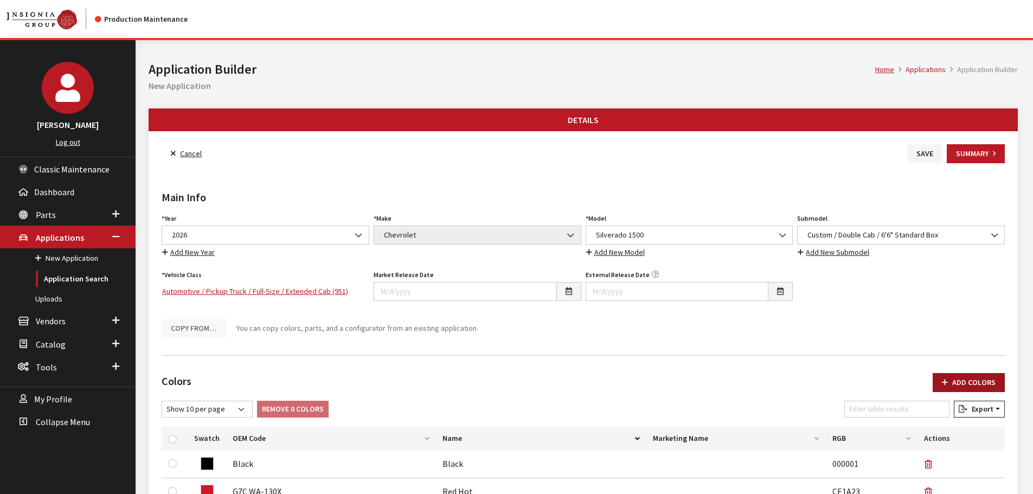
click at [962, 385] on button "Add Colors" at bounding box center [969, 382] width 72 height 19
click at [951, 380] on button "Add Colors" at bounding box center [969, 382] width 72 height 19
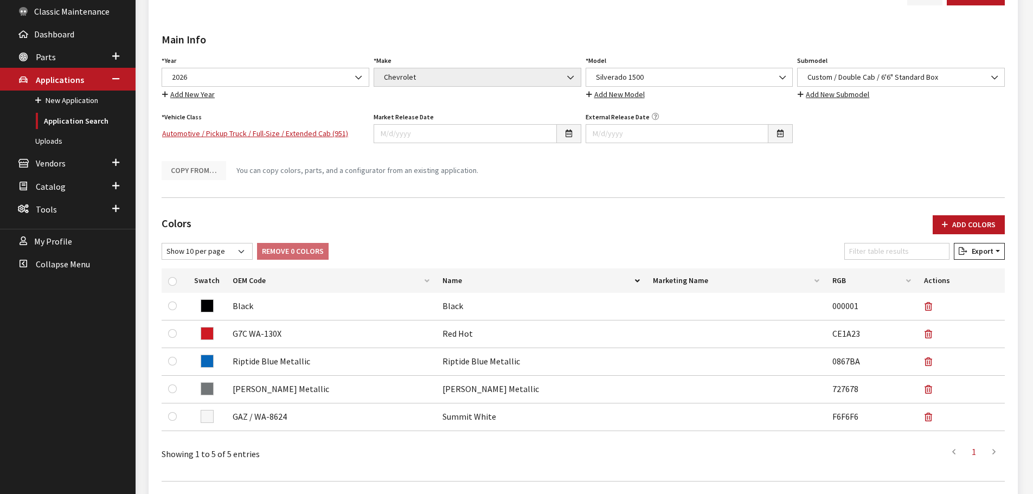
scroll to position [163, 0]
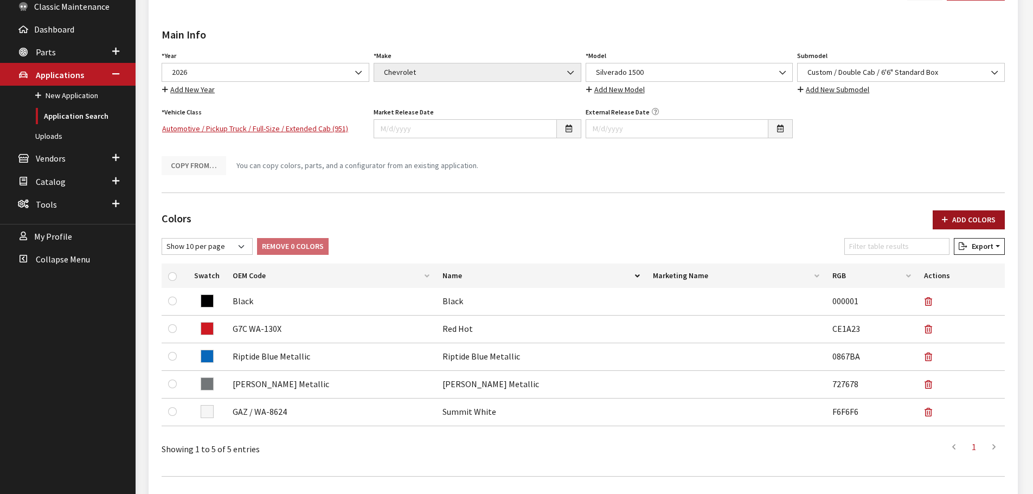
click at [973, 219] on button "Add Colors" at bounding box center [969, 219] width 72 height 19
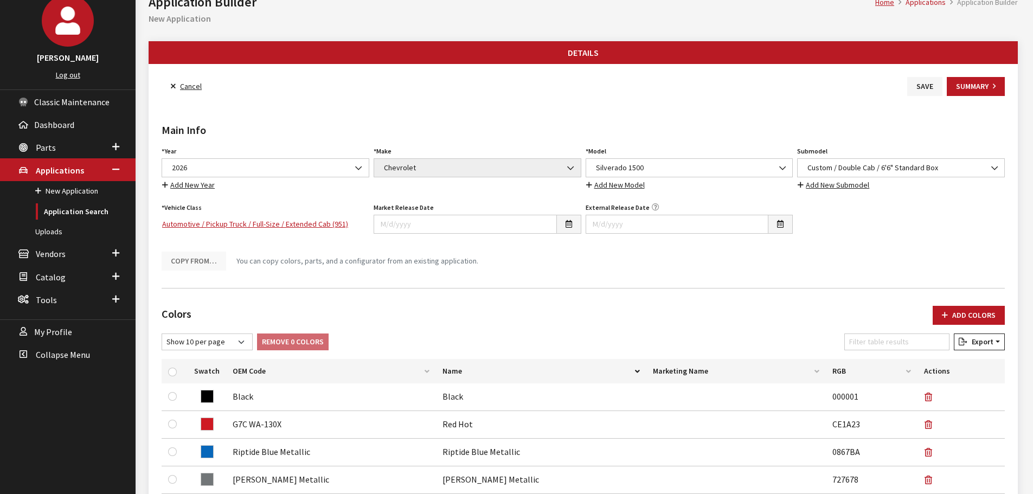
scroll to position [0, 0]
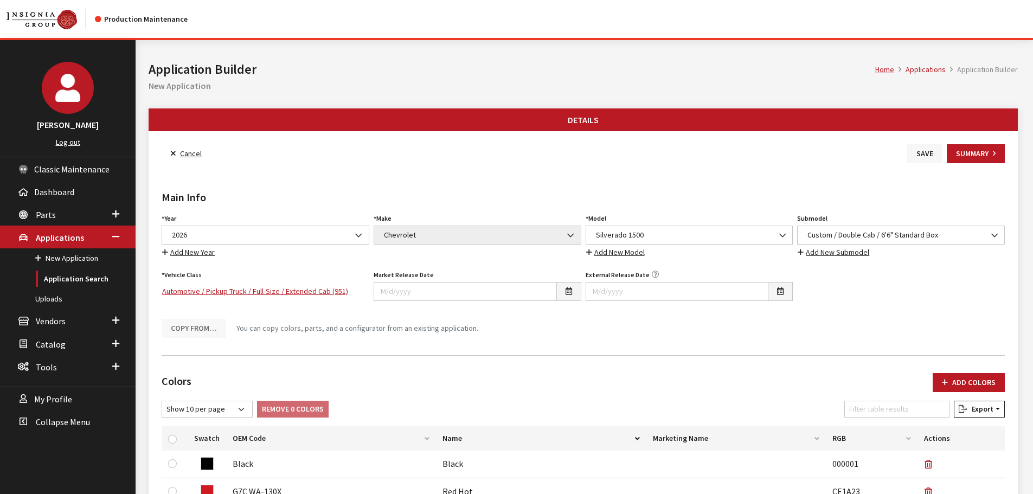
click at [929, 151] on button "Save" at bounding box center [925, 153] width 35 height 19
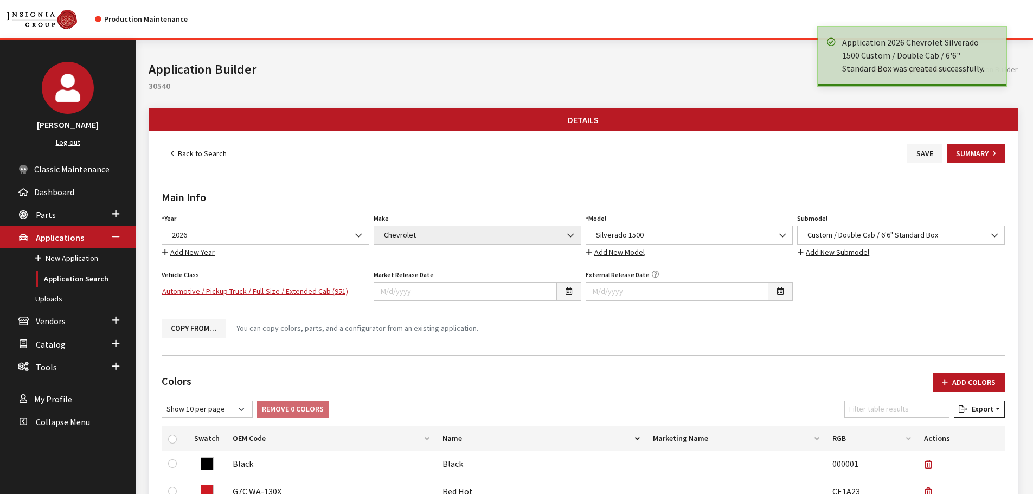
click at [948, 380] on icon "button" at bounding box center [945, 383] width 6 height 8
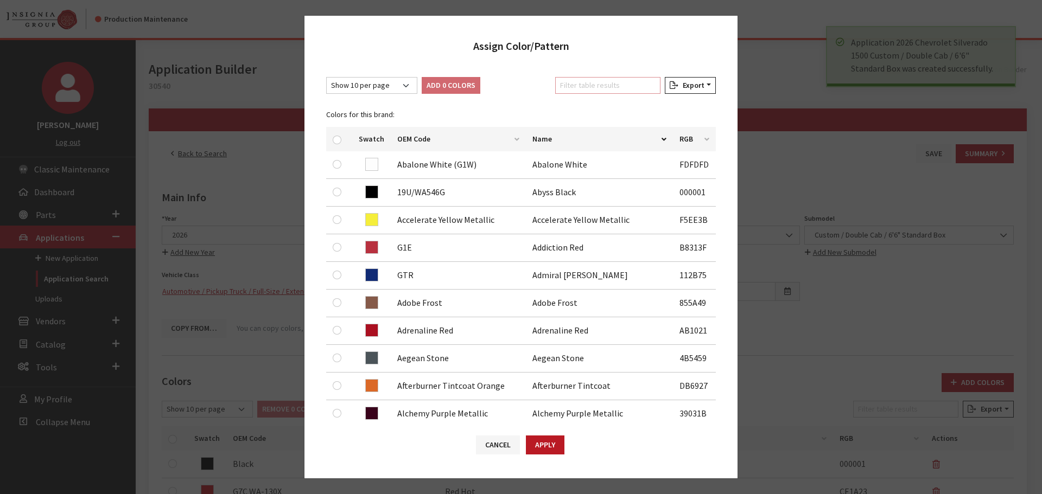
click at [608, 86] on input "Filter table results" at bounding box center [607, 85] width 105 height 17
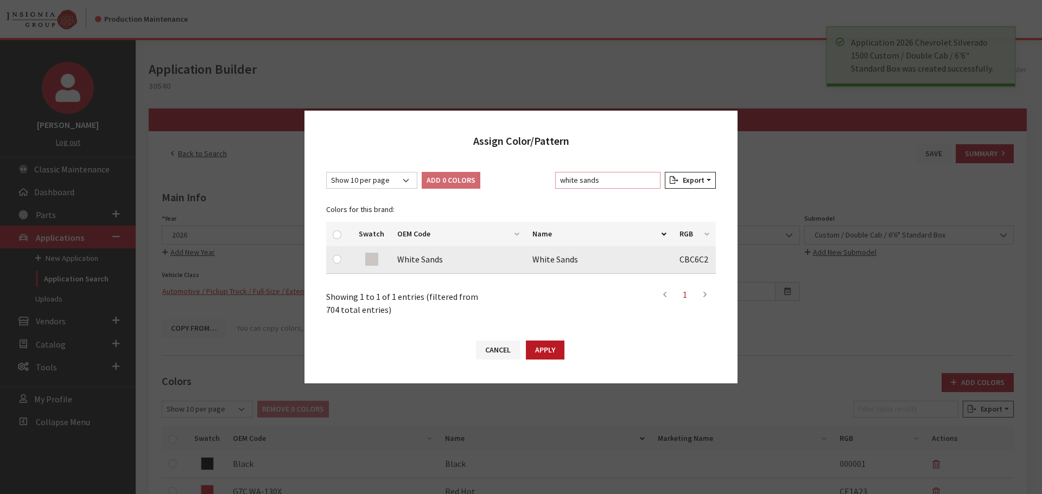
type input "white sands"
click at [334, 257] on input "checkbox" at bounding box center [337, 259] width 9 height 9
checkbox input "true"
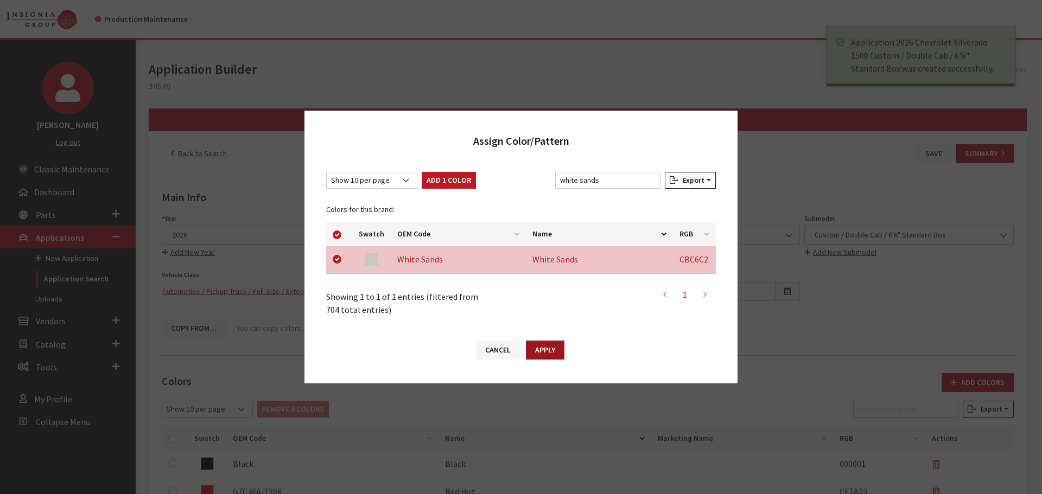
click at [546, 348] on button "Apply" at bounding box center [545, 350] width 39 height 19
checkbox input "false"
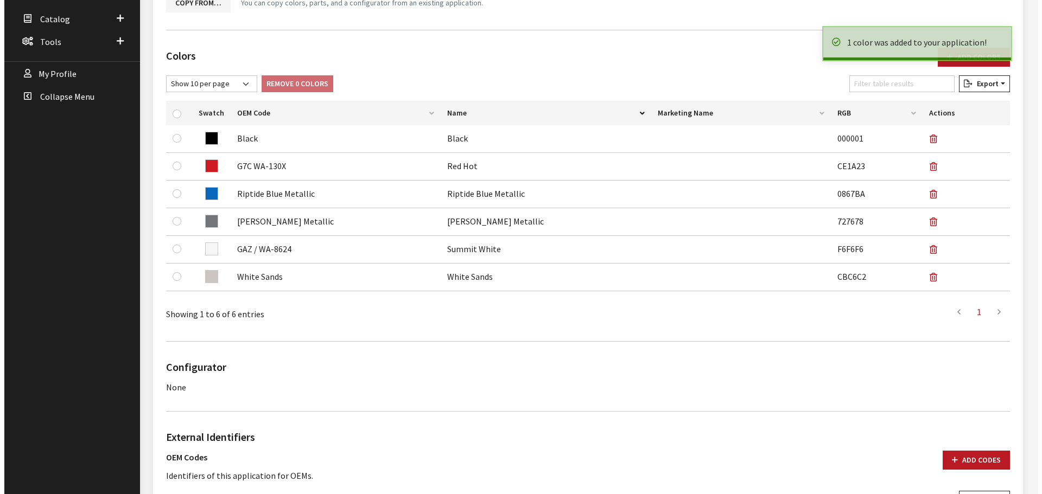
scroll to position [612, 0]
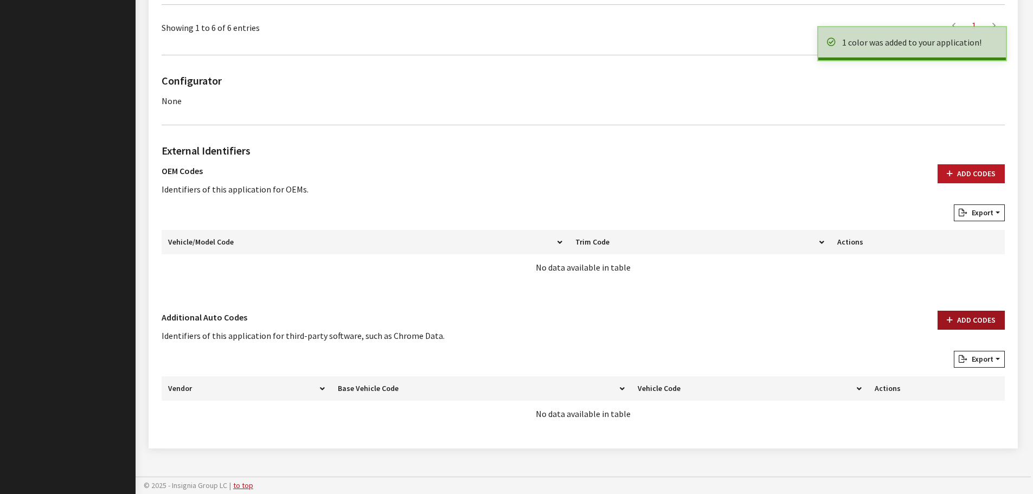
click at [953, 322] on icon "button" at bounding box center [950, 321] width 6 height 8
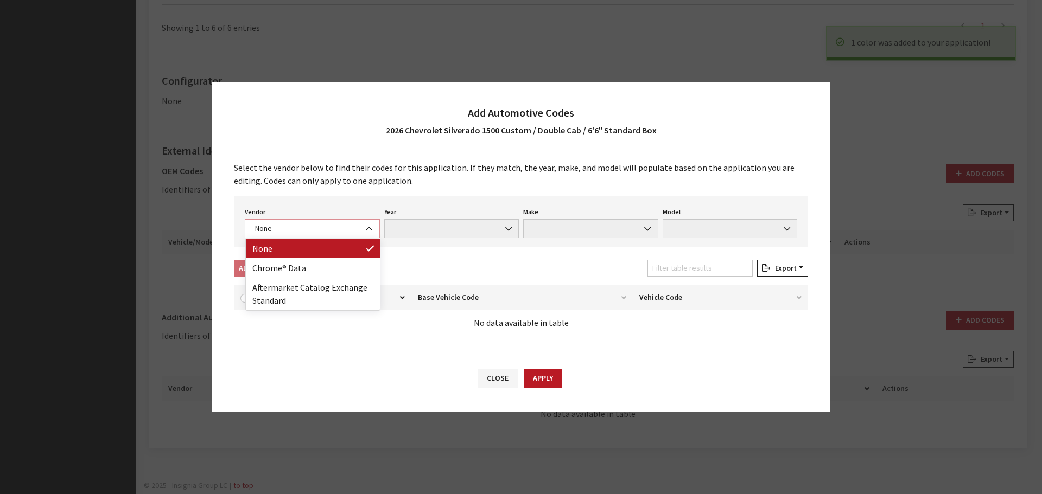
click at [337, 226] on span "None" at bounding box center [312, 228] width 121 height 11
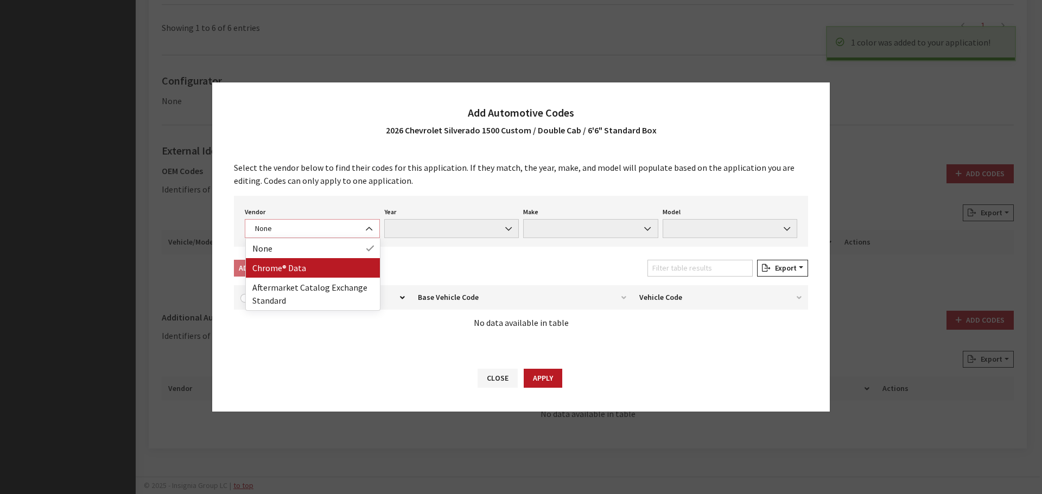
select select "4"
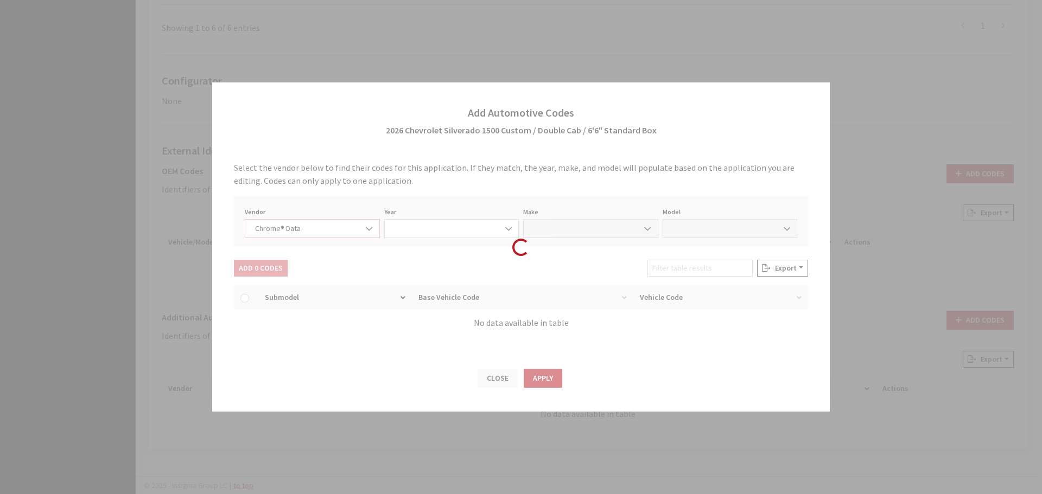
select select "2026"
select select "8"
select select "70604"
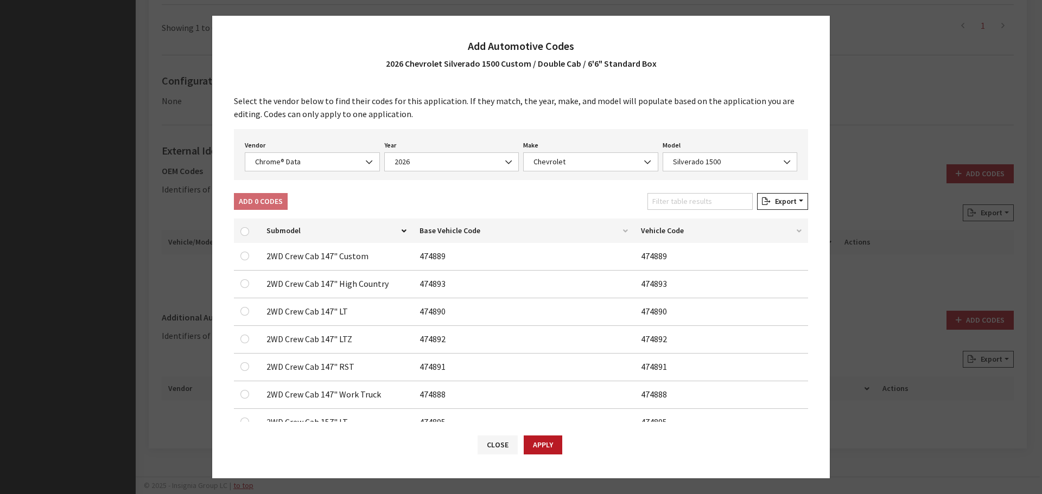
click at [702, 177] on div "Vendor None Chrome® Data Aftermarket Catalog Exchange Standard Chrome® Data Yea…" at bounding box center [521, 154] width 574 height 51
click at [704, 206] on input "Filter table results" at bounding box center [699, 201] width 105 height 17
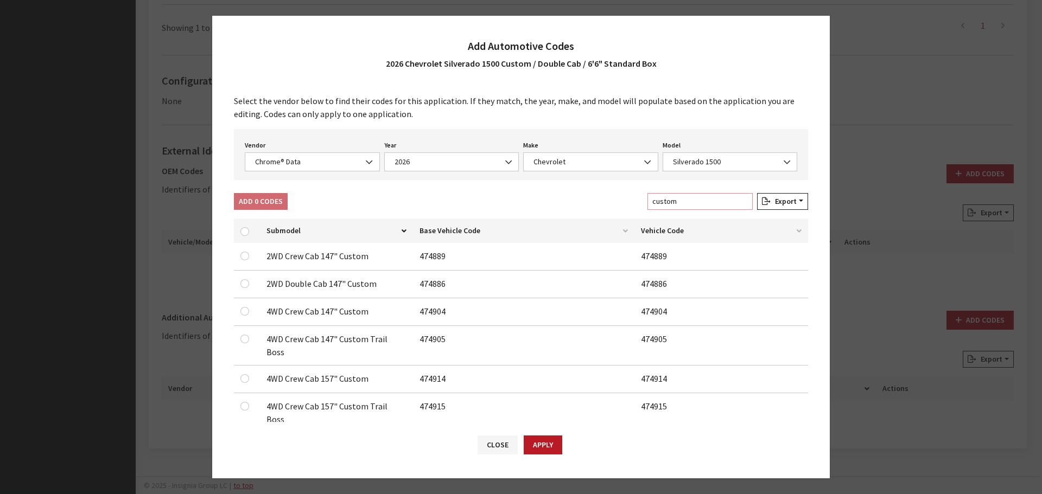
scroll to position [34, 0]
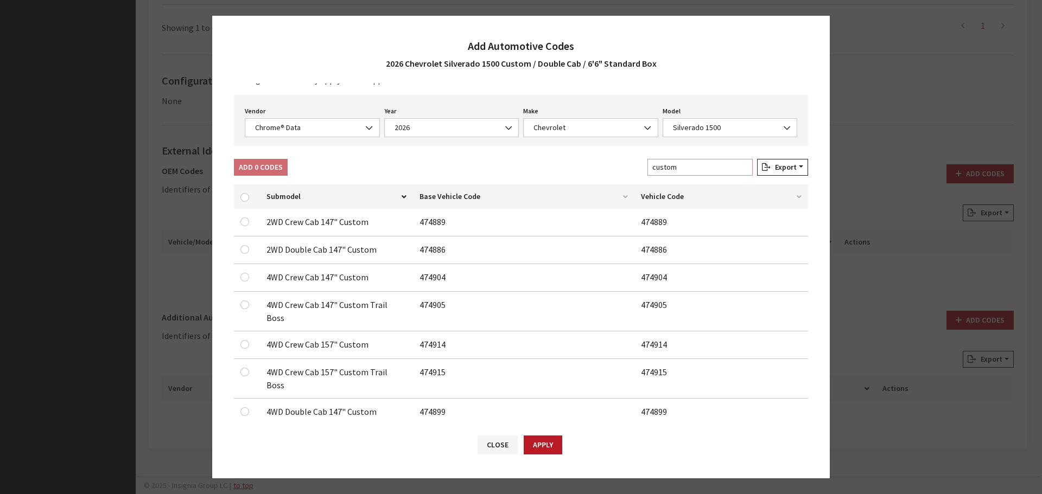
type input "custom"
click at [245, 249] on input "checkbox" at bounding box center [244, 249] width 9 height 9
checkbox input "true"
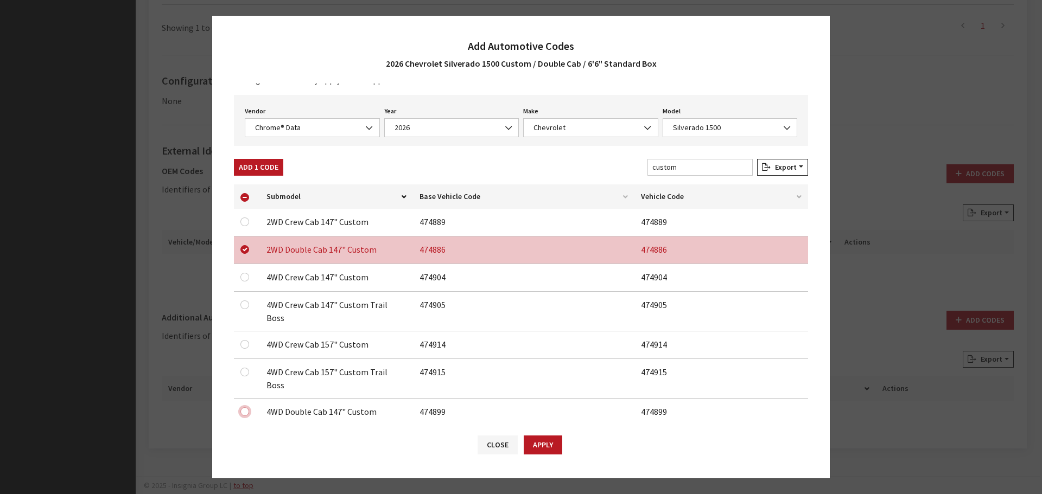
click at [243, 226] on input "checkbox" at bounding box center [244, 222] width 9 height 9
checkbox input "true"
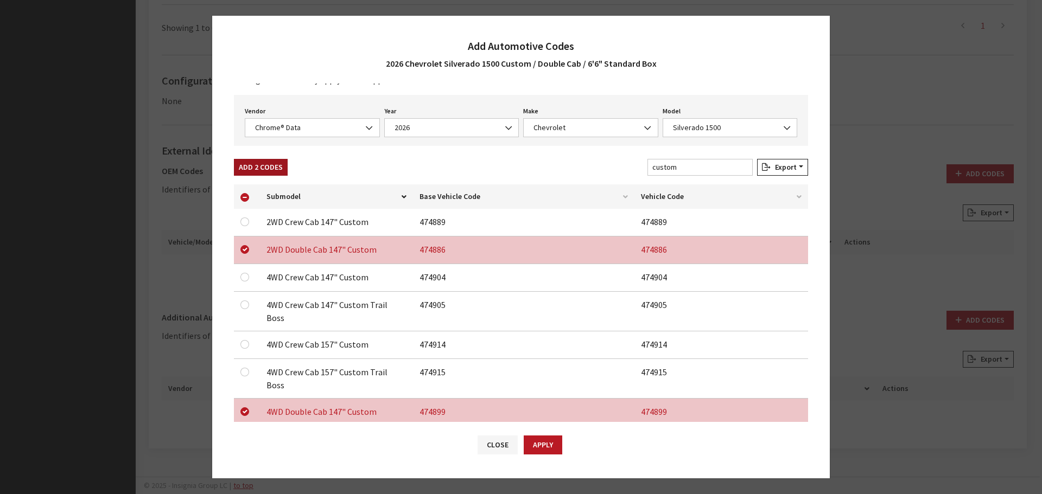
click at [276, 170] on button "Add 2 Codes" at bounding box center [261, 167] width 54 height 17
click at [286, 130] on span "Chrome® Data" at bounding box center [312, 127] width 121 height 11
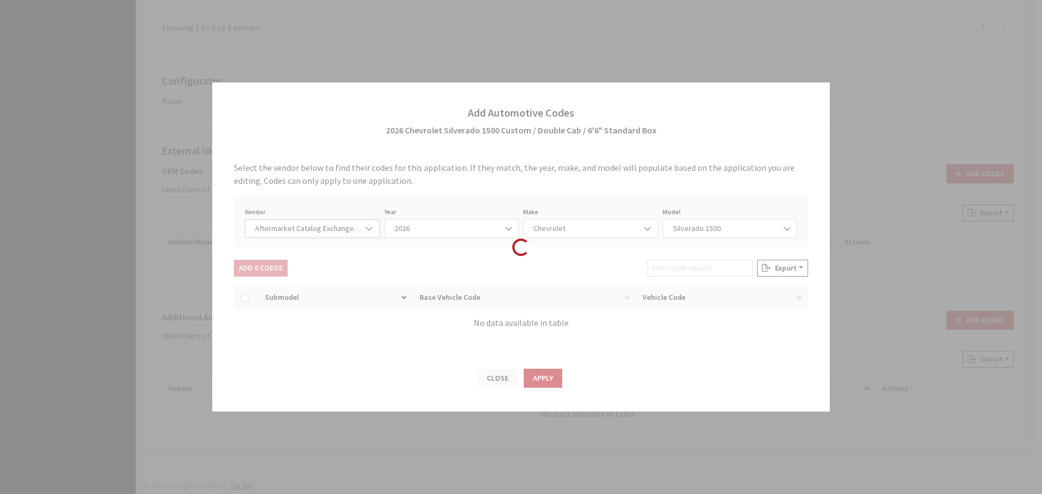
select select "2"
select select "2026"
select select "47"
select select "491"
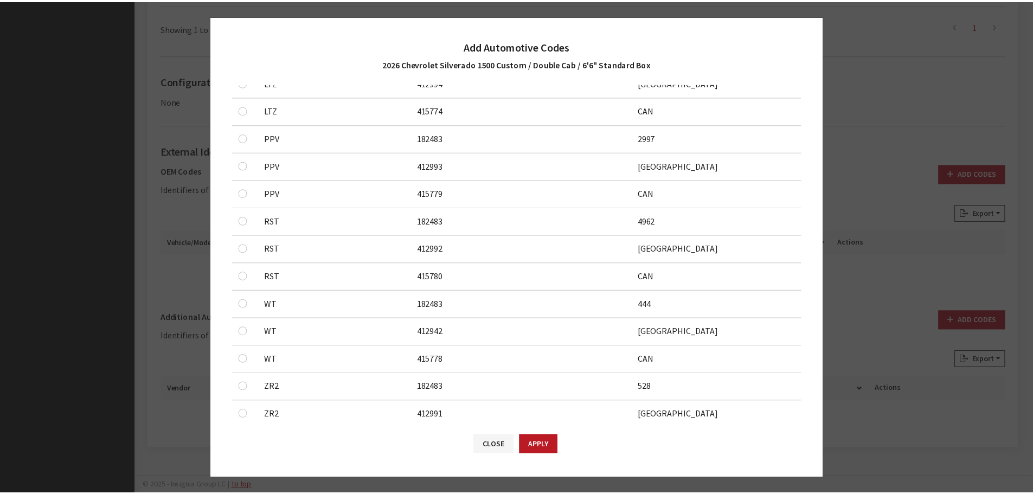
scroll to position [670, 0]
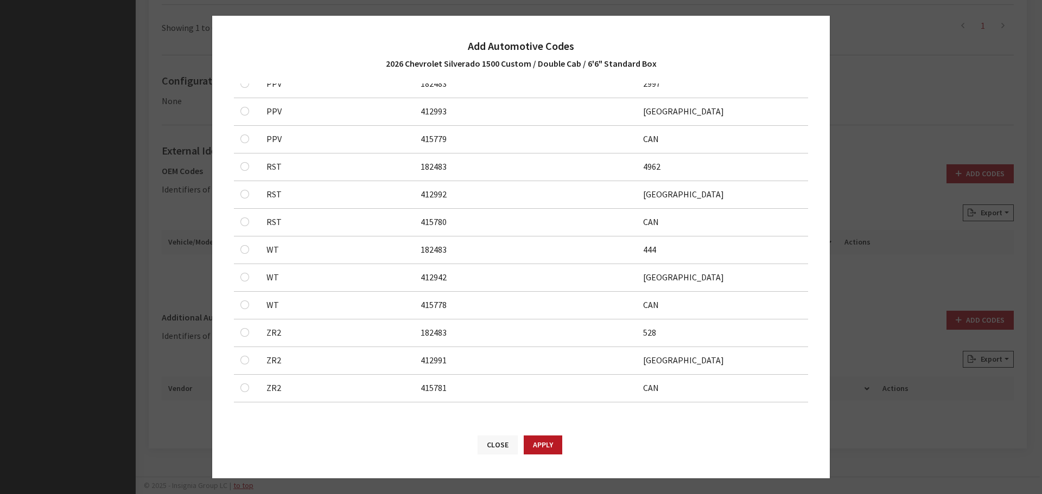
click at [496, 450] on button "Close" at bounding box center [497, 445] width 40 height 19
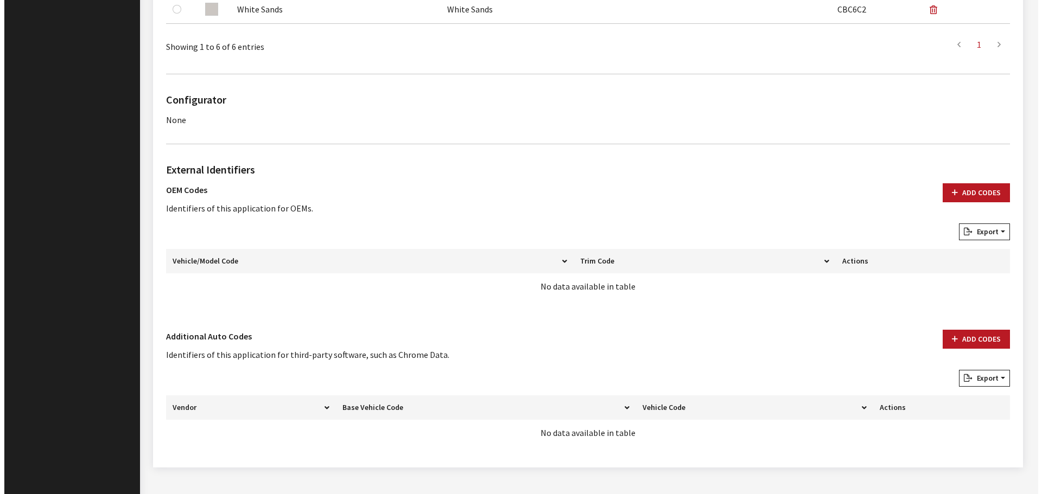
scroll to position [612, 0]
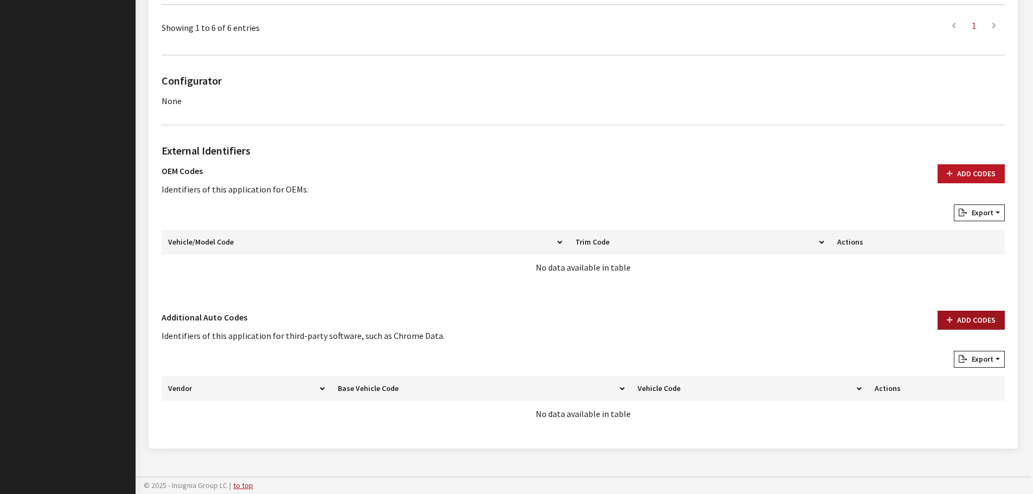
click at [976, 318] on button "Add Codes" at bounding box center [971, 320] width 67 height 19
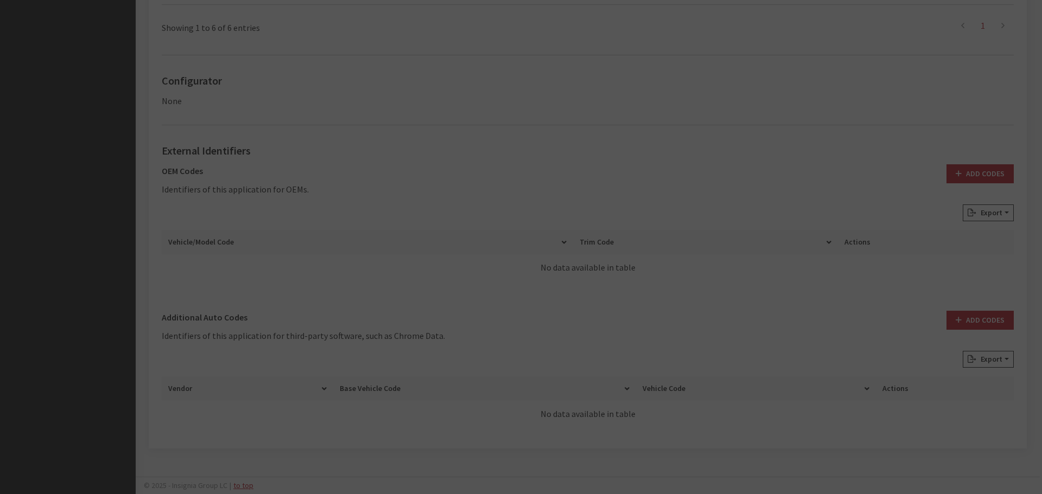
scroll to position [0, 0]
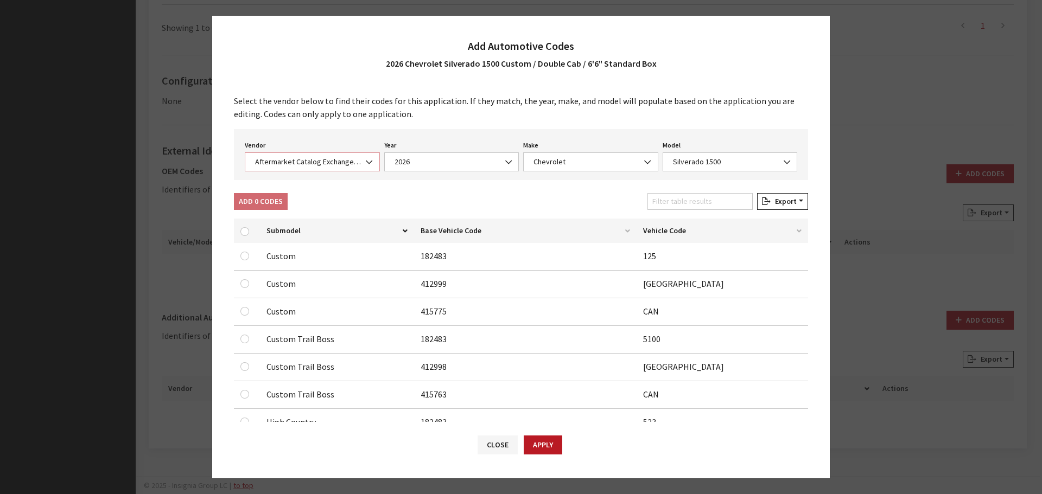
click at [327, 171] on span "Aftermarket Catalog Exchange Standard" at bounding box center [312, 161] width 135 height 19
select select "4"
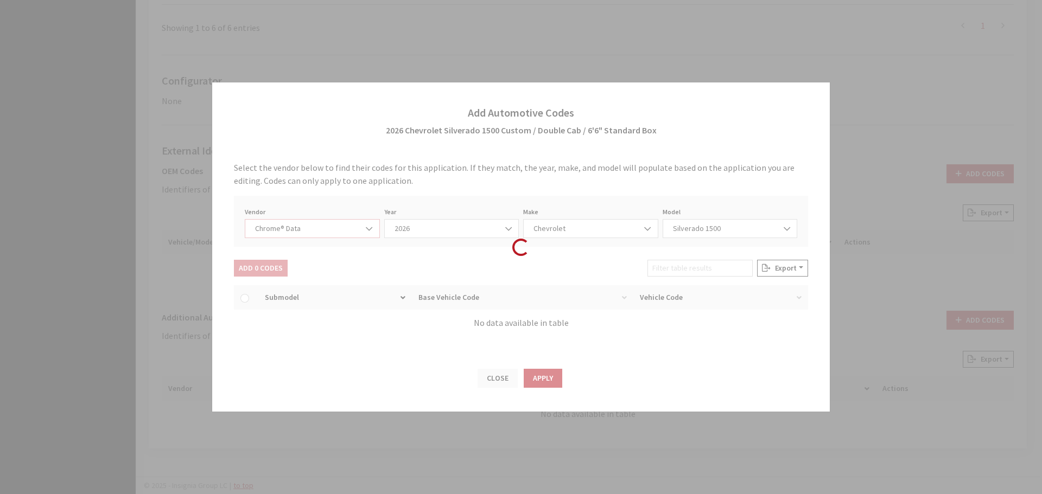
select select "2026"
select select "8"
select select "70604"
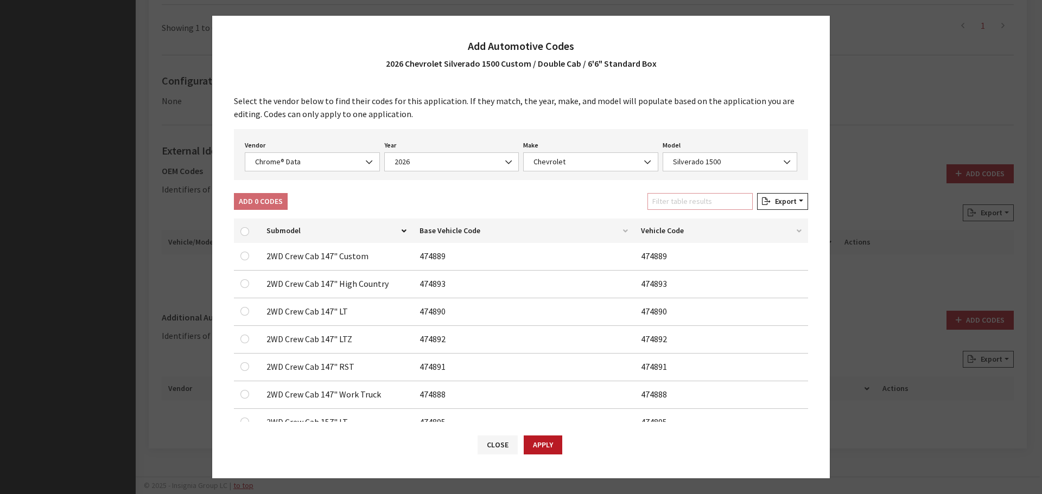
click at [685, 203] on input "Filter table results" at bounding box center [699, 201] width 105 height 17
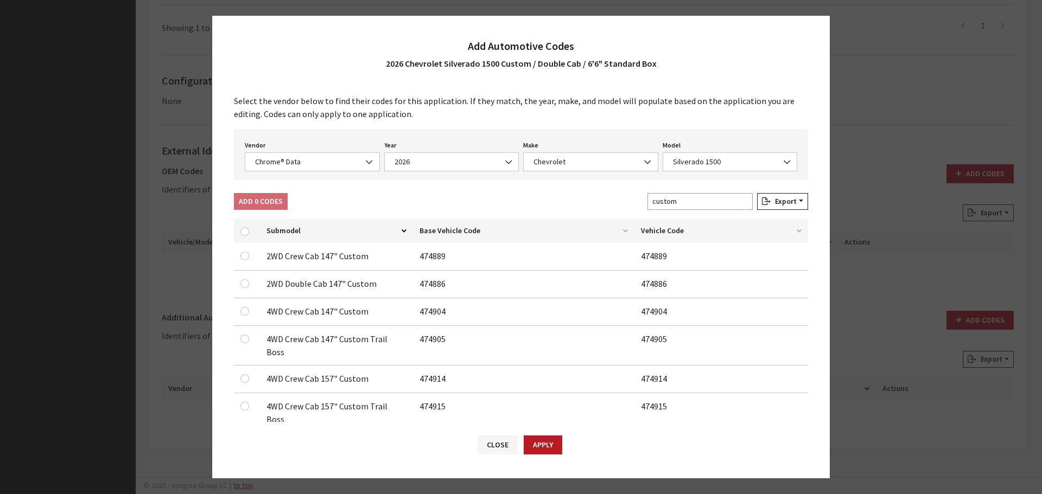
type input "custom"
click at [245, 285] on input "checkbox" at bounding box center [244, 283] width 9 height 9
checkbox input "true"
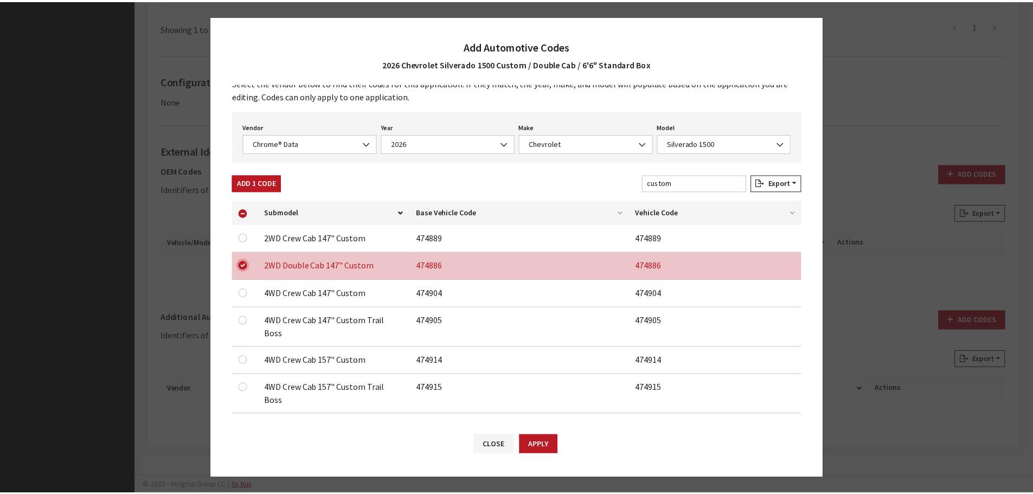
scroll to position [34, 0]
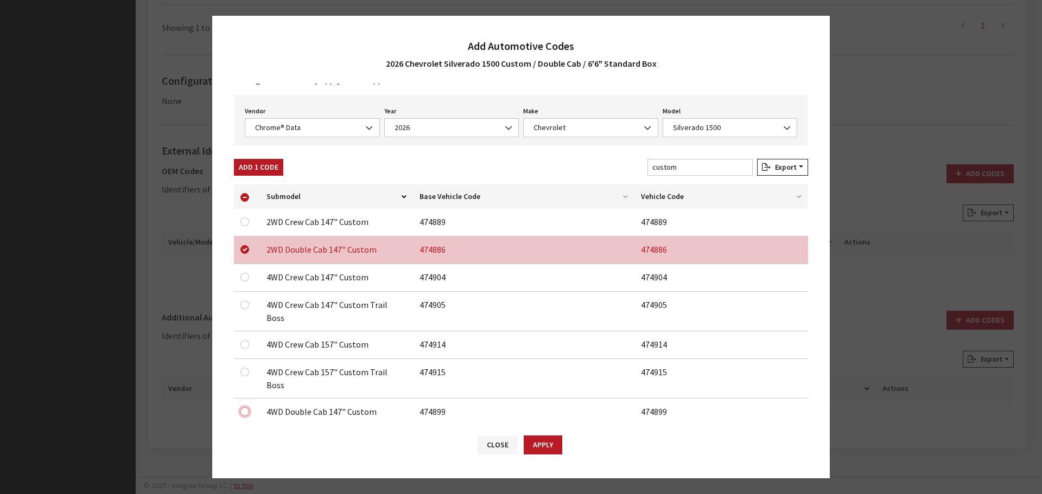
click at [246, 226] on input "checkbox" at bounding box center [244, 222] width 9 height 9
checkbox input "true"
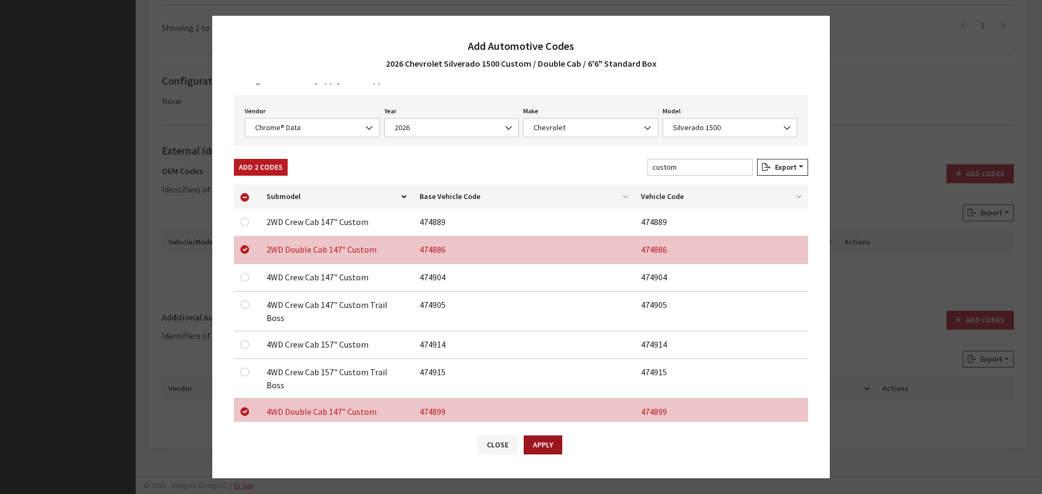
click at [545, 442] on button "Apply" at bounding box center [542, 445] width 39 height 19
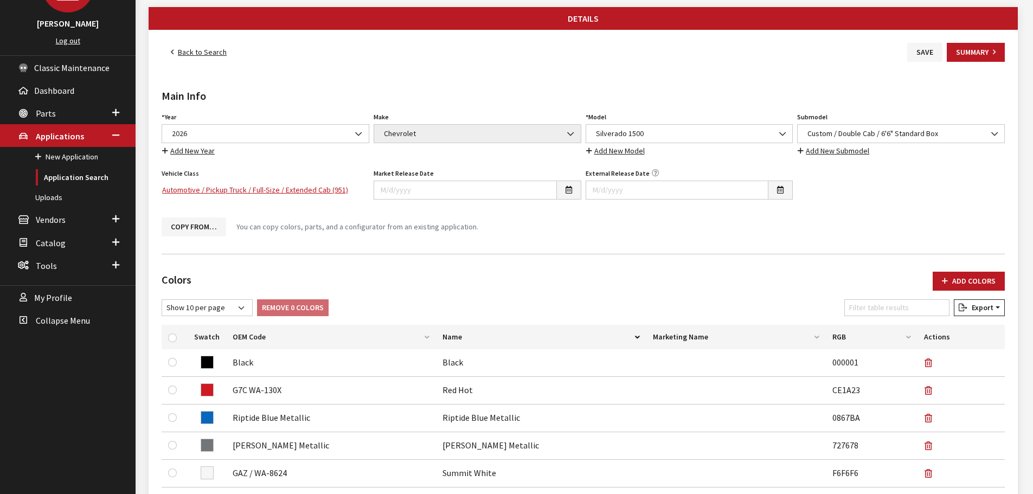
scroll to position [0, 0]
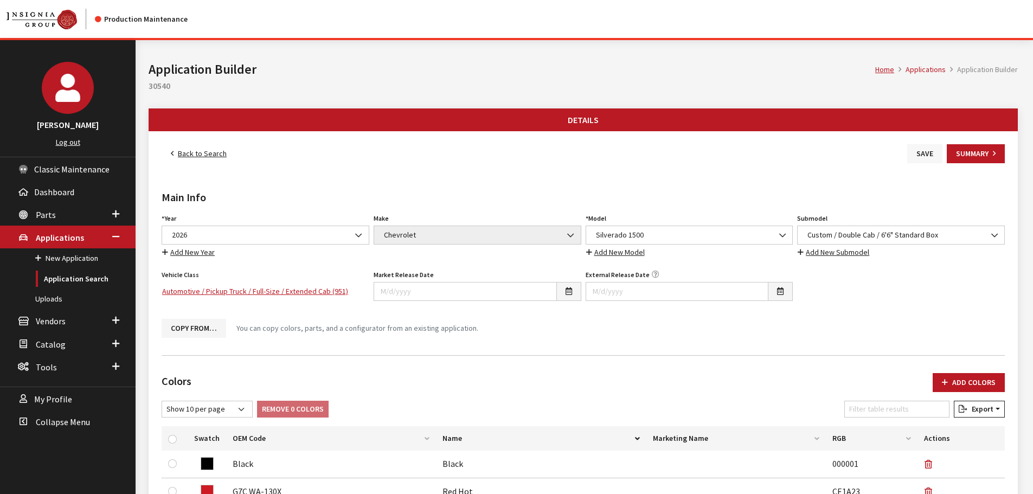
click at [915, 148] on button "Save" at bounding box center [925, 153] width 35 height 19
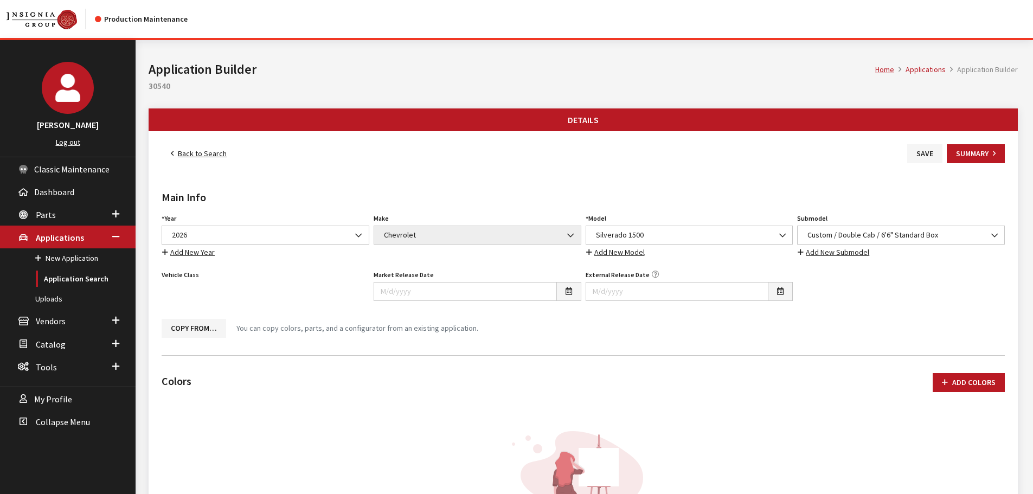
click at [190, 155] on link "Back to Search" at bounding box center [199, 153] width 74 height 19
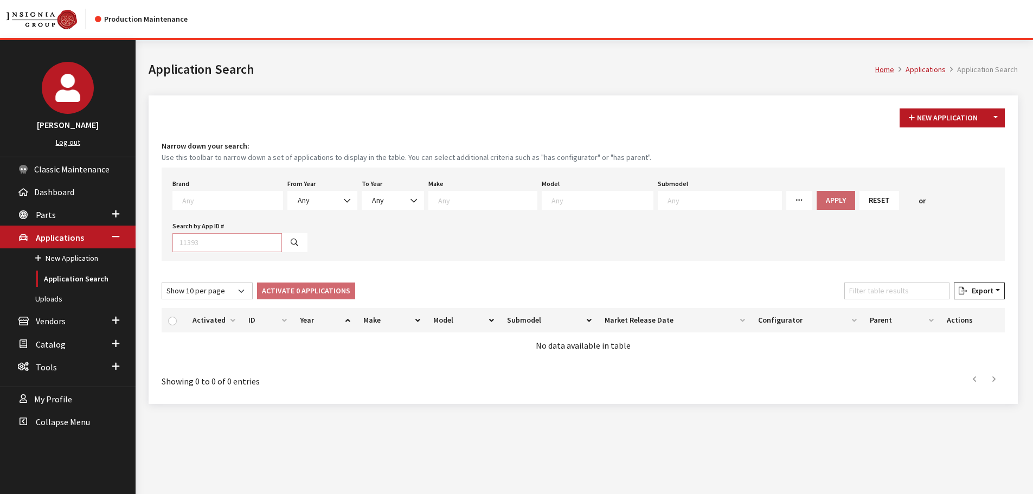
click at [198, 239] on input "Search by App ID #" at bounding box center [228, 242] width 110 height 19
type input "30540"
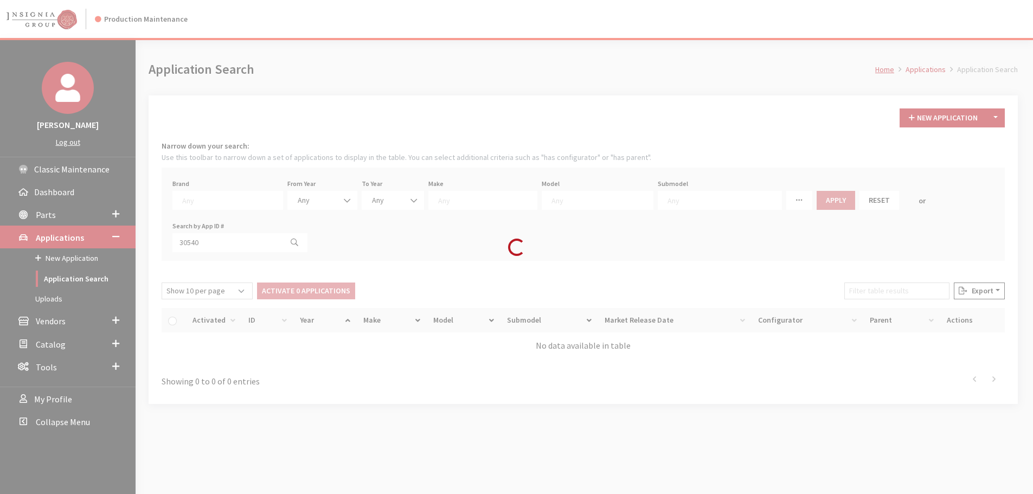
select select
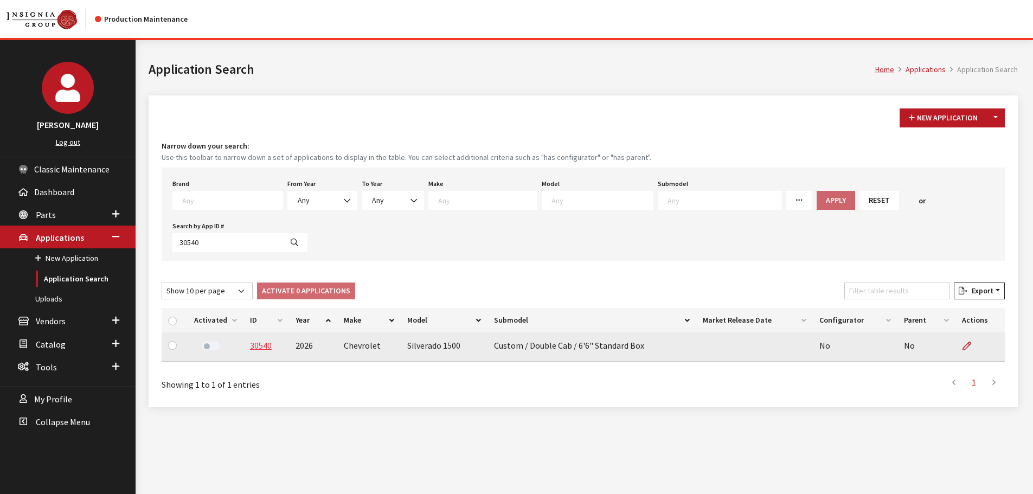
click at [257, 347] on link "30540" at bounding box center [261, 345] width 22 height 11
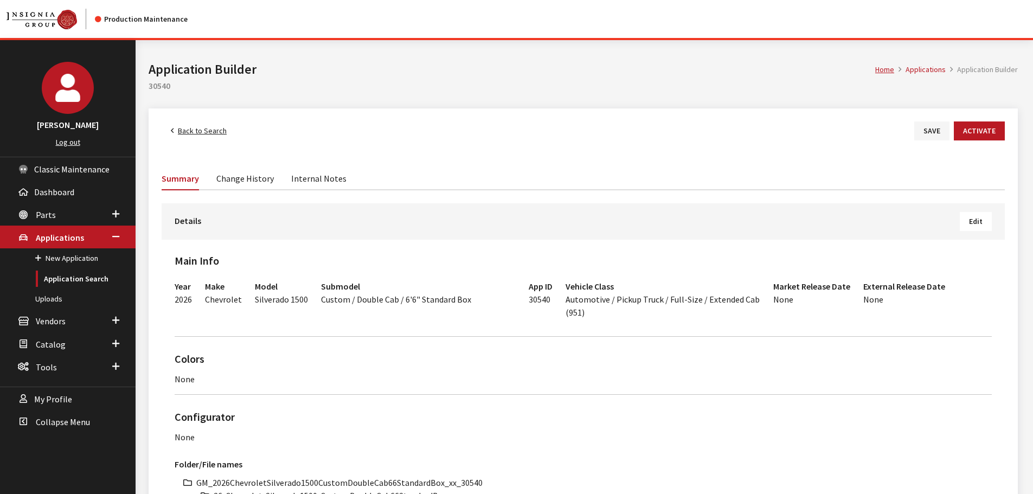
click at [963, 218] on button "Edit" at bounding box center [976, 221] width 32 height 19
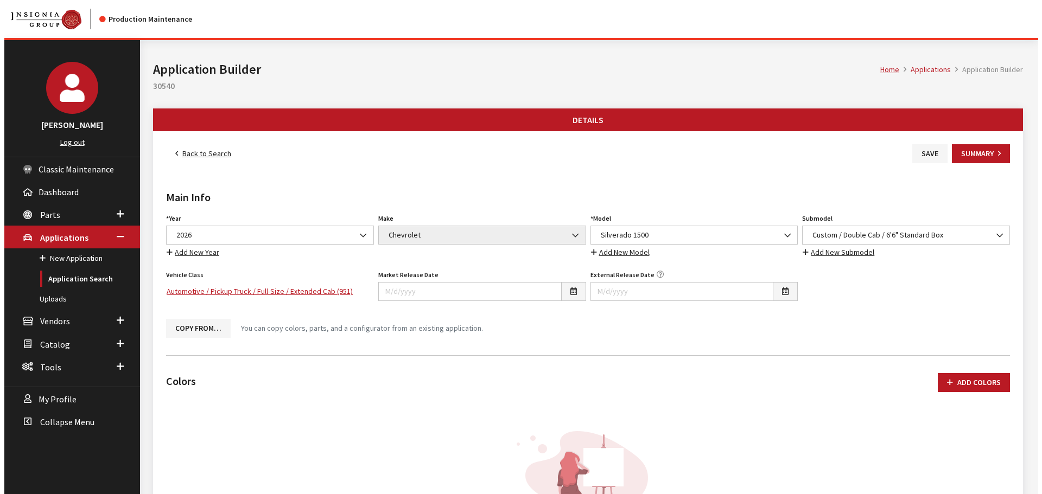
scroll to position [163, 0]
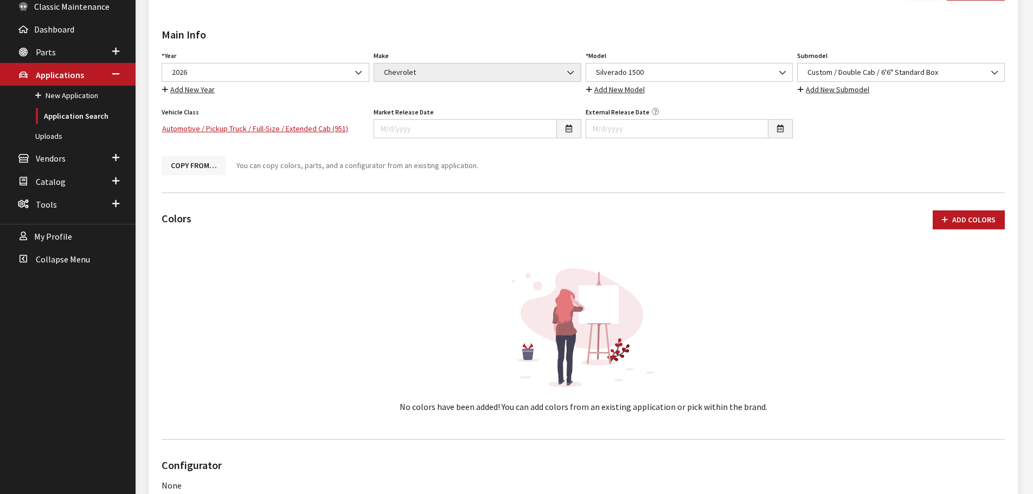
click at [196, 171] on button "Copy From…" at bounding box center [194, 165] width 65 height 19
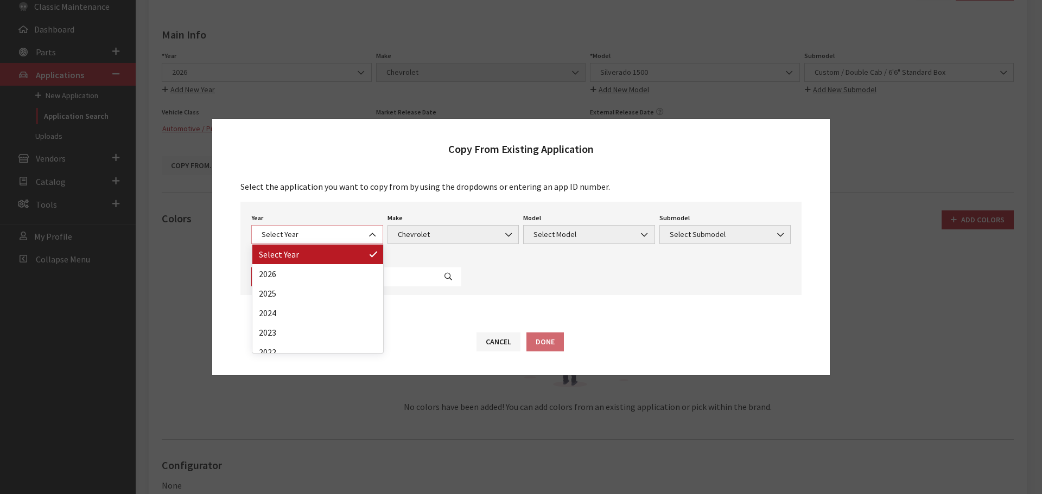
click at [328, 231] on span "Select Year" at bounding box center [317, 234] width 118 height 11
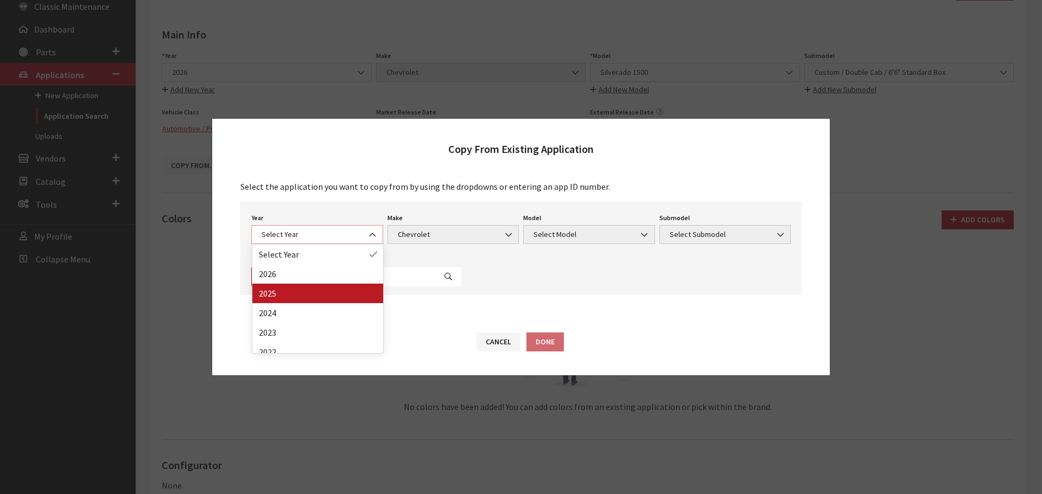
select select "43"
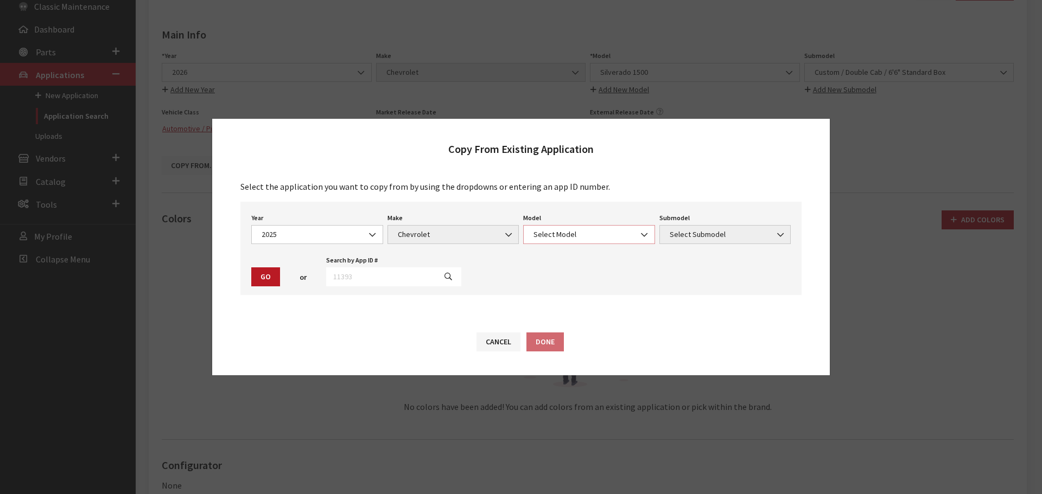
click at [593, 234] on span "Select Model" at bounding box center [589, 234] width 118 height 11
click at [589, 259] on input "Search" at bounding box center [589, 259] width 120 height 18
type input "1"
type input "si"
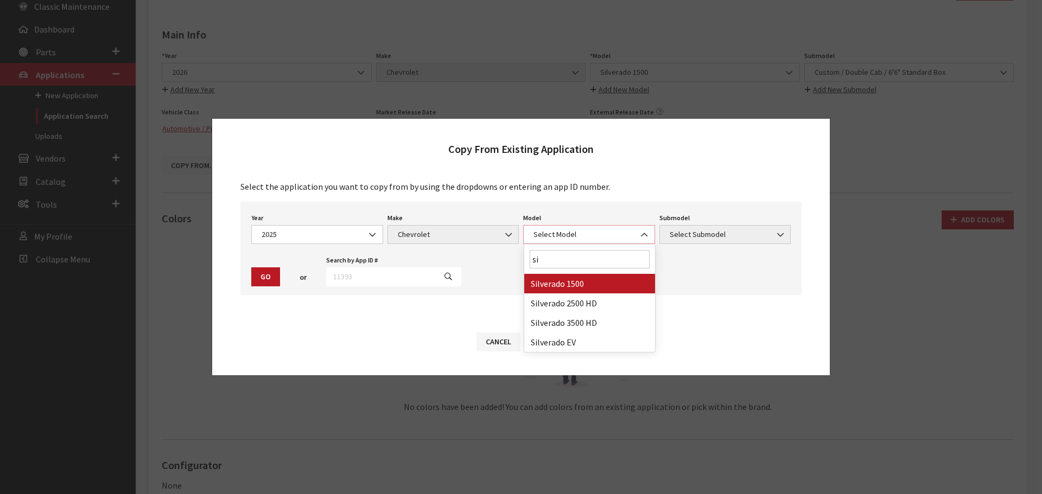
select select "46"
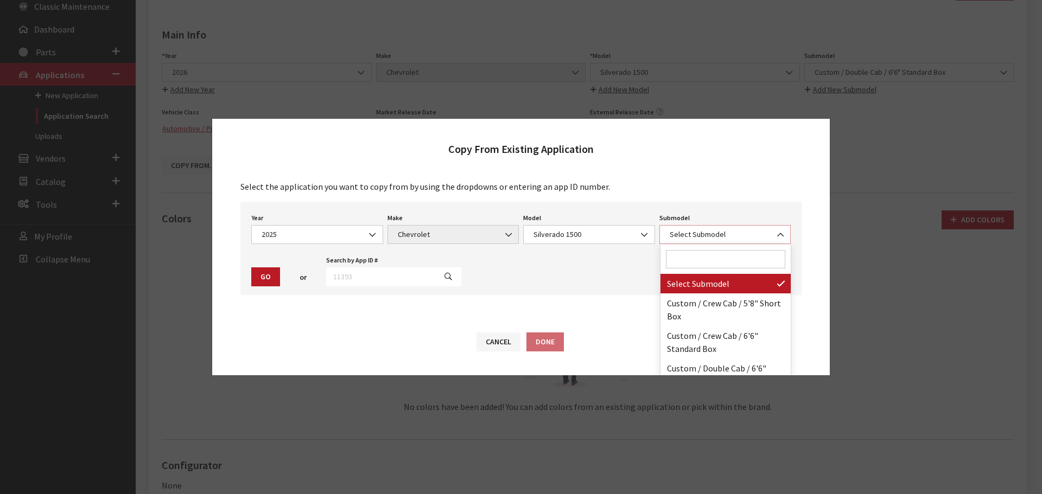
click at [723, 226] on span "Select Submodel" at bounding box center [725, 234] width 132 height 19
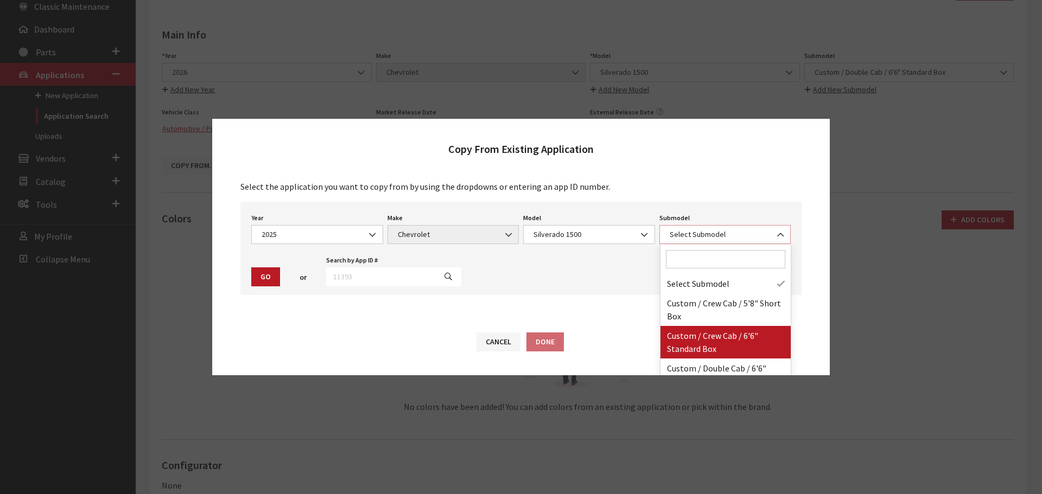
scroll to position [54, 0]
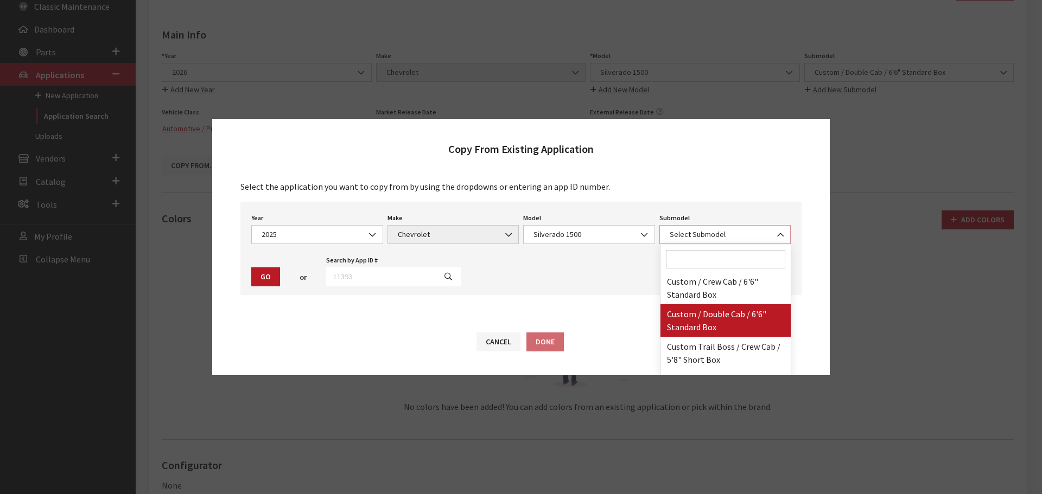
select select "3348"
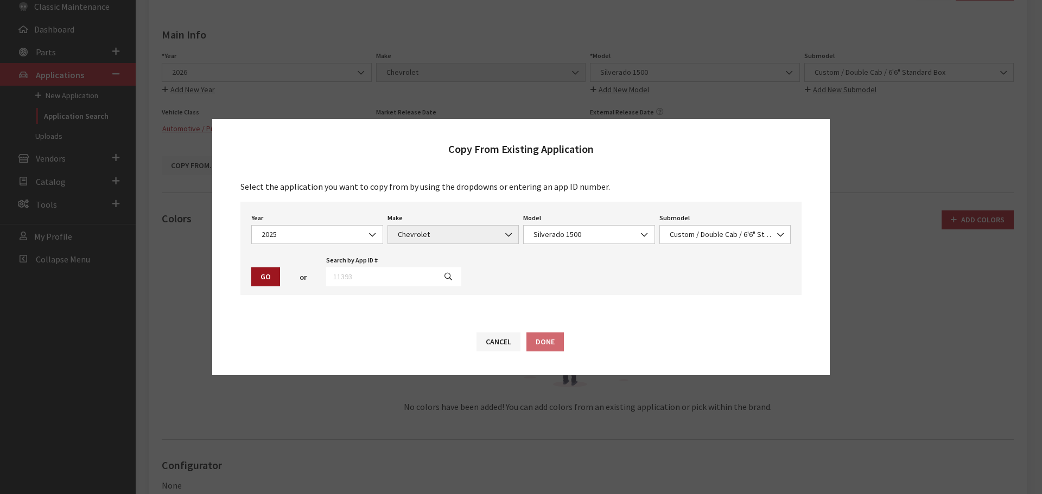
click at [272, 279] on button "Go" at bounding box center [265, 276] width 29 height 19
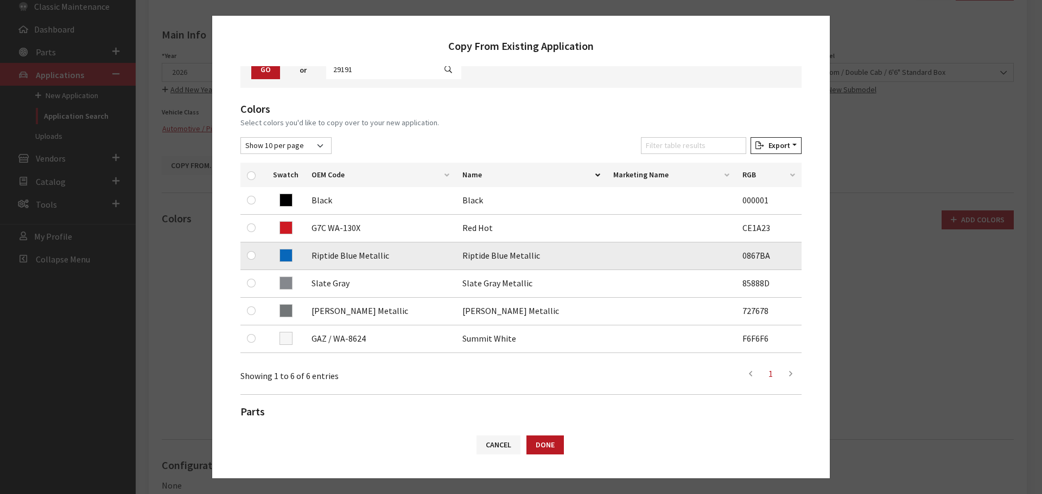
scroll to position [108, 0]
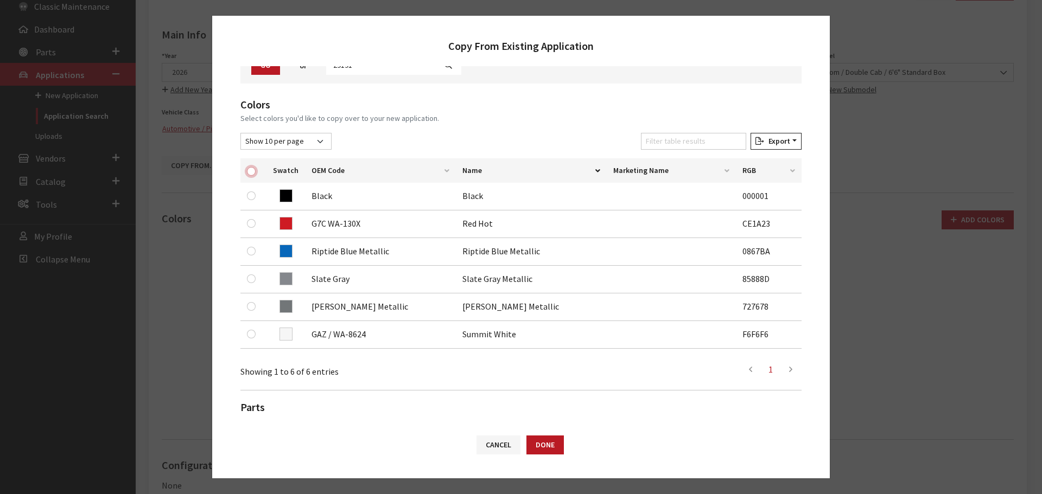
click at [249, 175] on input "checkbox" at bounding box center [251, 171] width 9 height 9
checkbox input "true"
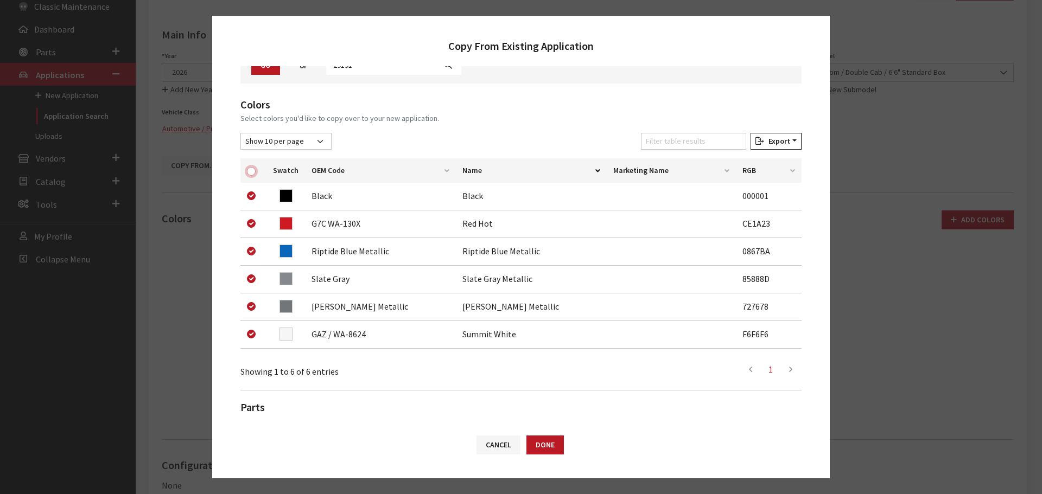
checkbox input "true"
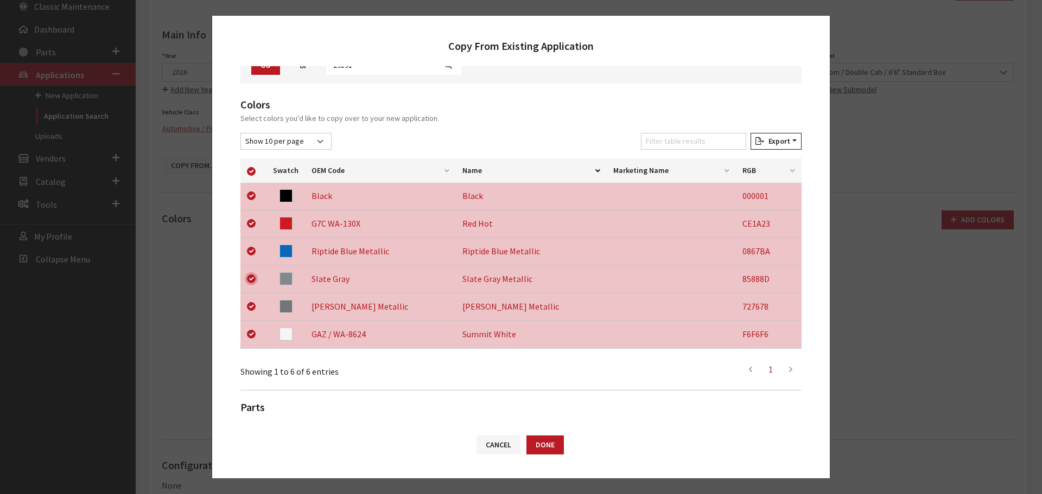
click at [249, 279] on input "checkbox" at bounding box center [251, 278] width 9 height 9
checkbox input "false"
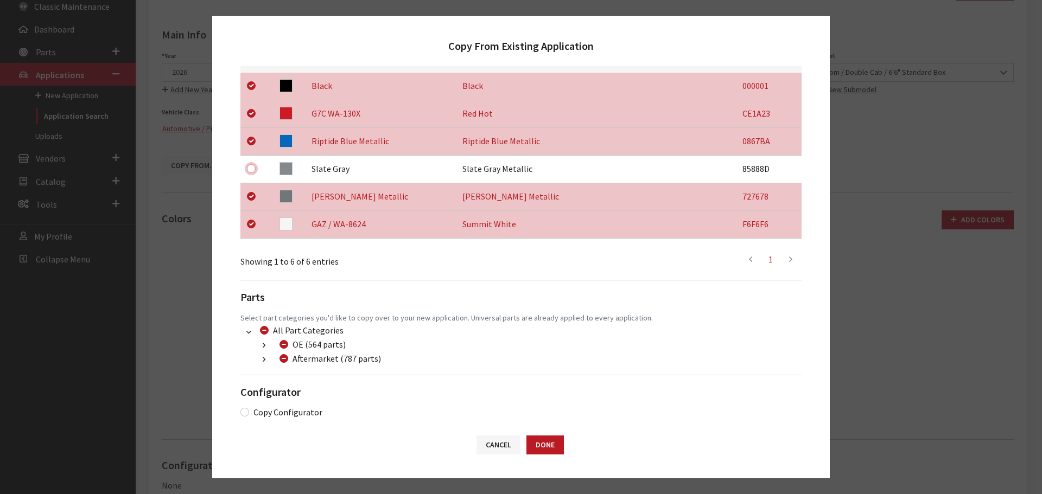
scroll to position [227, 0]
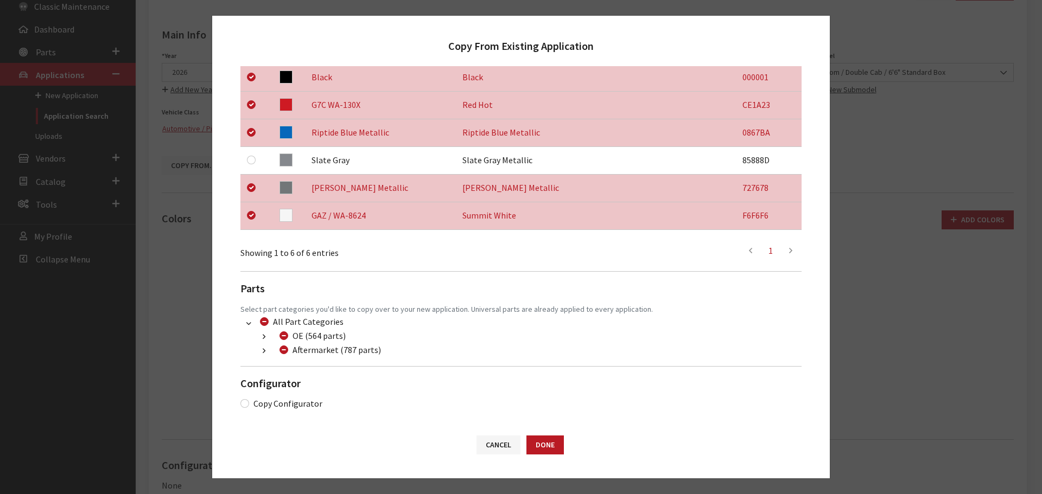
click at [260, 353] on button "button" at bounding box center [263, 351] width 21 height 12
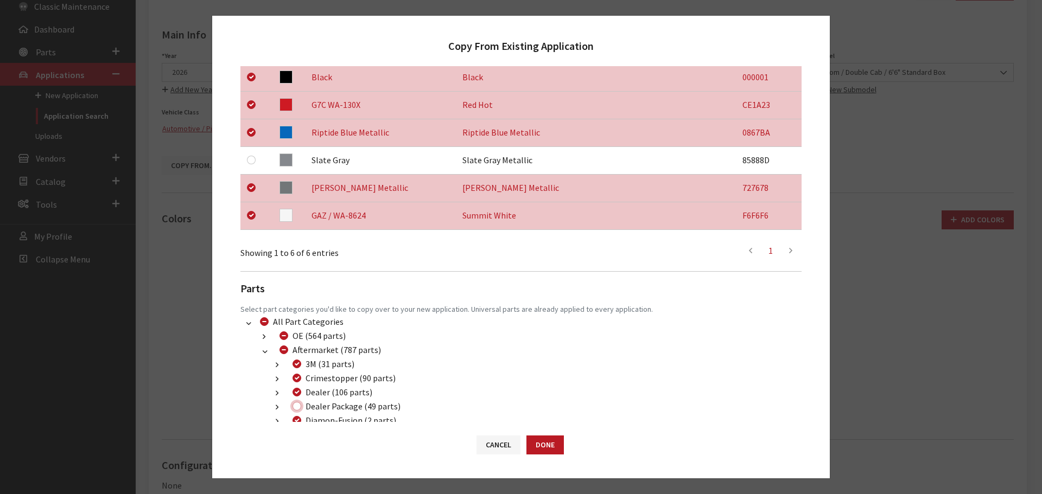
click at [296, 406] on input "Dealer Package (49 parts)" at bounding box center [296, 406] width 9 height 9
checkbox input "true"
click at [537, 442] on button "Done" at bounding box center [544, 445] width 37 height 19
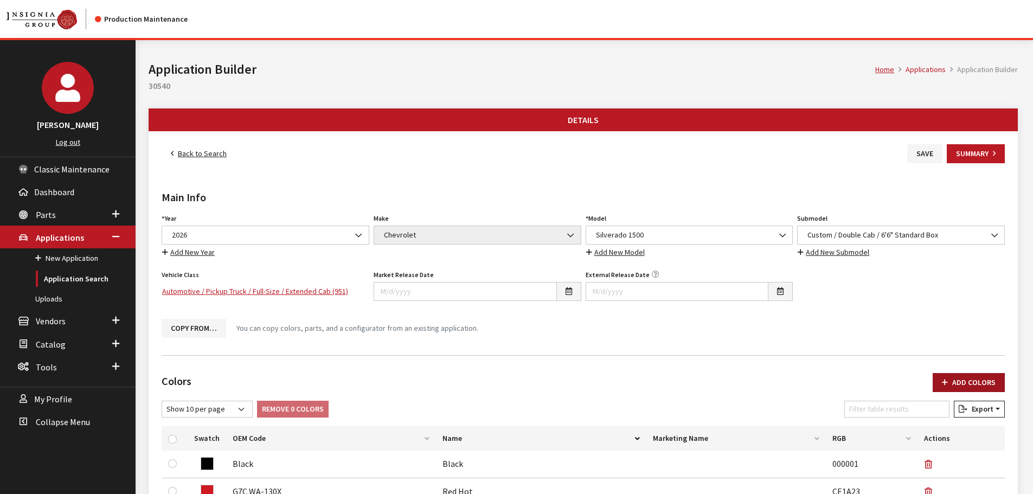
click at [962, 380] on button "Add Colors" at bounding box center [969, 382] width 72 height 19
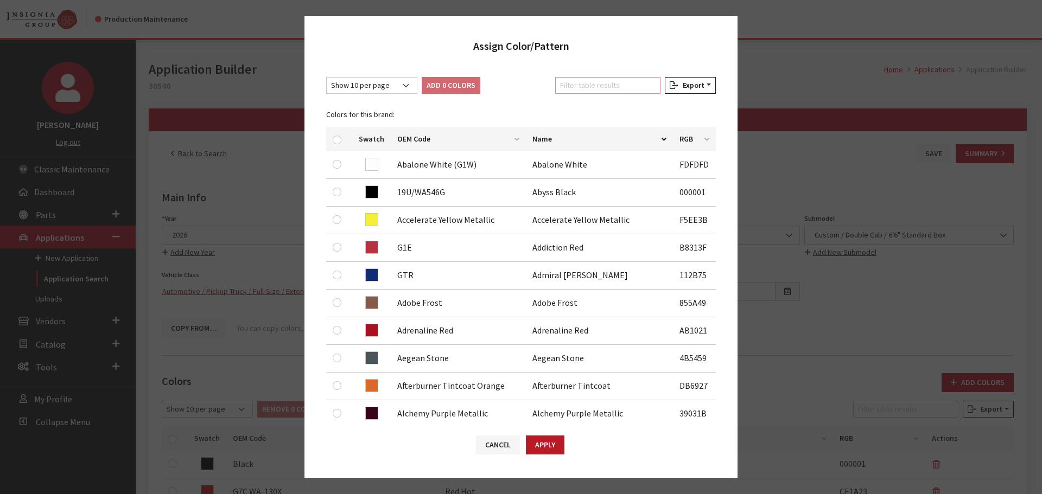
click at [610, 89] on input "Filter table results" at bounding box center [607, 85] width 105 height 17
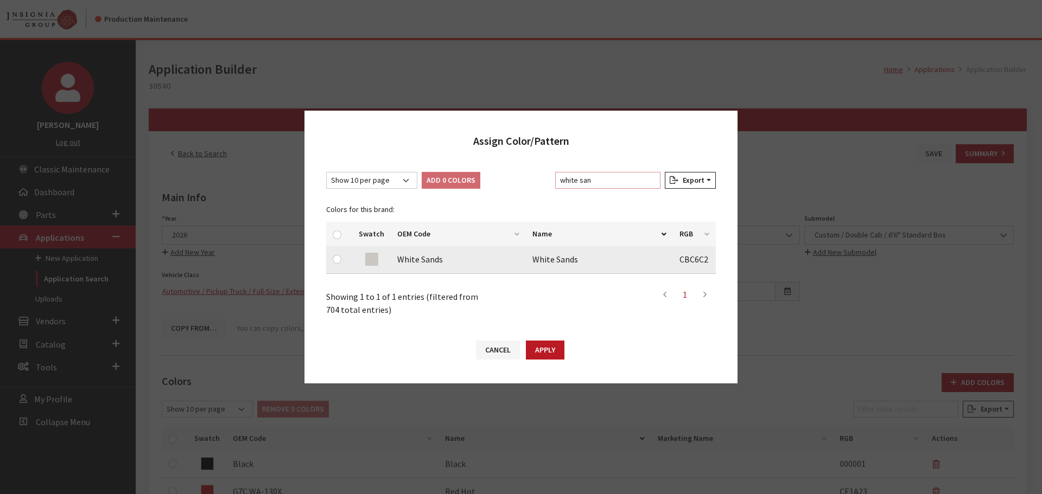
type input "white san"
click at [339, 260] on input "checkbox" at bounding box center [337, 259] width 9 height 9
checkbox input "true"
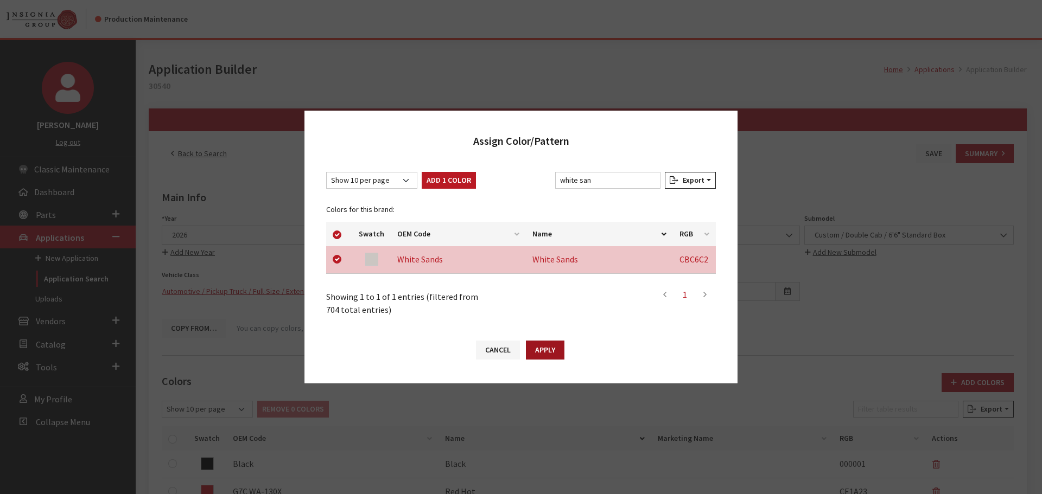
click at [539, 352] on button "Apply" at bounding box center [545, 350] width 39 height 19
checkbox input "false"
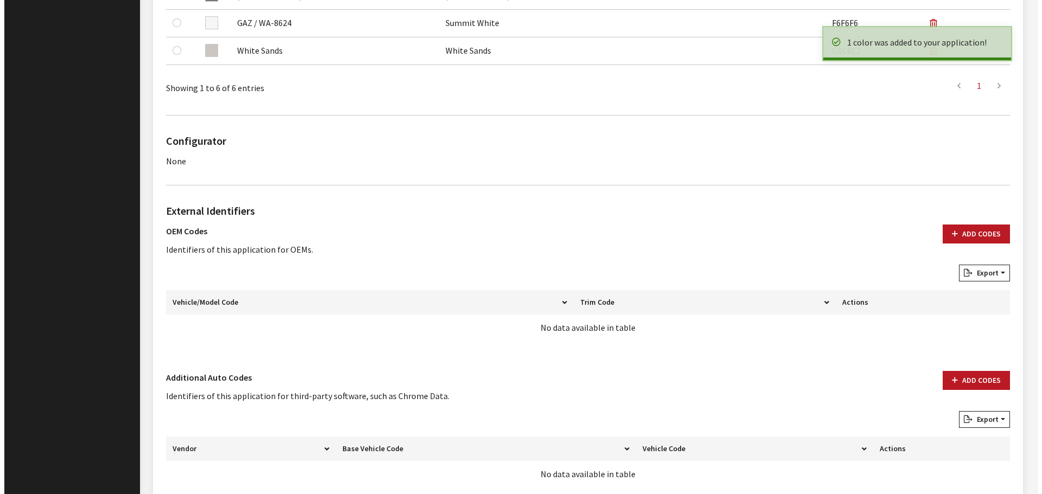
scroll to position [612, 0]
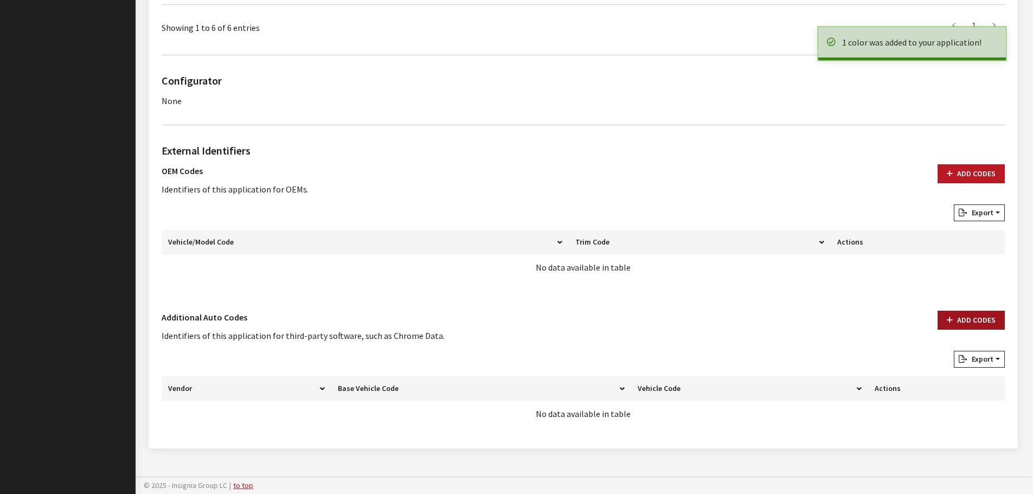
click at [974, 325] on button "Add Codes" at bounding box center [971, 320] width 67 height 19
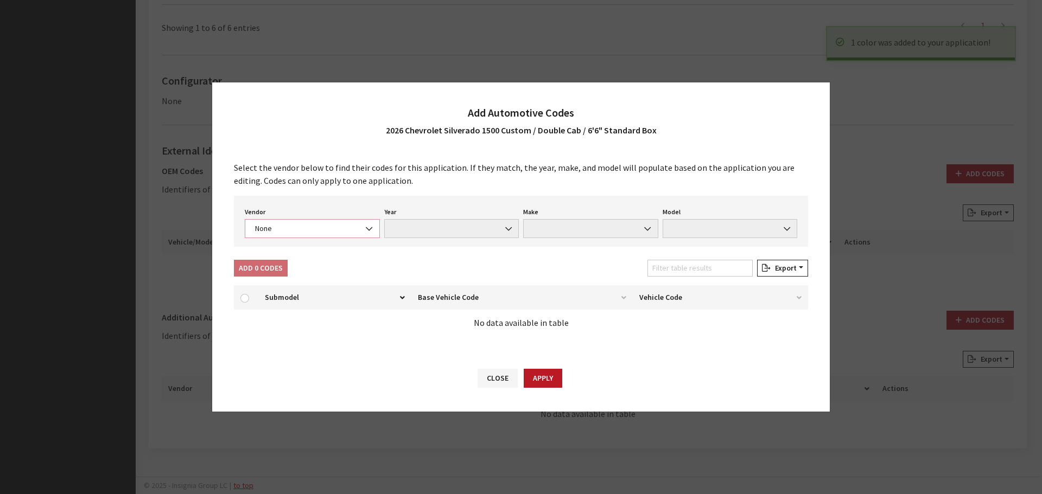
click at [300, 232] on span "None" at bounding box center [312, 228] width 121 height 11
select select "4"
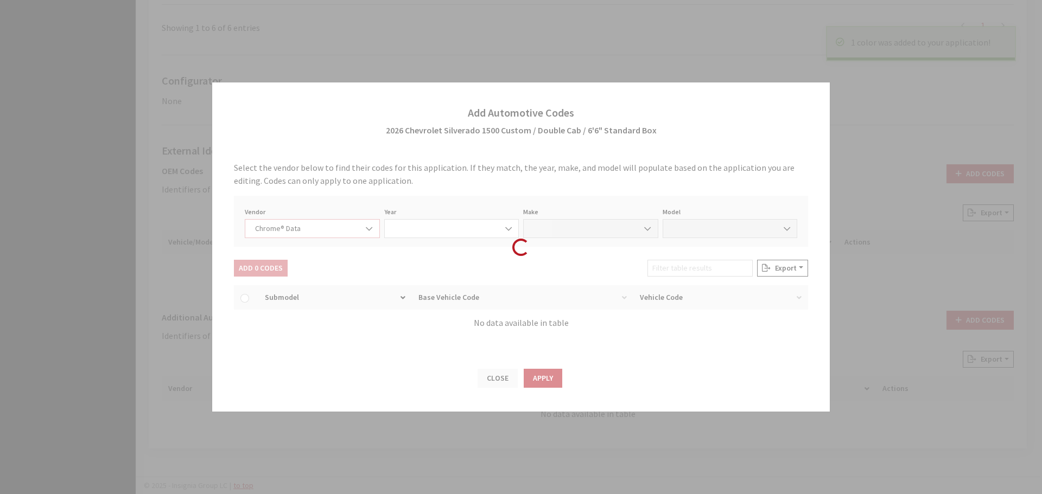
select select "2026"
select select "8"
select select "70604"
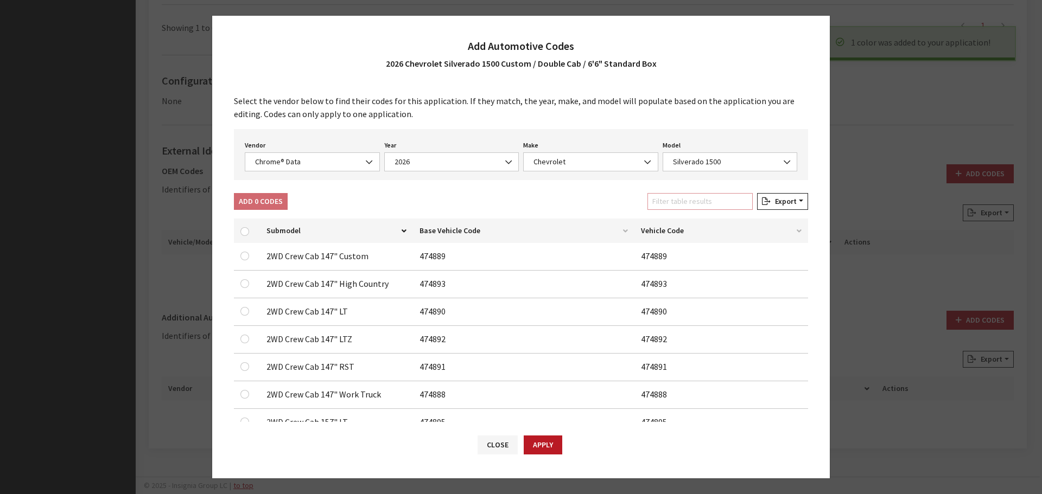
click at [682, 194] on input "Filter table results" at bounding box center [699, 201] width 105 height 17
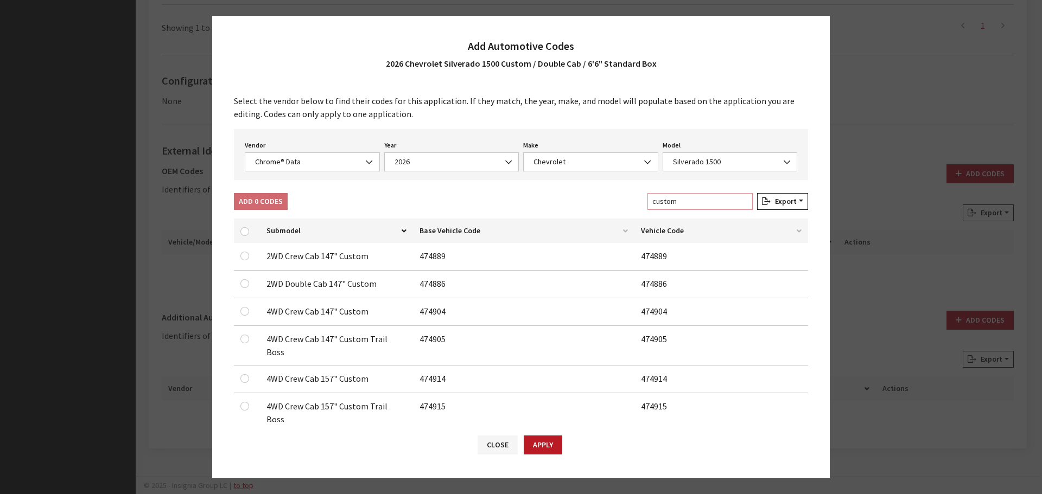
type input "custom"
click at [250, 283] on div at bounding box center [246, 283] width 13 height 13
click at [247, 283] on input "checkbox" at bounding box center [244, 283] width 9 height 9
checkbox input "true"
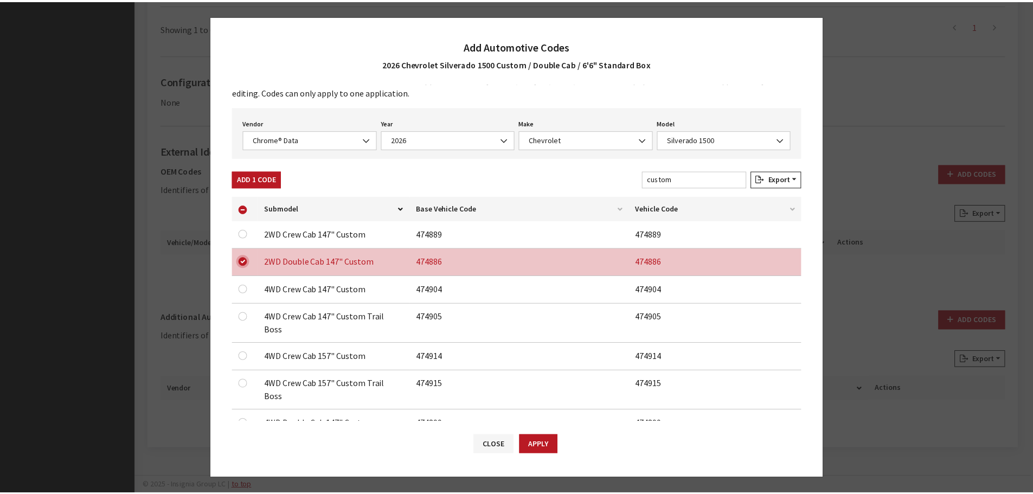
scroll to position [34, 0]
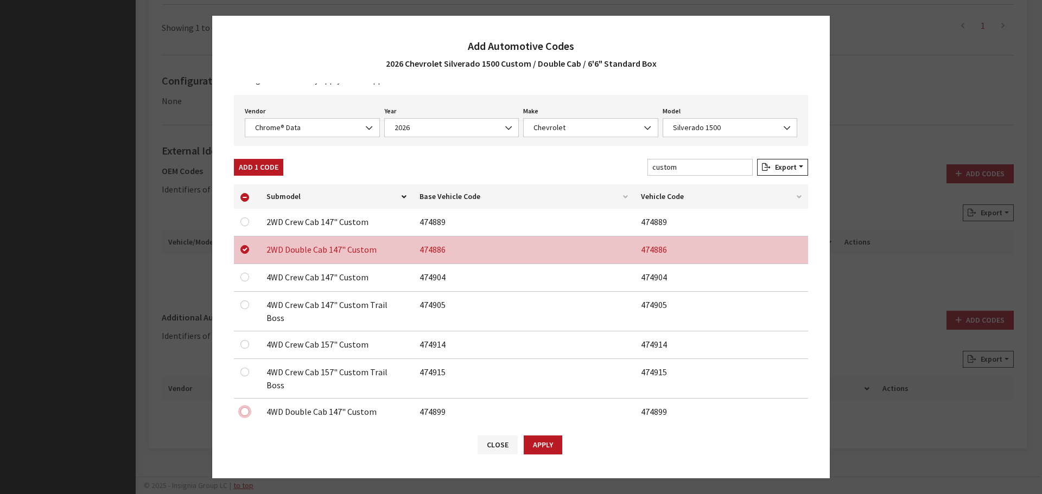
click at [246, 226] on input "checkbox" at bounding box center [244, 222] width 9 height 9
checkbox input "true"
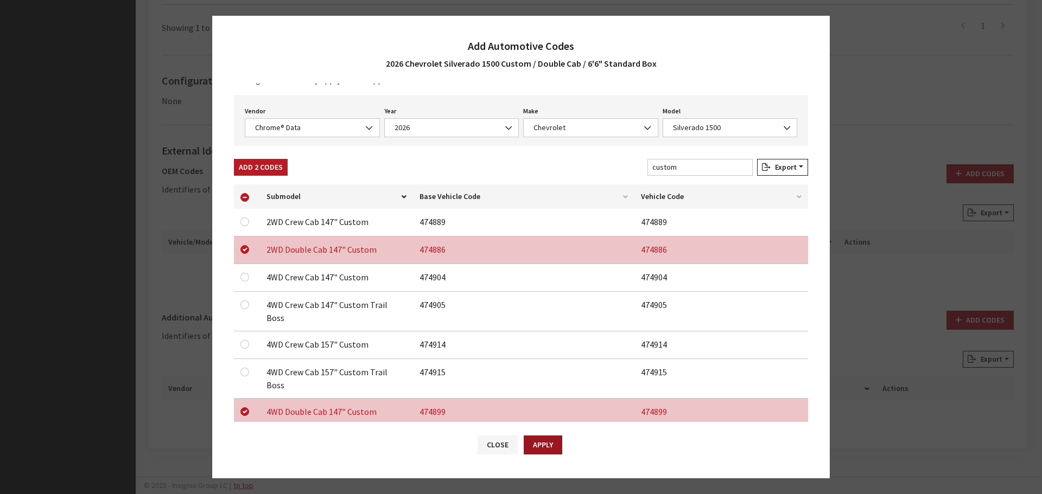
click at [538, 443] on button "Apply" at bounding box center [542, 445] width 39 height 19
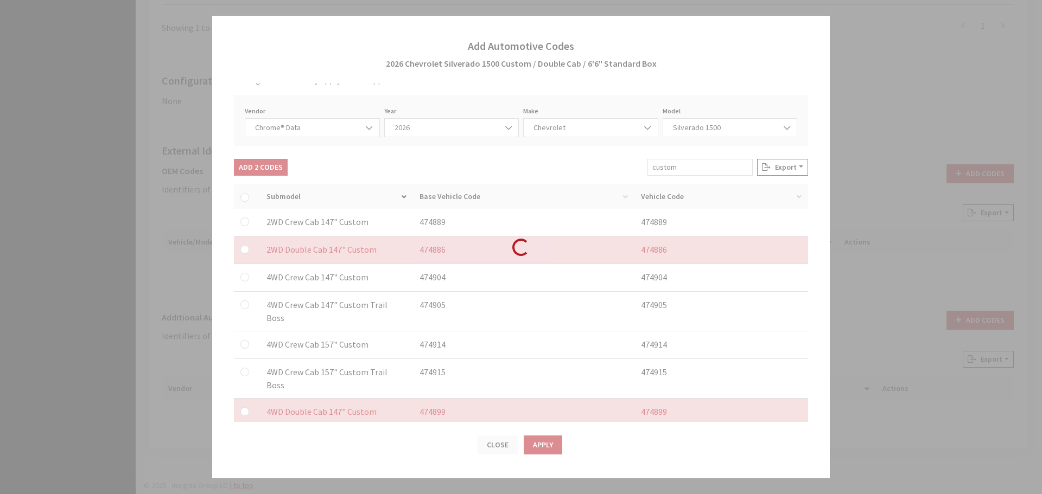
checkbox input "false"
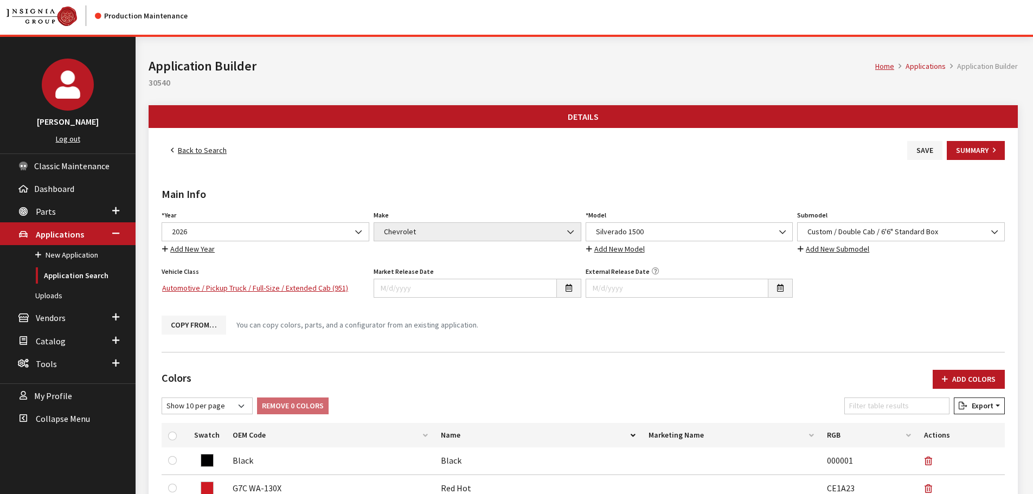
scroll to position [0, 0]
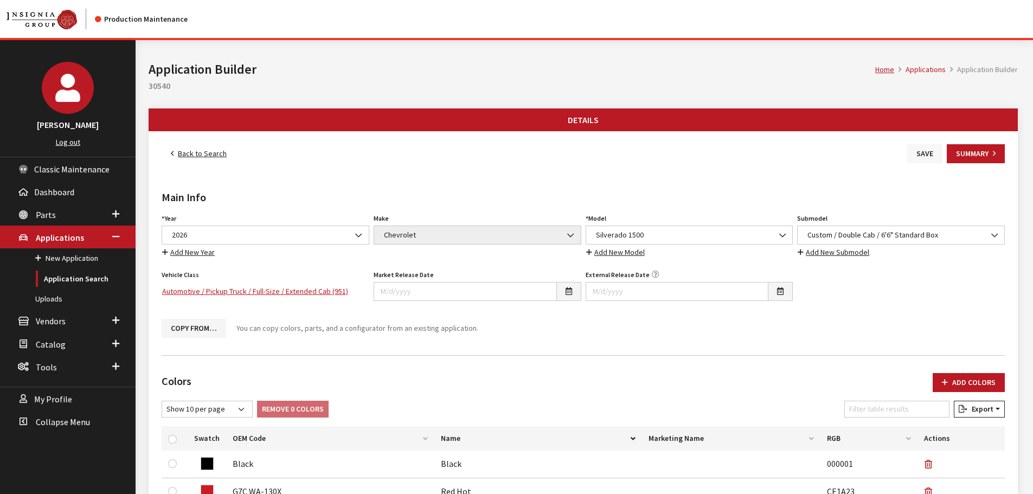
click at [925, 155] on button "Save" at bounding box center [925, 153] width 35 height 19
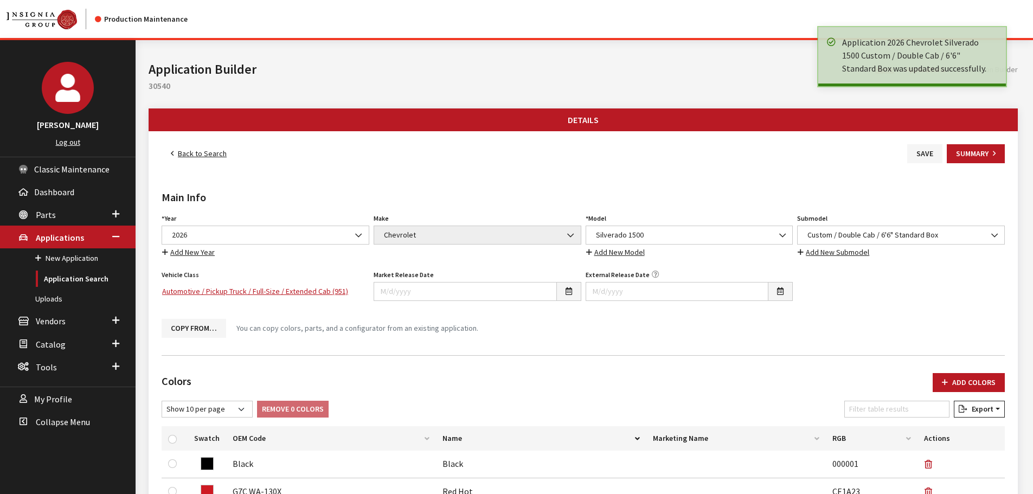
click at [221, 151] on link "Back to Search" at bounding box center [199, 153] width 74 height 19
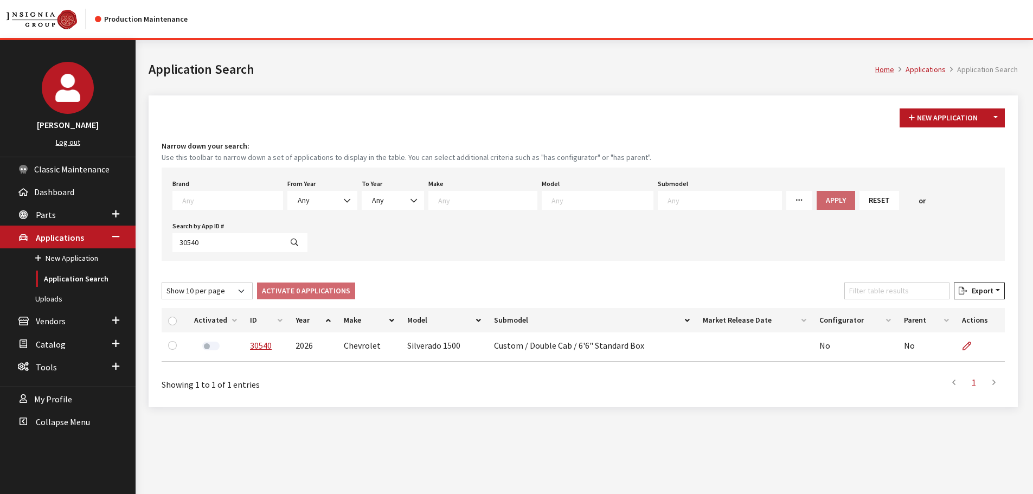
click at [217, 198] on textarea "Search" at bounding box center [232, 200] width 100 height 10
type textarea "gm"
select select "1"
select select
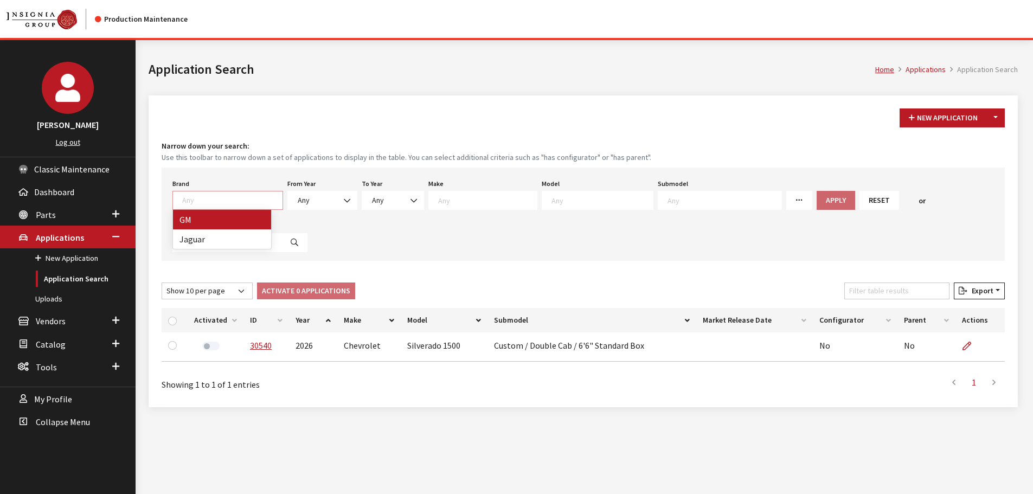
select select
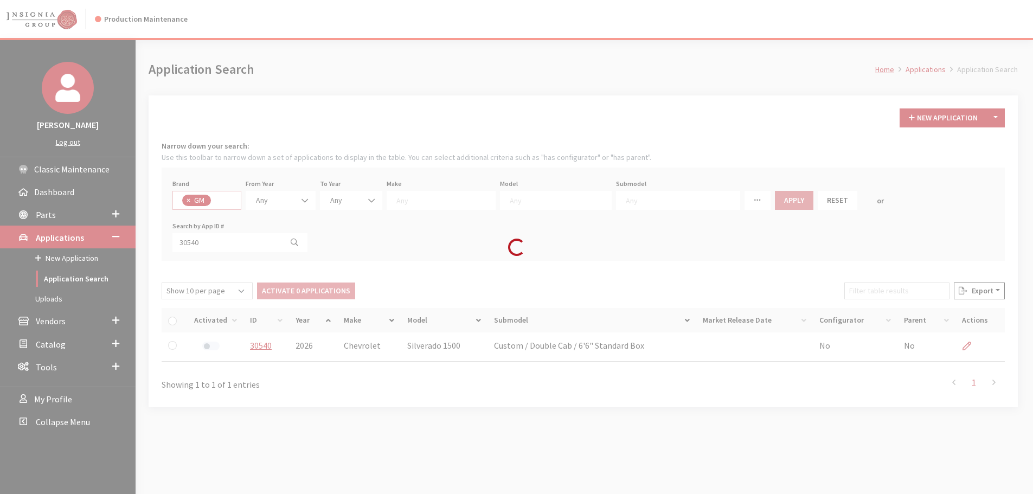
scroll to position [82, 0]
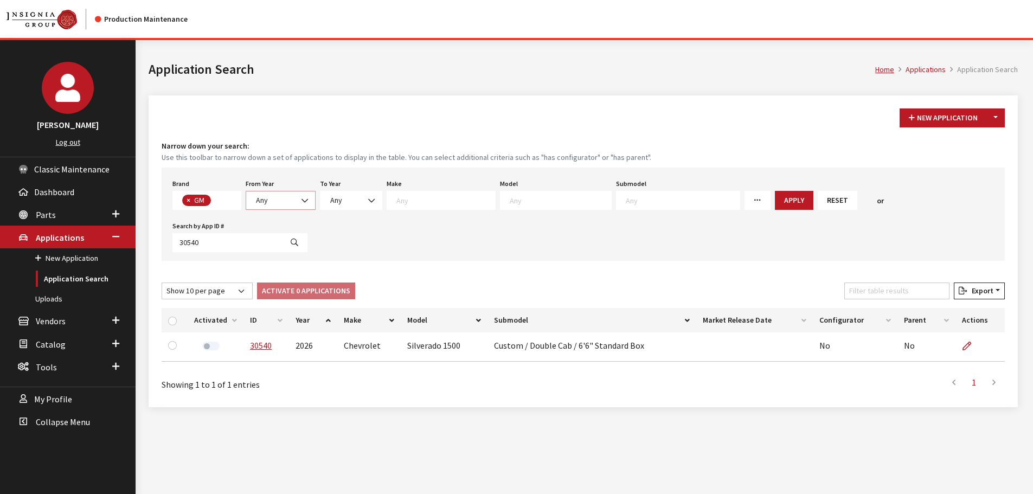
click at [289, 198] on span "Any" at bounding box center [281, 200] width 56 height 11
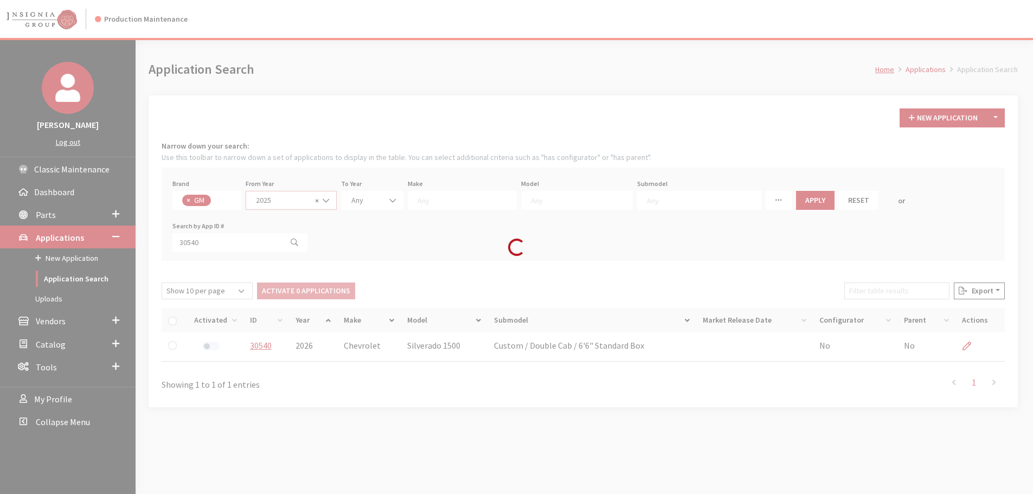
select select "2025"
select select
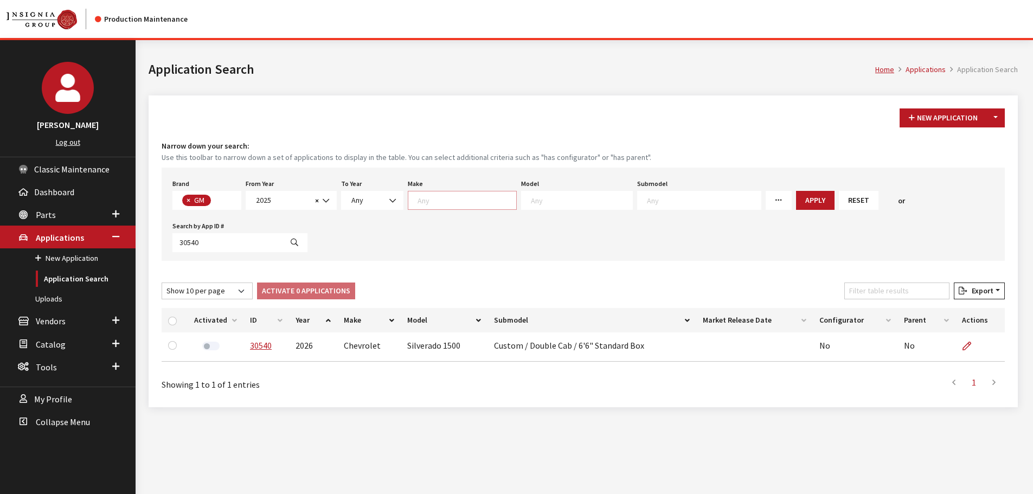
click at [435, 202] on textarea "Search" at bounding box center [467, 200] width 99 height 10
select select "3"
select select
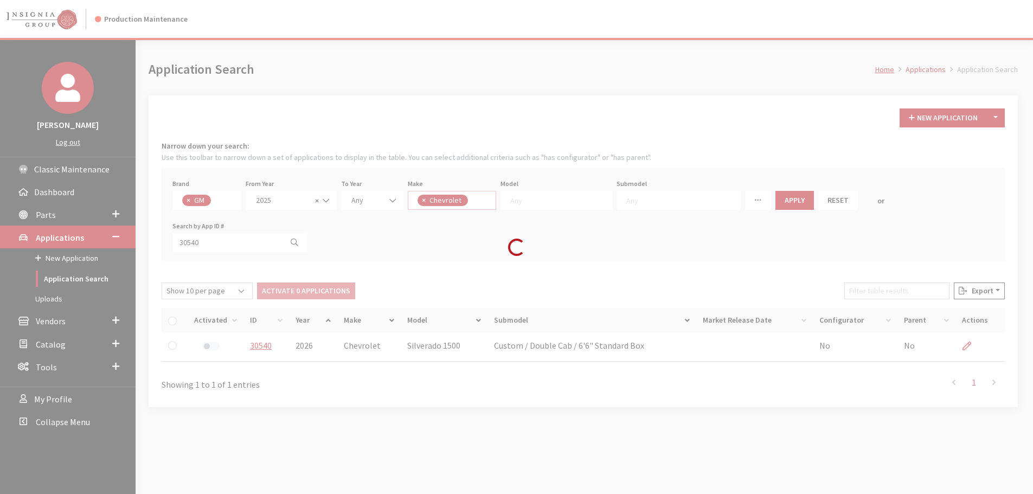
scroll to position [10, 0]
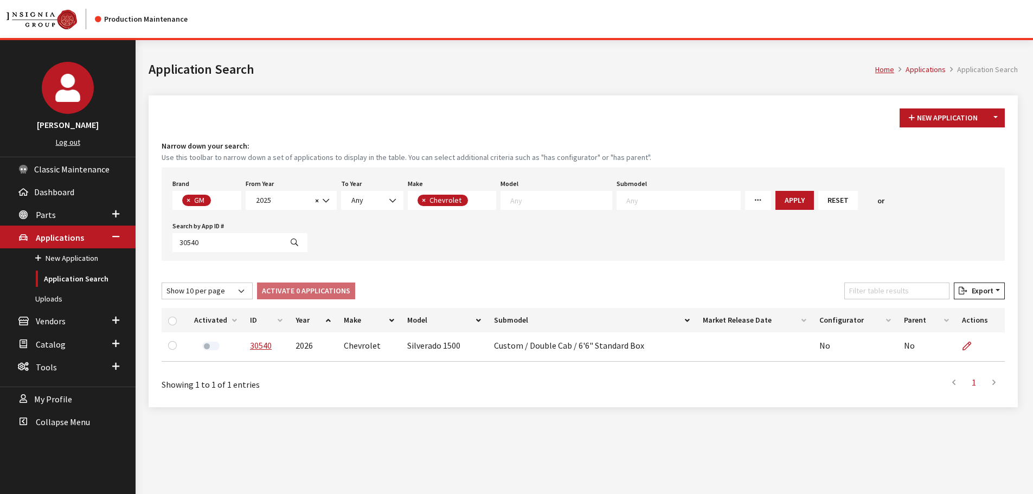
click at [547, 206] on span at bounding box center [557, 200] width 112 height 19
select select "46"
select select
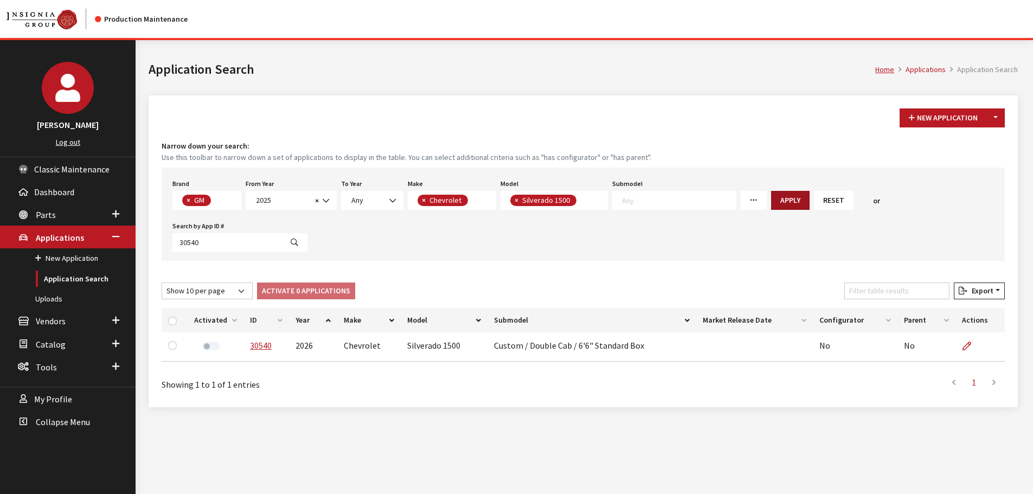
click at [771, 202] on button "Apply" at bounding box center [790, 200] width 39 height 19
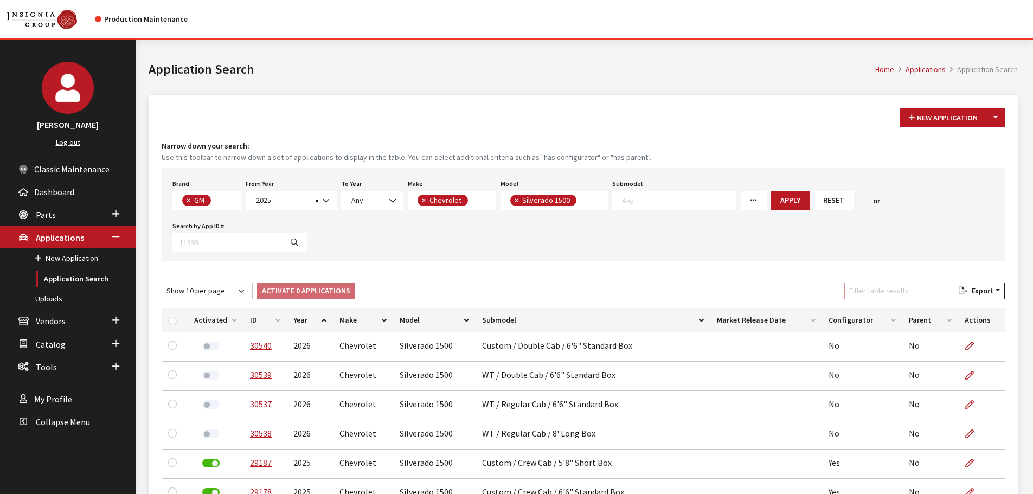
click at [882, 293] on input "Filter table results" at bounding box center [897, 291] width 105 height 17
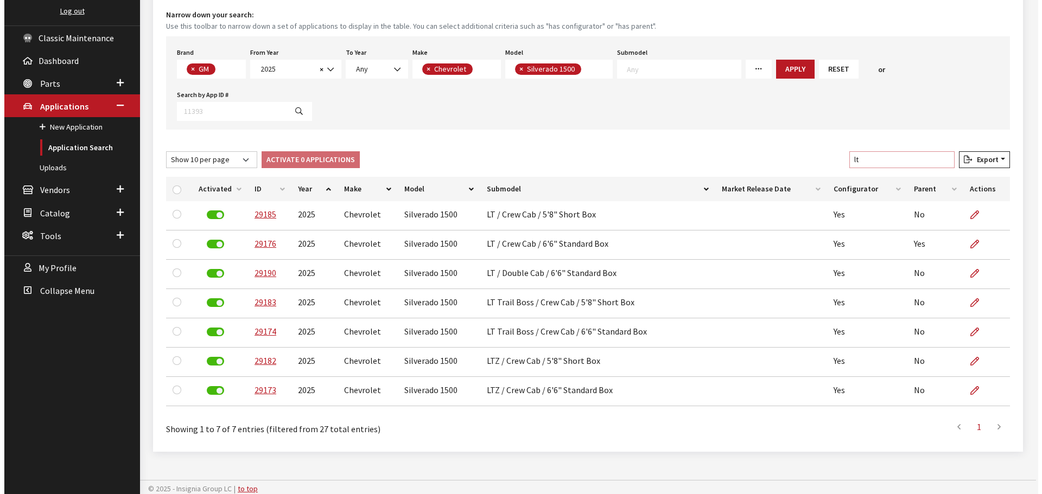
scroll to position [0, 0]
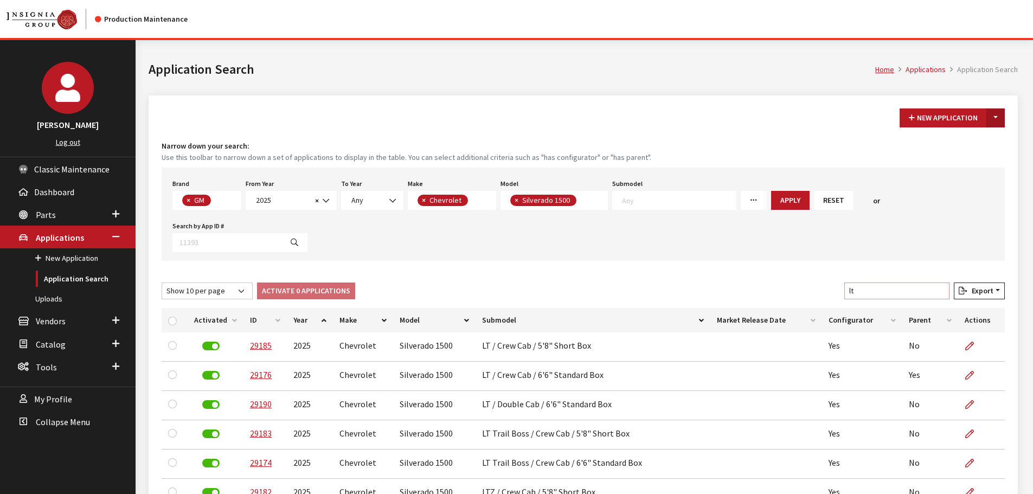
type input "lt"
drag, startPoint x: 999, startPoint y: 116, endPoint x: 987, endPoint y: 139, distance: 26.0
click at [999, 116] on button "Toggle Dropdown" at bounding box center [996, 117] width 18 height 19
click at [952, 145] on button "New From Existing..." at bounding box center [958, 141] width 93 height 19
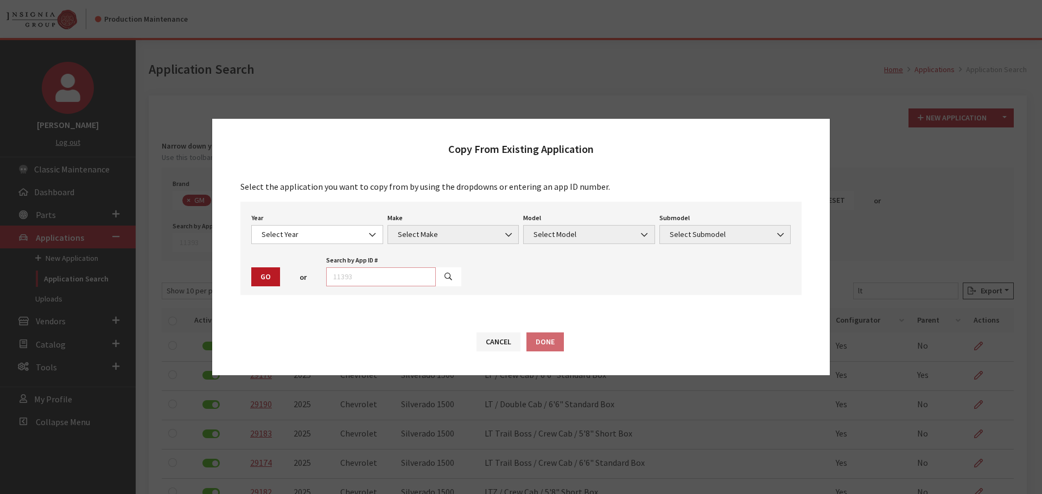
click at [376, 269] on input "text" at bounding box center [381, 276] width 110 height 19
type input "29190"
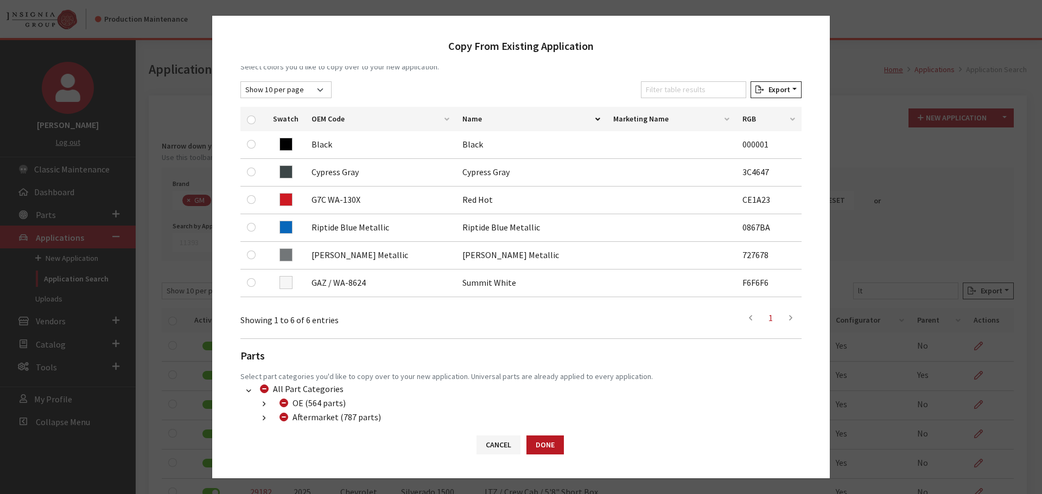
scroll to position [163, 0]
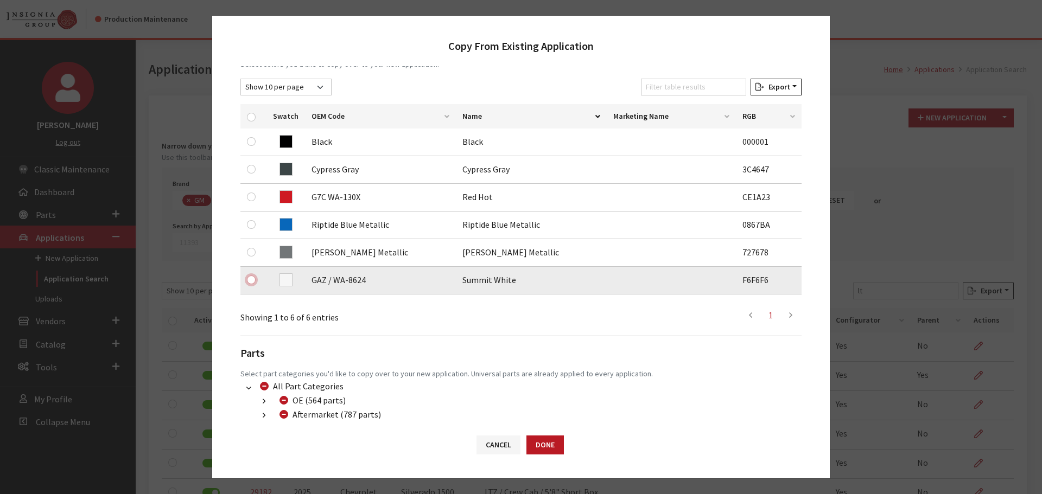
click at [250, 279] on input "checkbox" at bounding box center [251, 280] width 9 height 9
checkbox input "true"
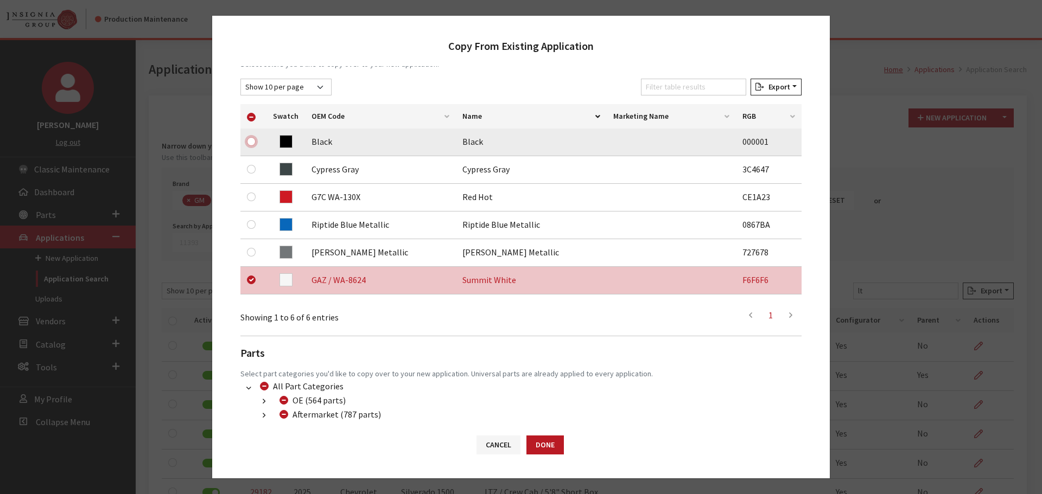
click at [247, 140] on input "checkbox" at bounding box center [251, 141] width 9 height 9
checkbox input "true"
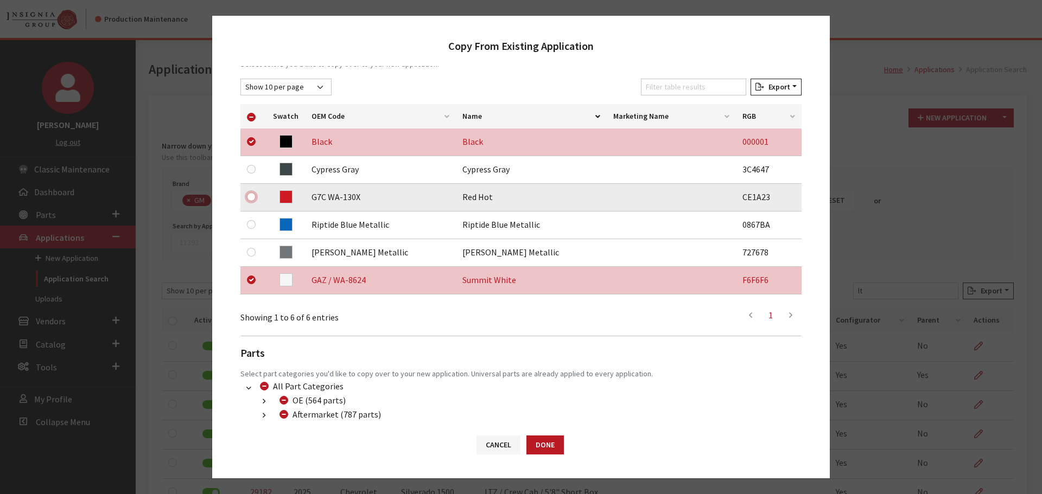
click at [251, 196] on input "checkbox" at bounding box center [251, 197] width 9 height 9
checkbox input "true"
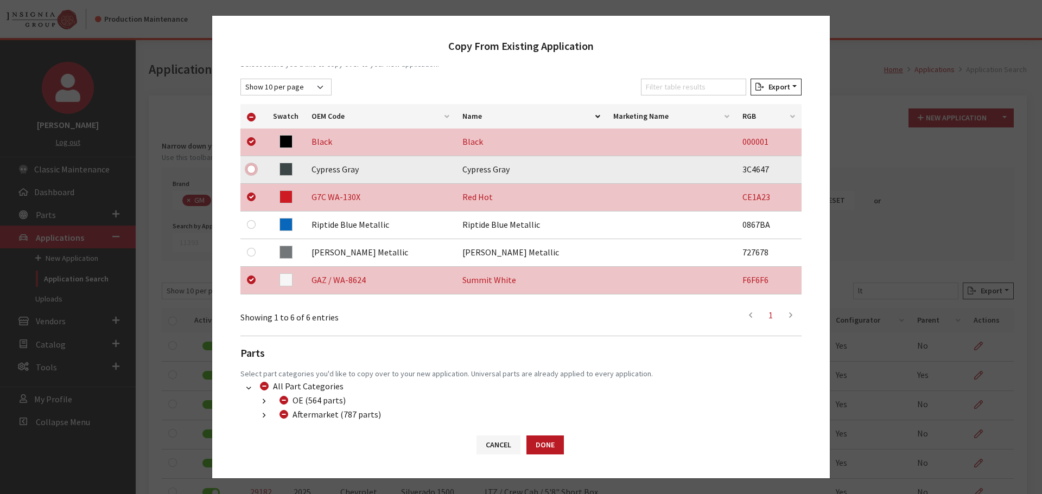
click at [250, 168] on input "checkbox" at bounding box center [251, 169] width 9 height 9
checkbox input "true"
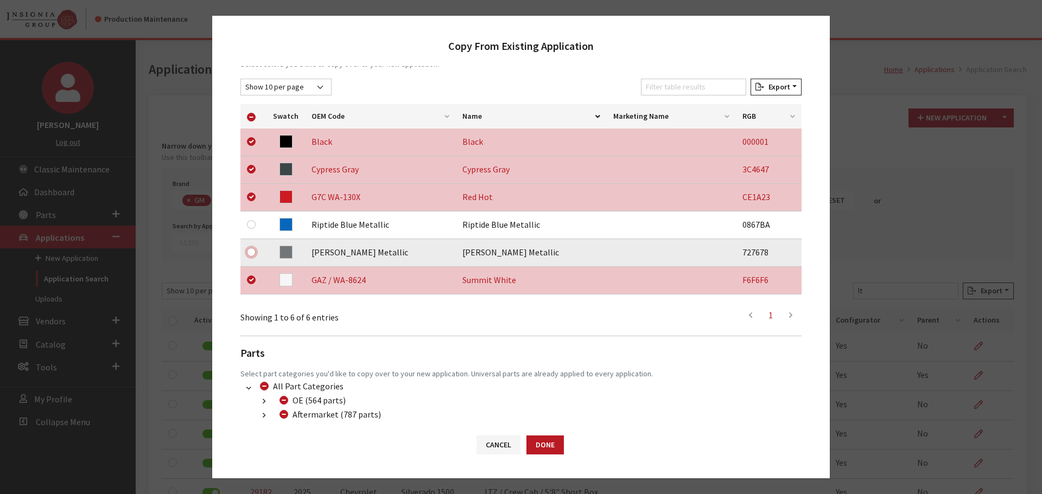
click at [252, 256] on input "checkbox" at bounding box center [251, 252] width 9 height 9
checkbox input "true"
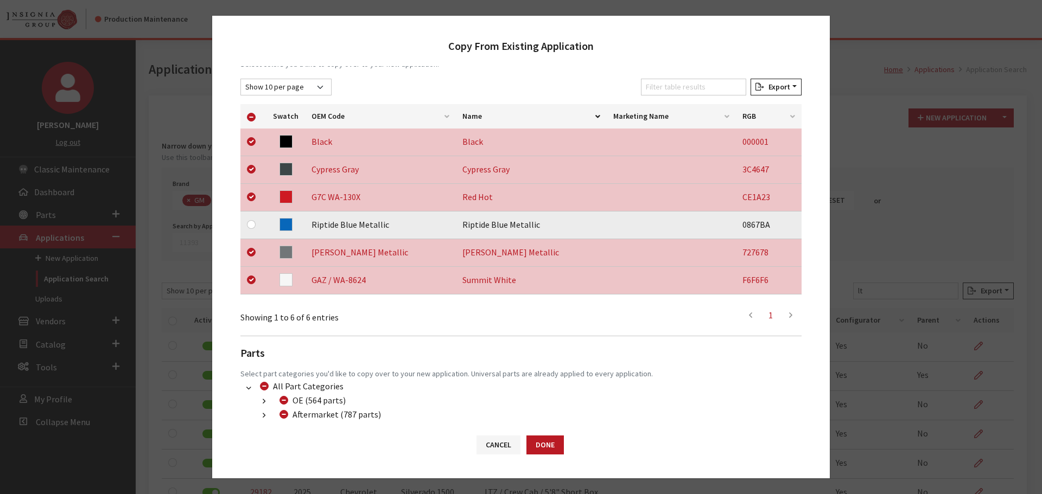
click at [247, 219] on div at bounding box center [253, 224] width 13 height 13
click at [250, 223] on input "checkbox" at bounding box center [251, 224] width 9 height 9
checkbox input "true"
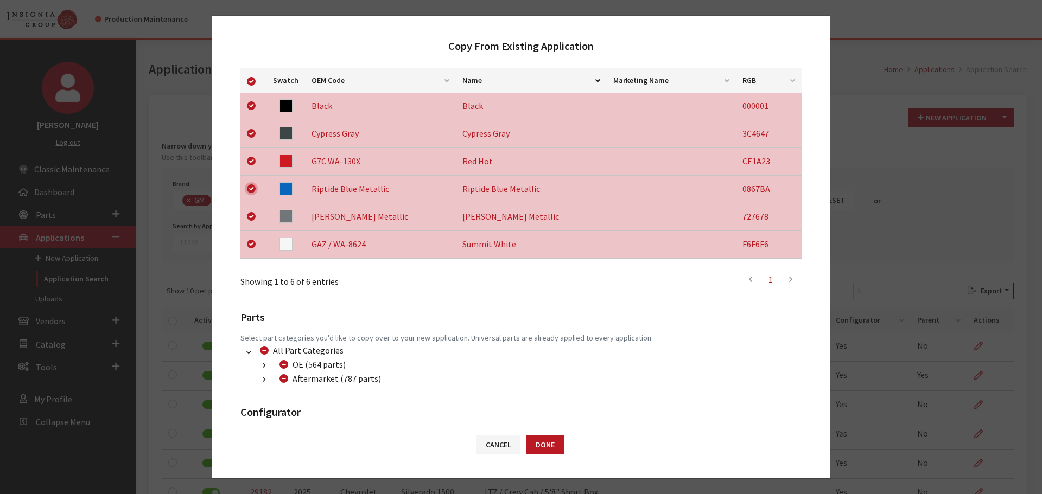
scroll to position [227, 0]
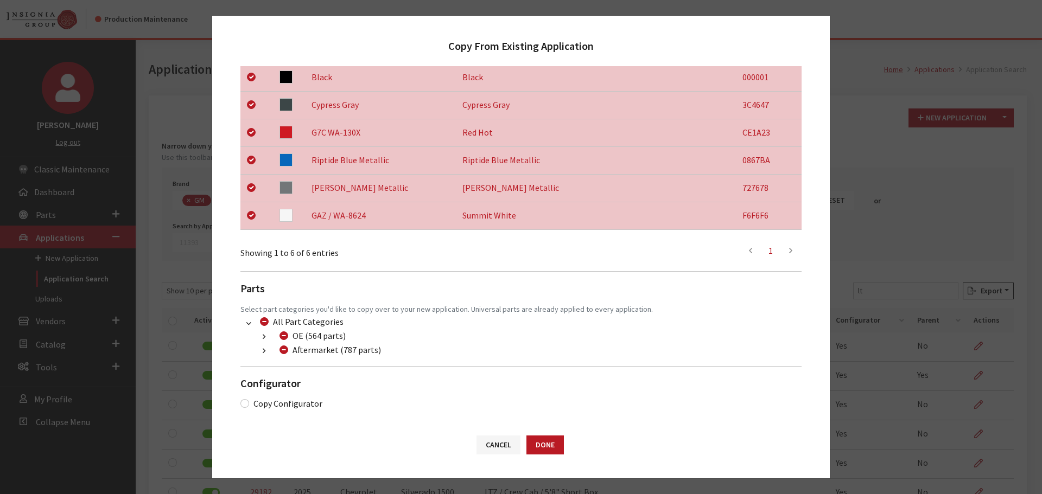
click at [263, 354] on icon "button" at bounding box center [264, 352] width 3 height 8
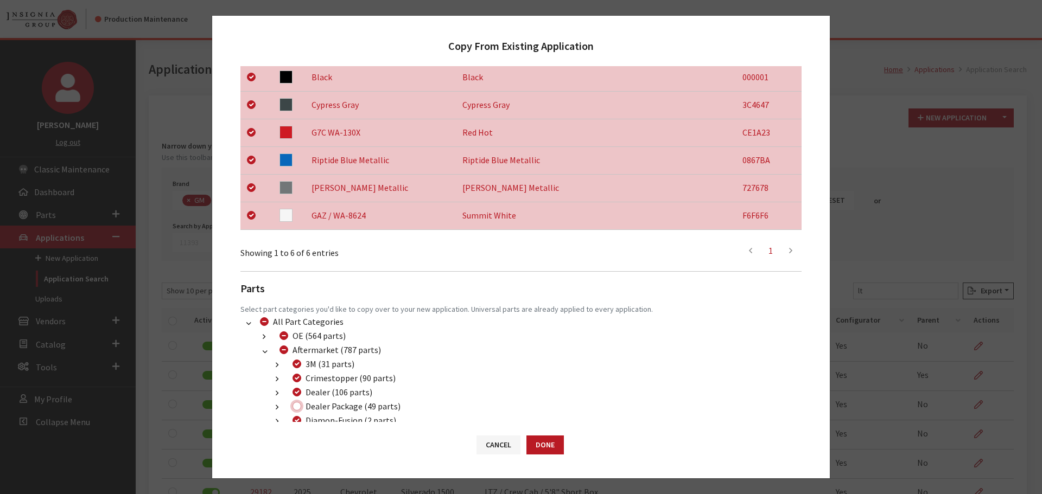
click at [295, 405] on input "Dealer Package (49 parts)" at bounding box center [296, 406] width 9 height 9
checkbox input "true"
click at [559, 446] on button "Done" at bounding box center [544, 445] width 37 height 19
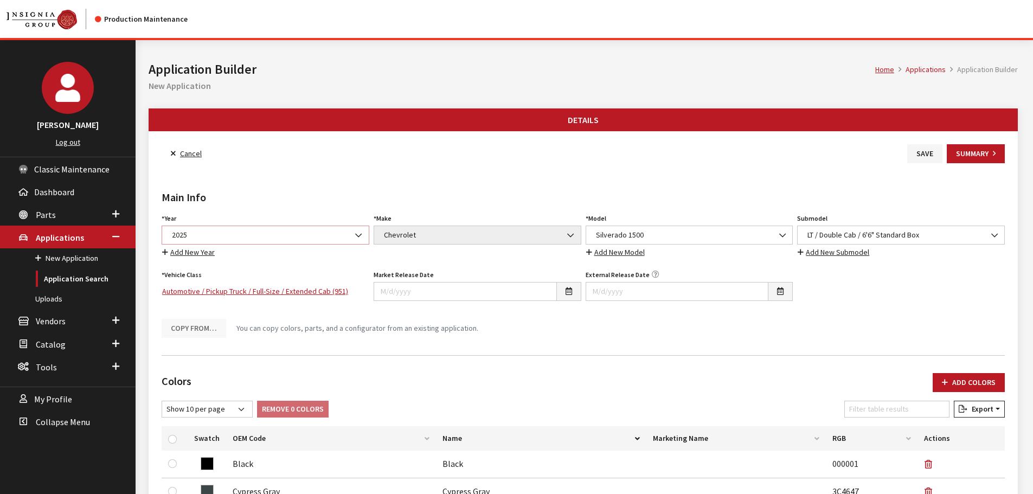
drag, startPoint x: 0, startPoint y: 0, endPoint x: 249, endPoint y: 237, distance: 343.4
click at [249, 237] on span "2025" at bounding box center [266, 234] width 194 height 11
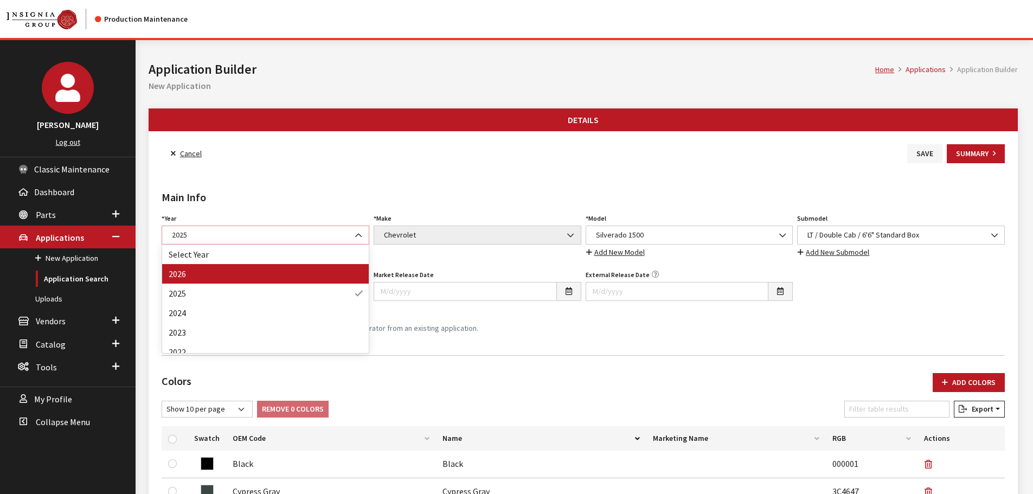
select select "44"
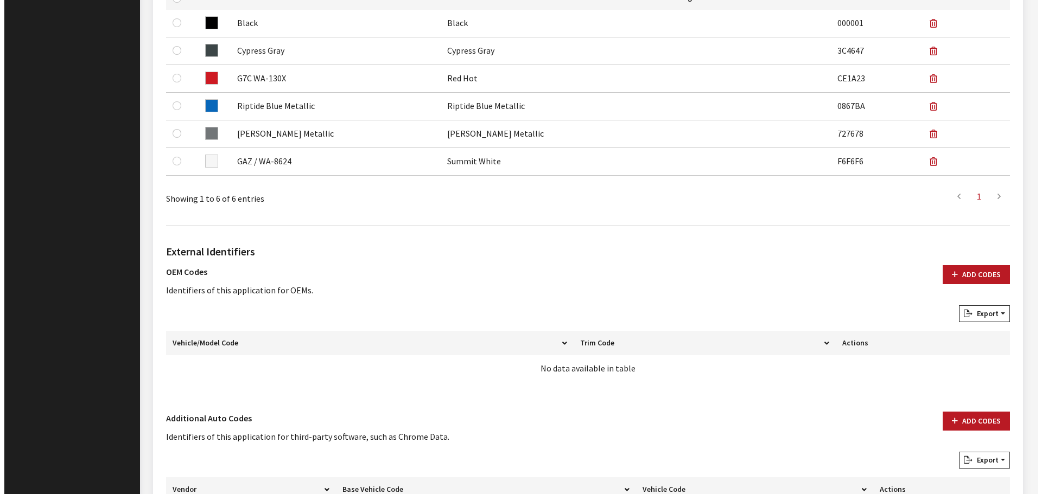
scroll to position [542, 0]
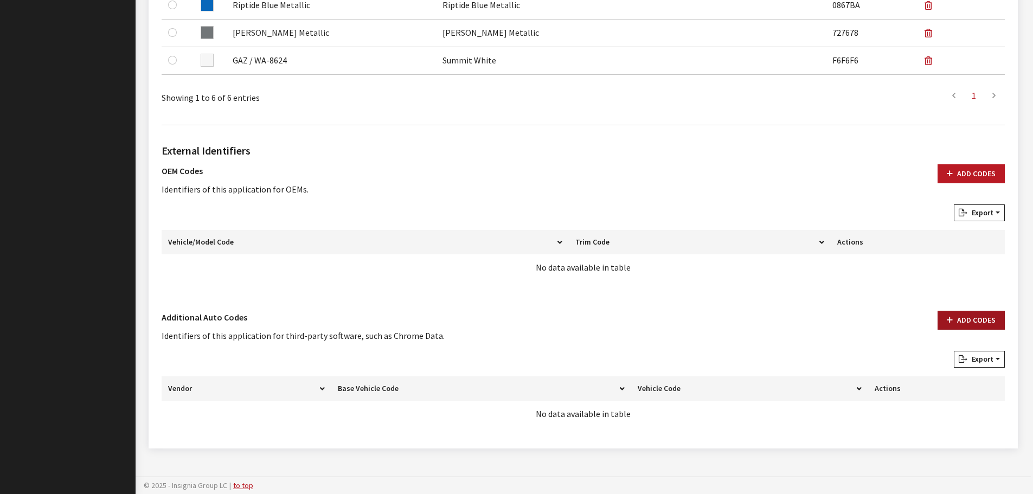
click at [990, 323] on button "Add Codes" at bounding box center [971, 320] width 67 height 19
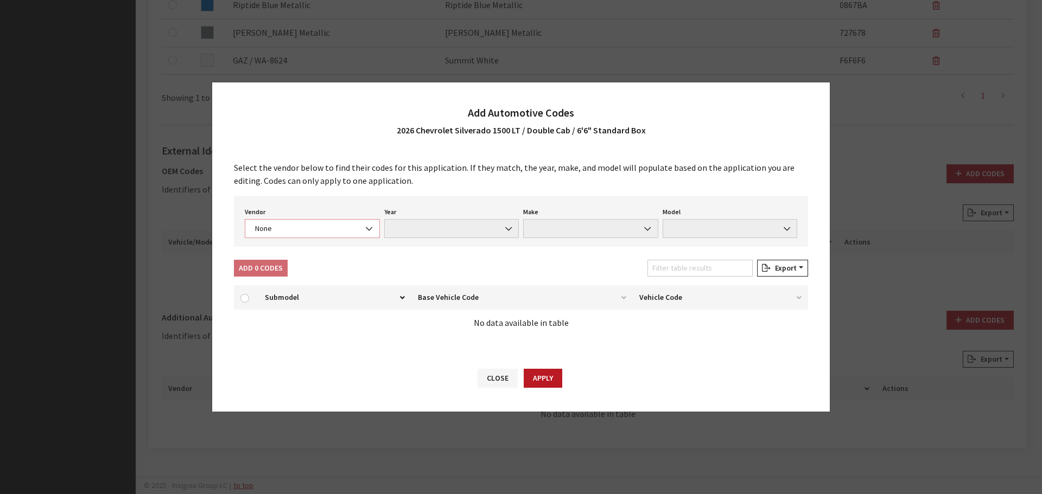
click at [318, 228] on span "None" at bounding box center [312, 228] width 121 height 11
select select "4"
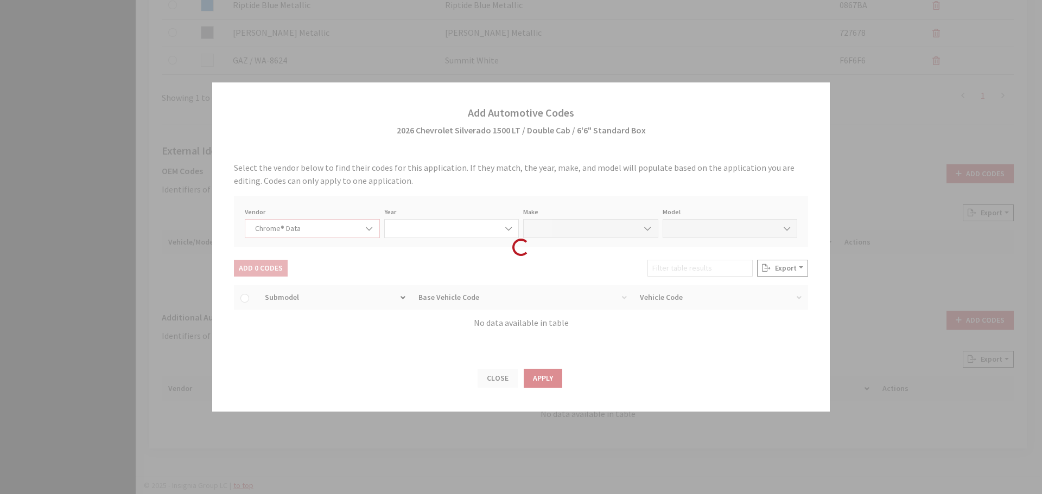
select select "2026"
select select "8"
select select "70604"
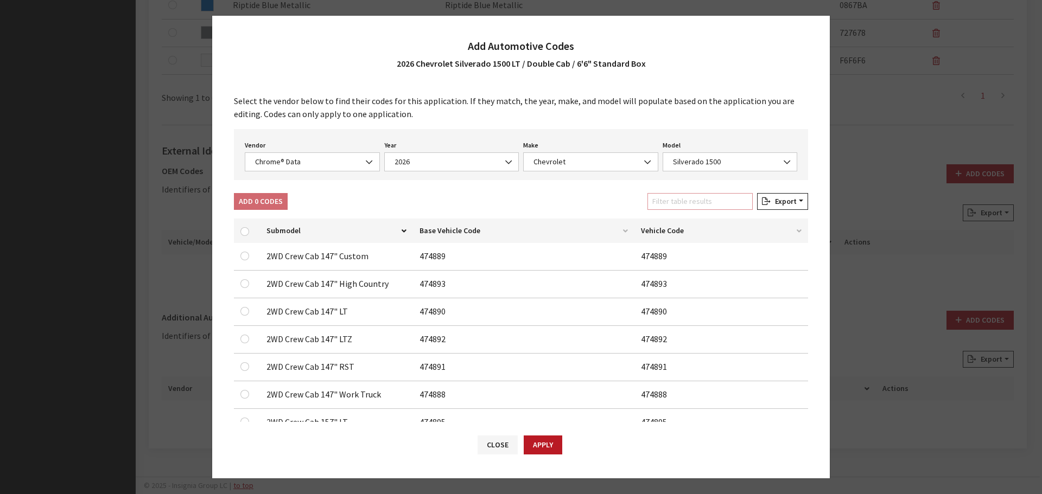
click at [709, 194] on input "Filter table results" at bounding box center [699, 201] width 105 height 17
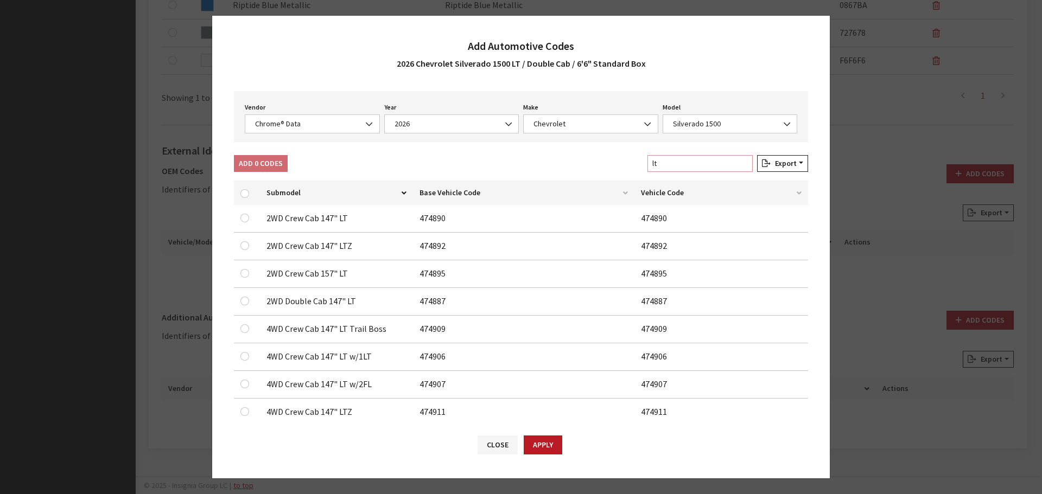
scroll to position [108, 0]
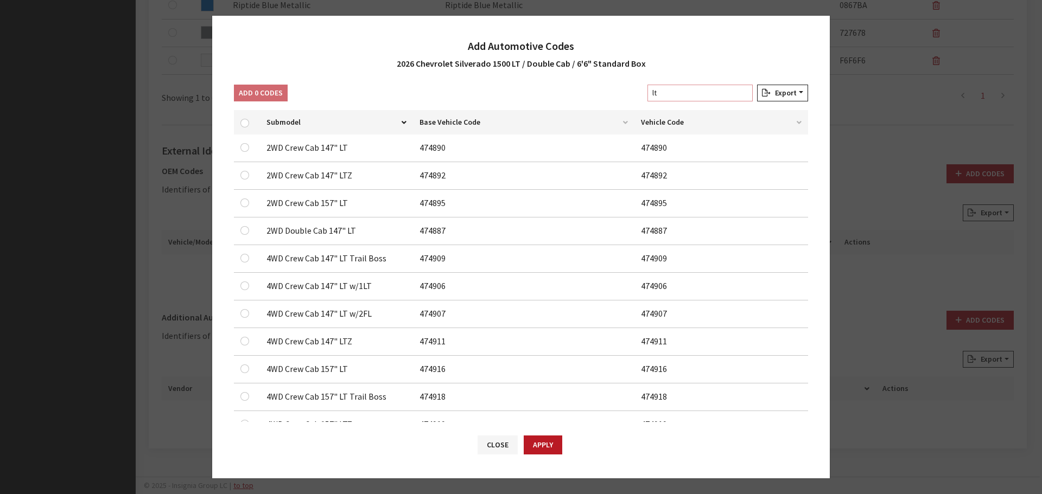
type input "lt"
click at [248, 180] on input "checkbox" at bounding box center [244, 175] width 9 height 9
checkbox input "true"
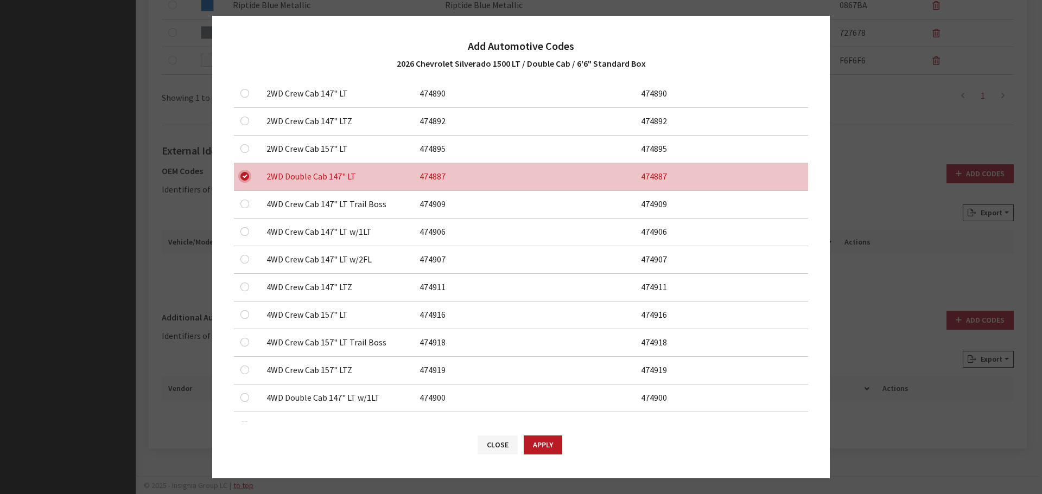
scroll to position [200, 0]
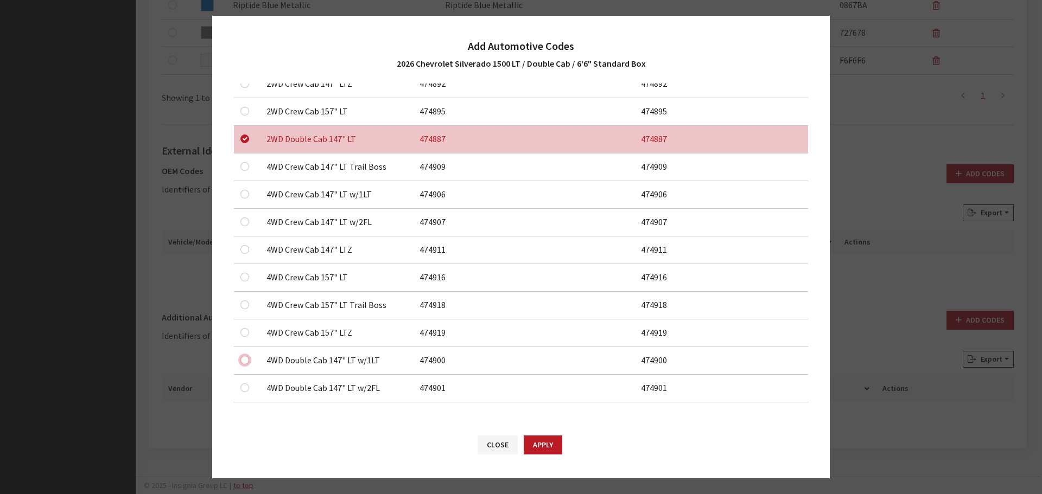
click at [243, 88] on input "checkbox" at bounding box center [244, 83] width 9 height 9
checkbox input "true"
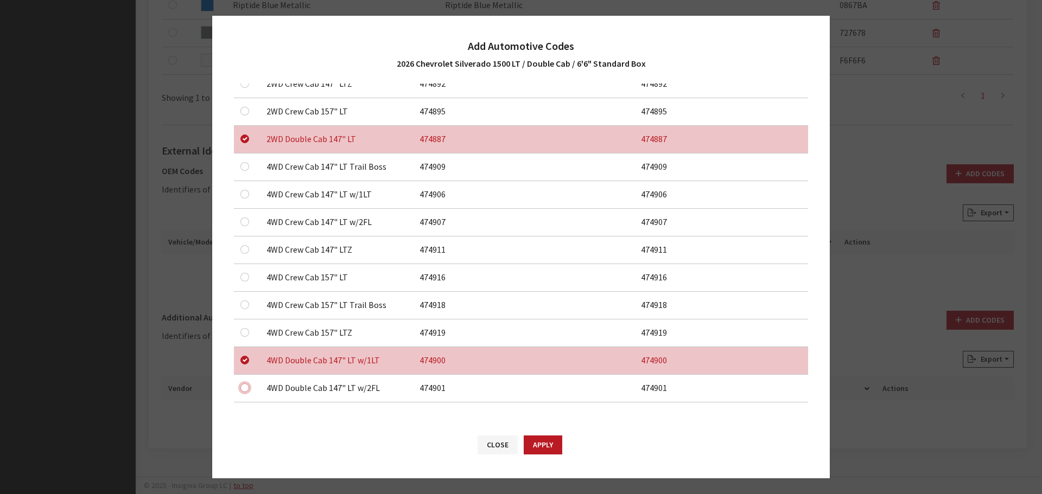
click at [245, 60] on input "checkbox" at bounding box center [244, 56] width 9 height 9
checkbox input "true"
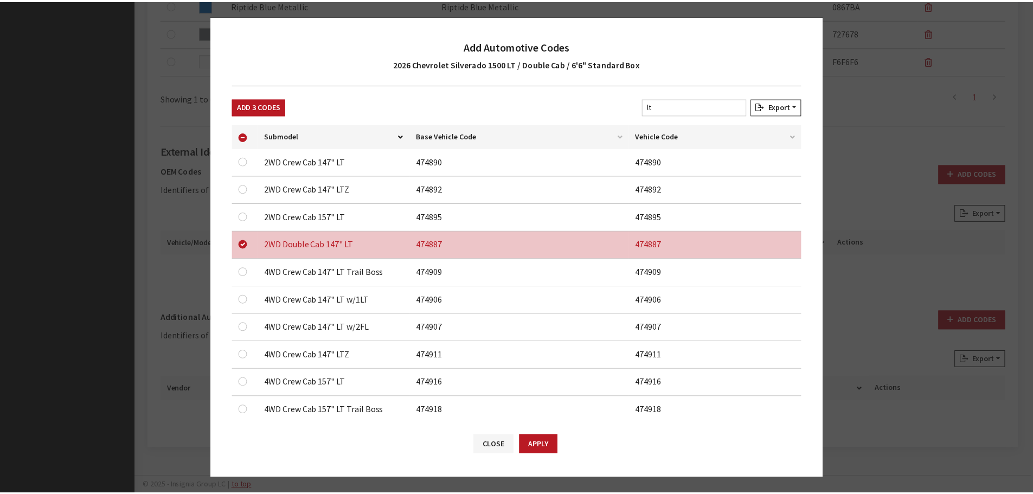
scroll to position [0, 0]
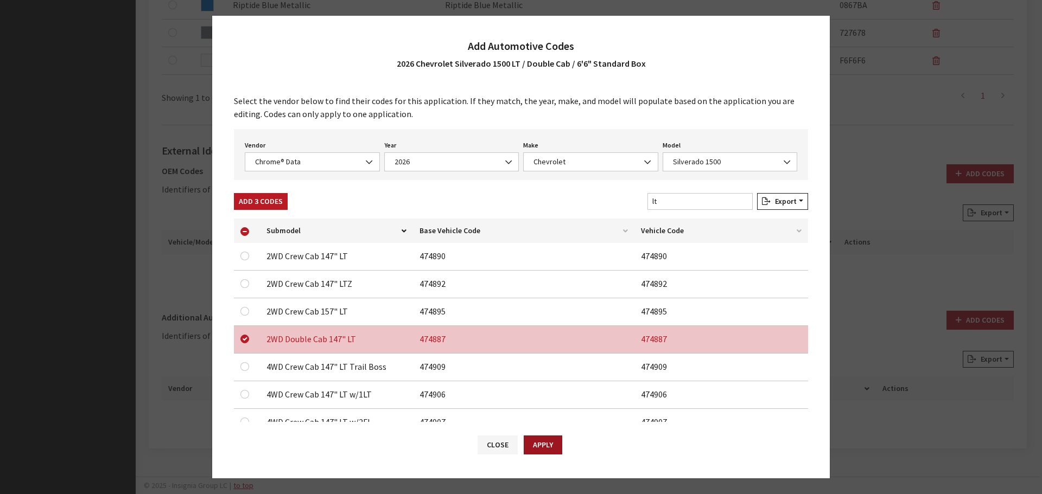
click at [534, 442] on button "Apply" at bounding box center [542, 445] width 39 height 19
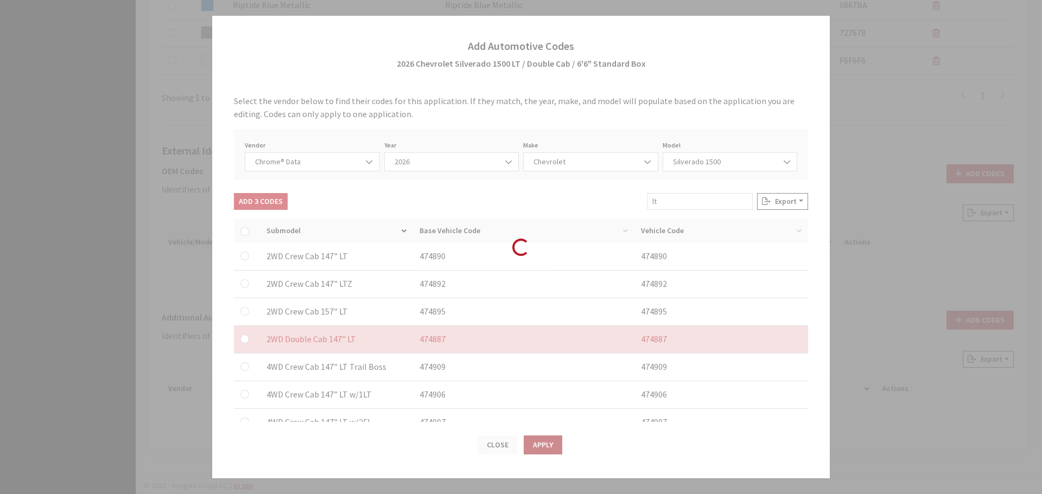
checkbox input "false"
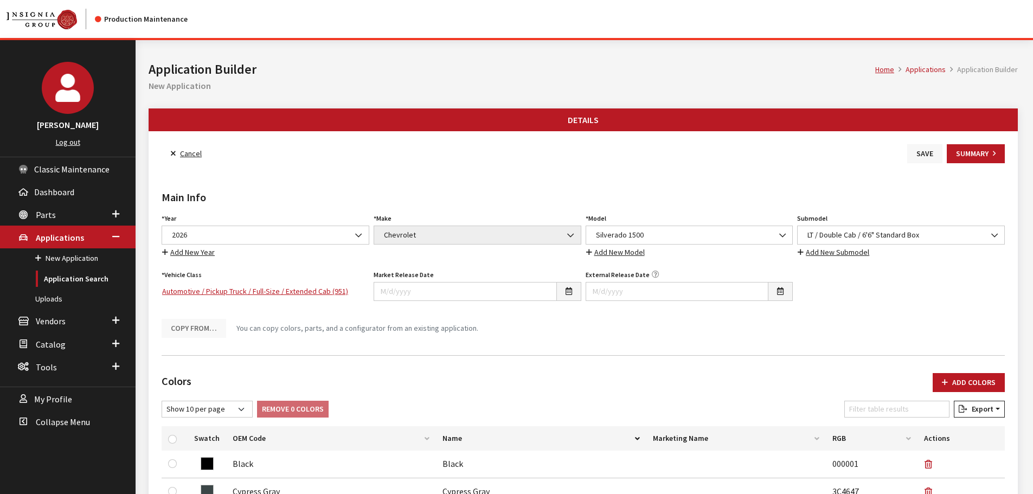
click at [921, 151] on button "Save" at bounding box center [925, 153] width 35 height 19
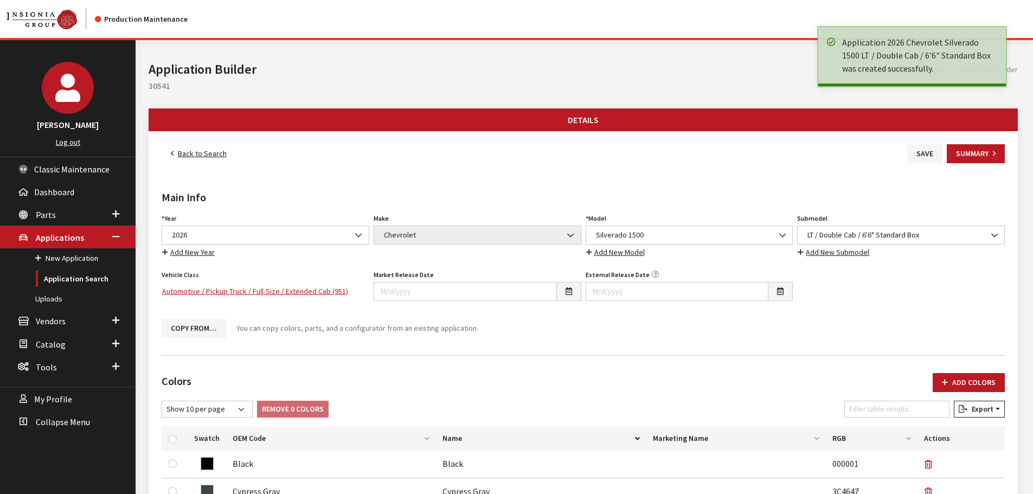
click at [203, 155] on link "Back to Search" at bounding box center [199, 153] width 74 height 19
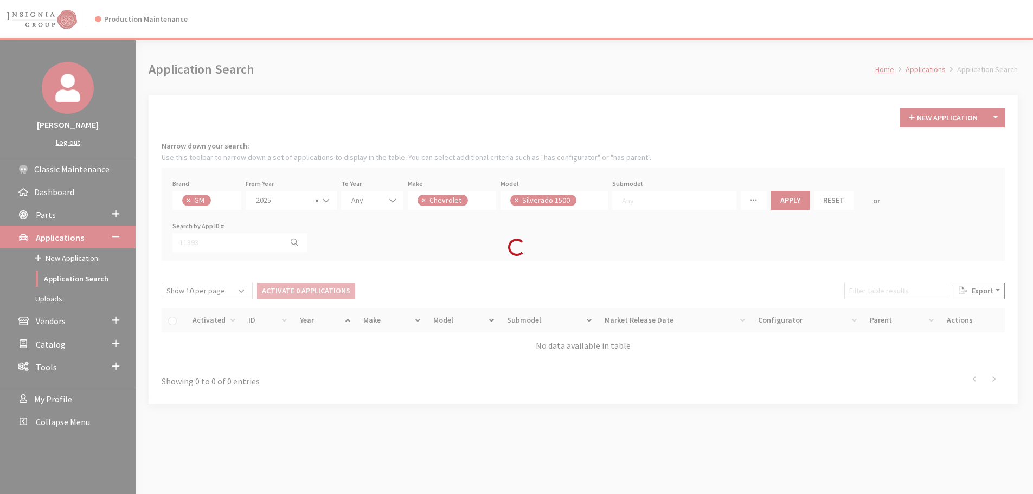
scroll to position [90, 0]
